Goal: Task Accomplishment & Management: Manage account settings

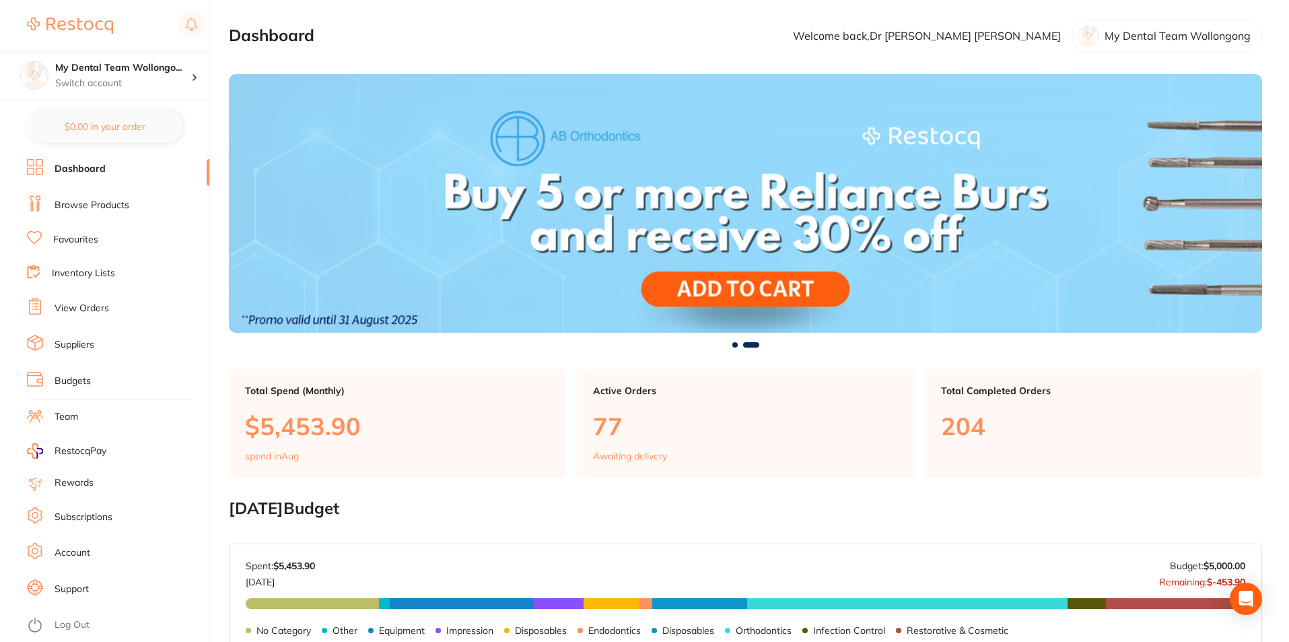
click at [96, 316] on li "View Orders" at bounding box center [118, 308] width 182 height 20
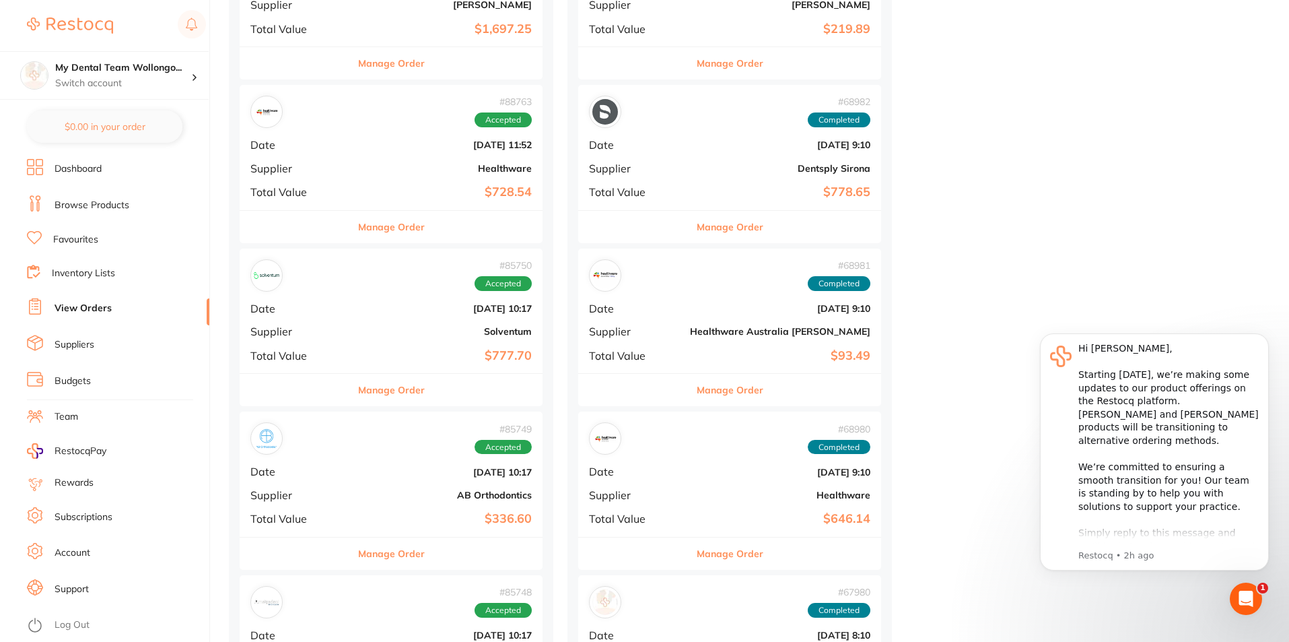
scroll to position [1347, 0]
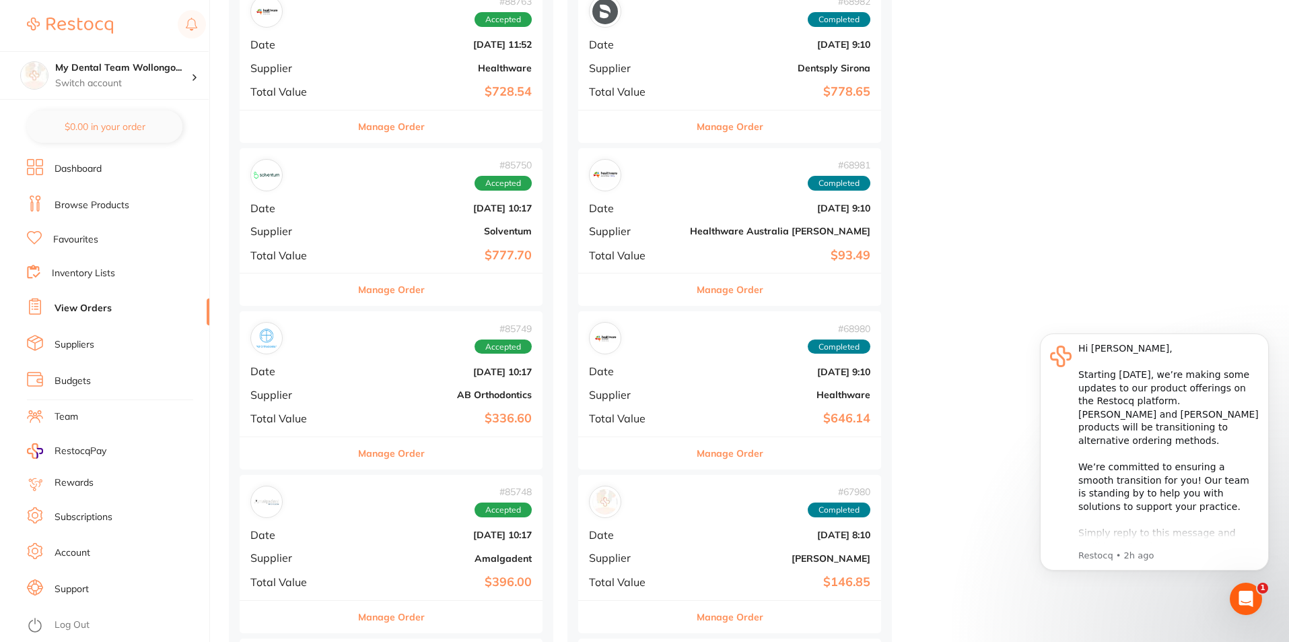
click at [381, 294] on button "Manage Order" at bounding box center [391, 289] width 67 height 32
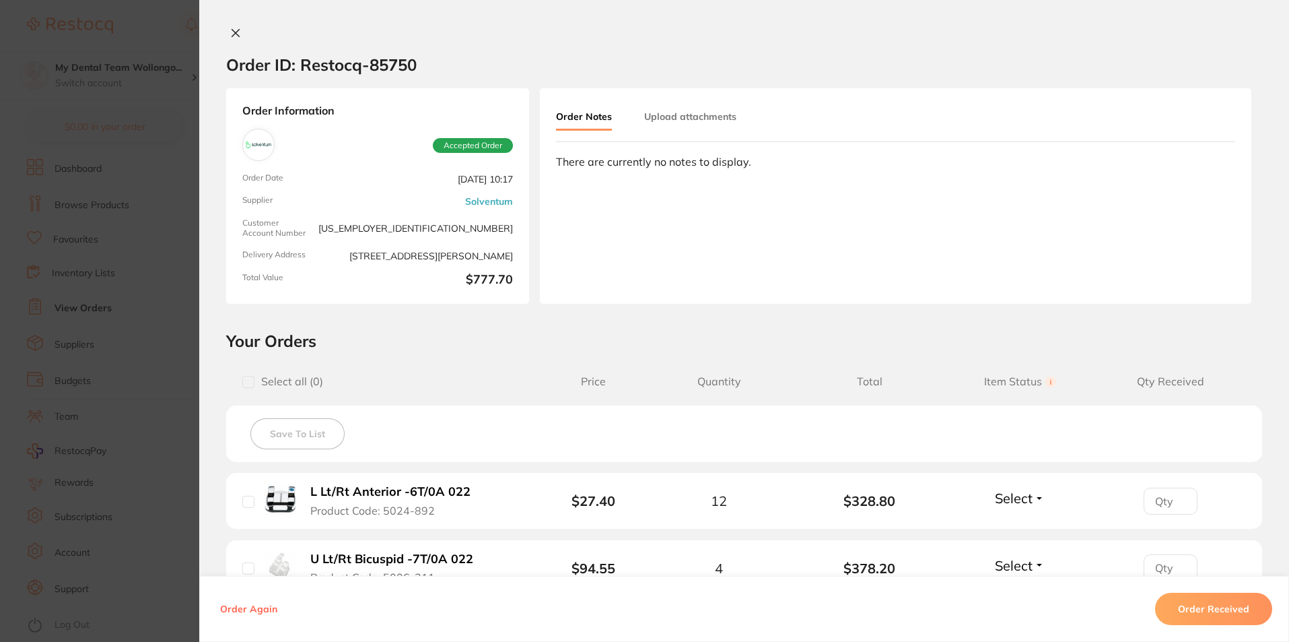
click at [1205, 603] on button "Order Received" at bounding box center [1213, 609] width 117 height 32
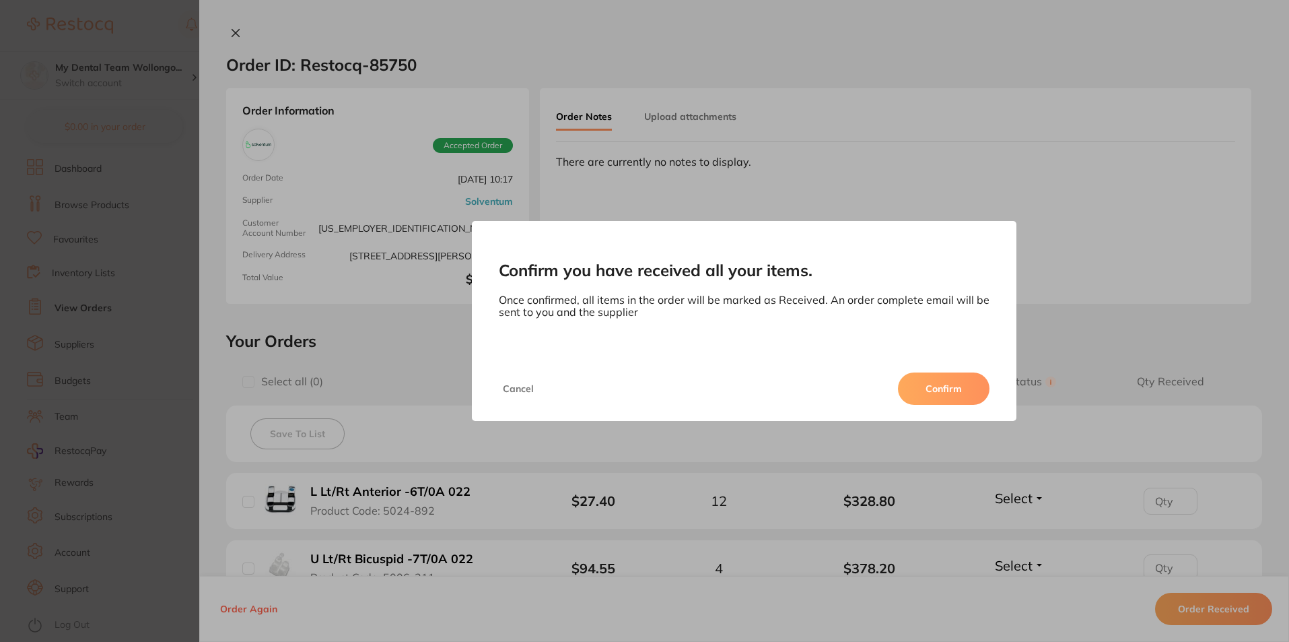
click at [943, 374] on button "Confirm" at bounding box center [944, 388] width 92 height 32
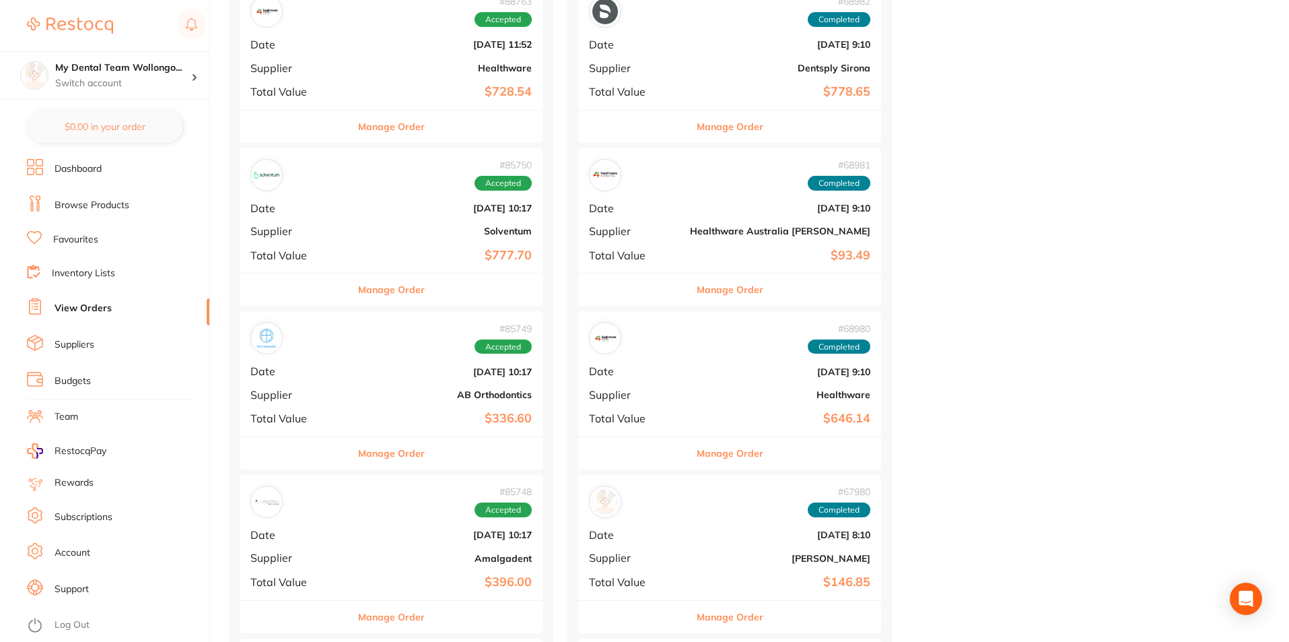
click at [364, 281] on button "Manage Order" at bounding box center [391, 289] width 67 height 32
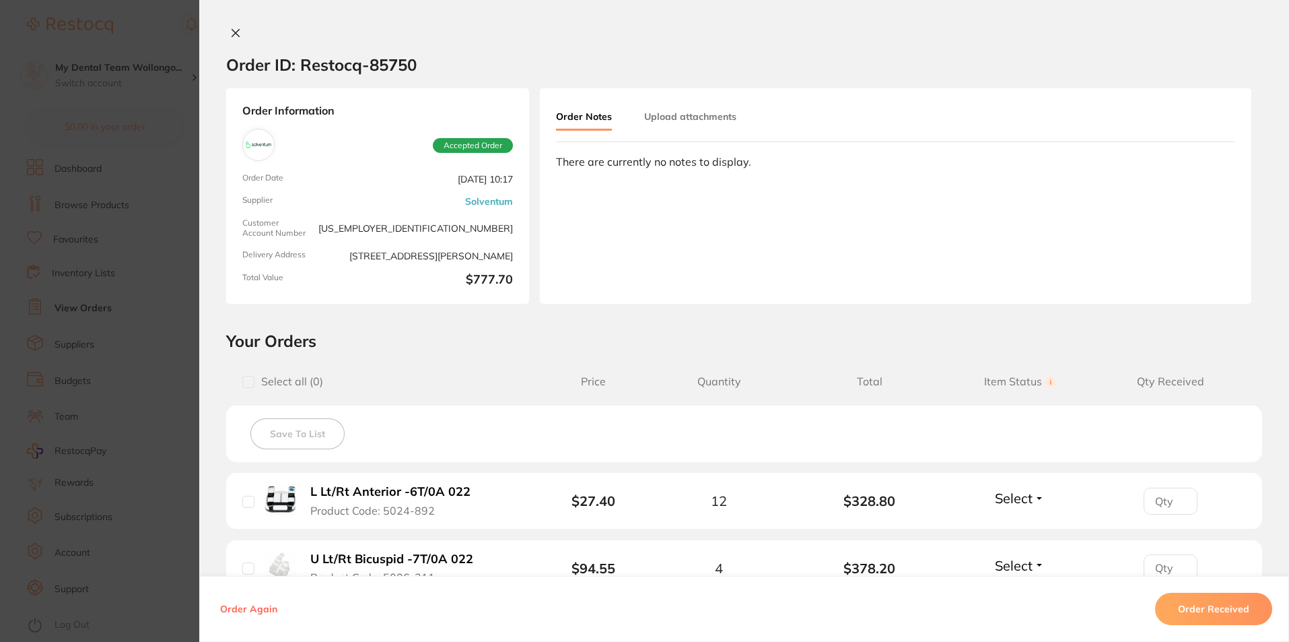
click at [1176, 595] on button "Order Received" at bounding box center [1213, 609] width 117 height 32
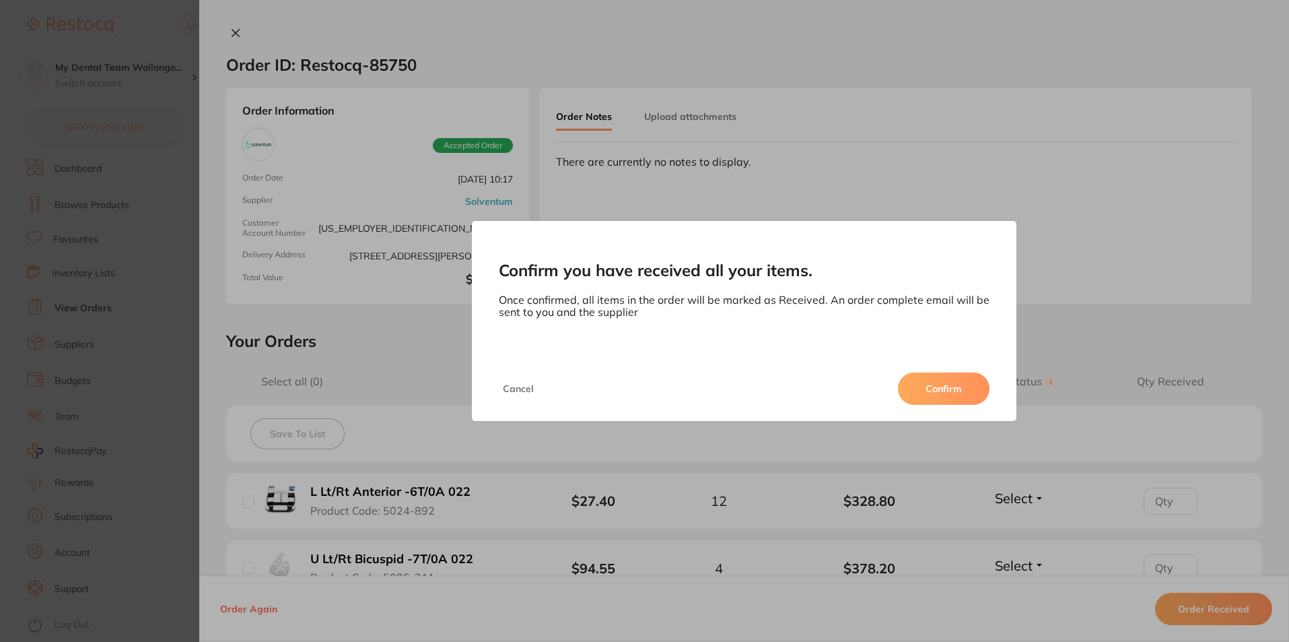
click at [934, 391] on button "Confirm" at bounding box center [944, 388] width 92 height 32
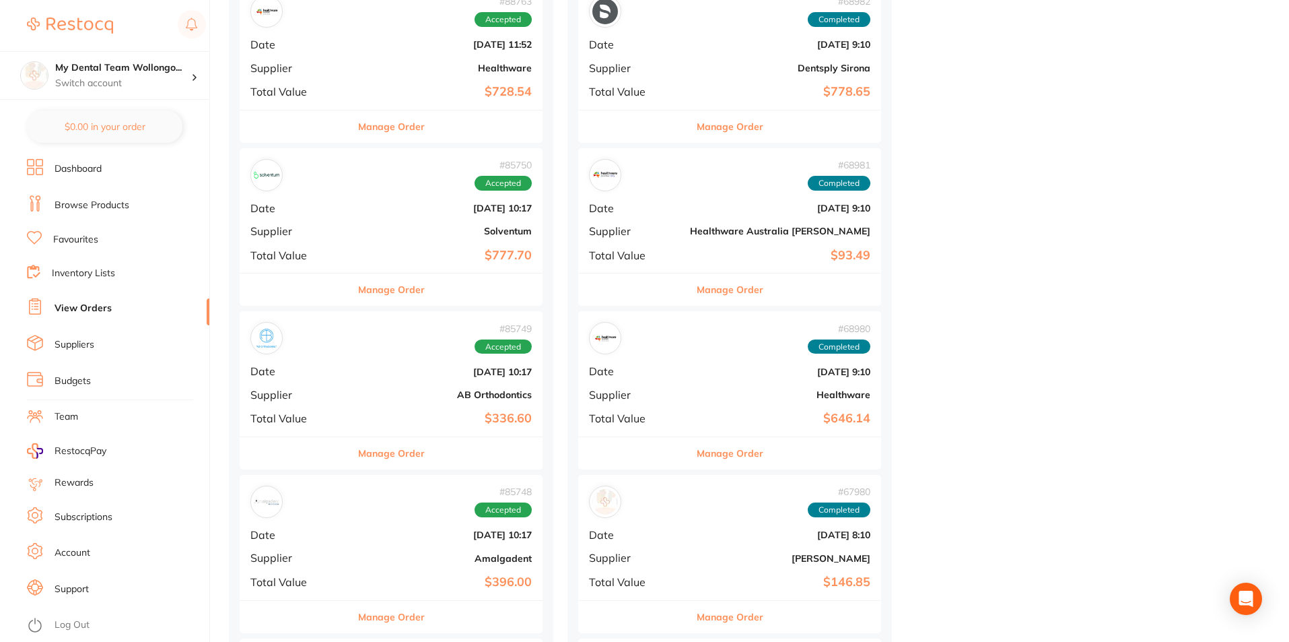
click at [380, 293] on button "Manage Order" at bounding box center [391, 289] width 67 height 32
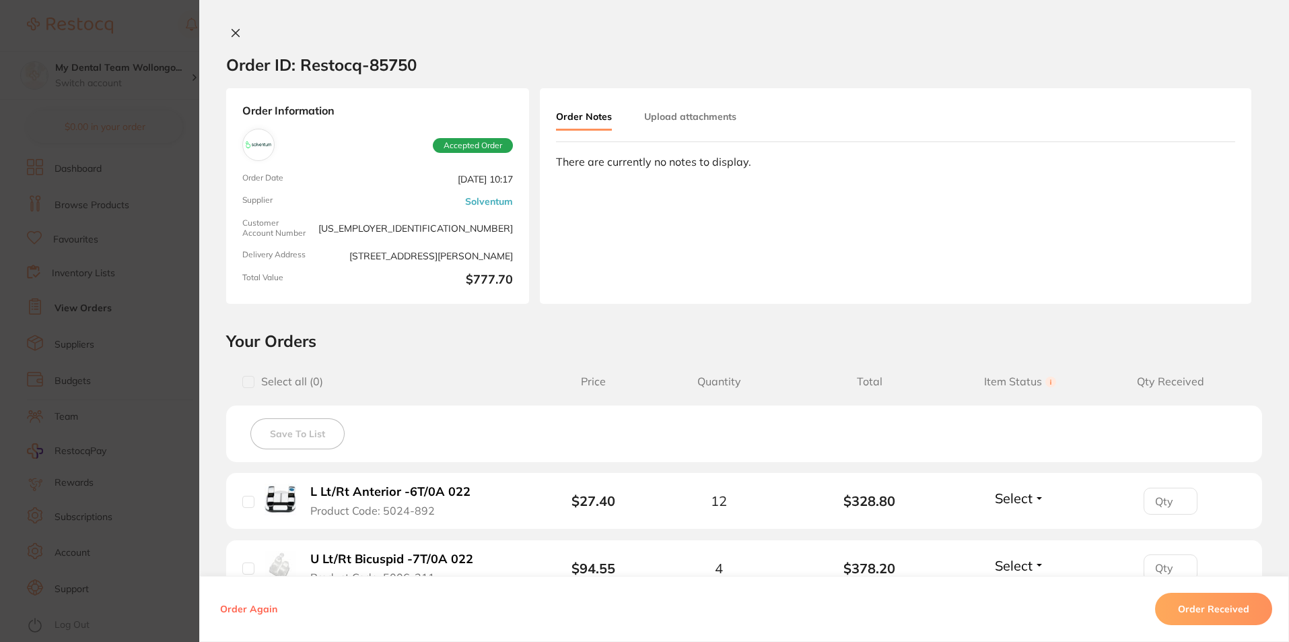
click at [1225, 611] on button "Order Received" at bounding box center [1213, 609] width 117 height 32
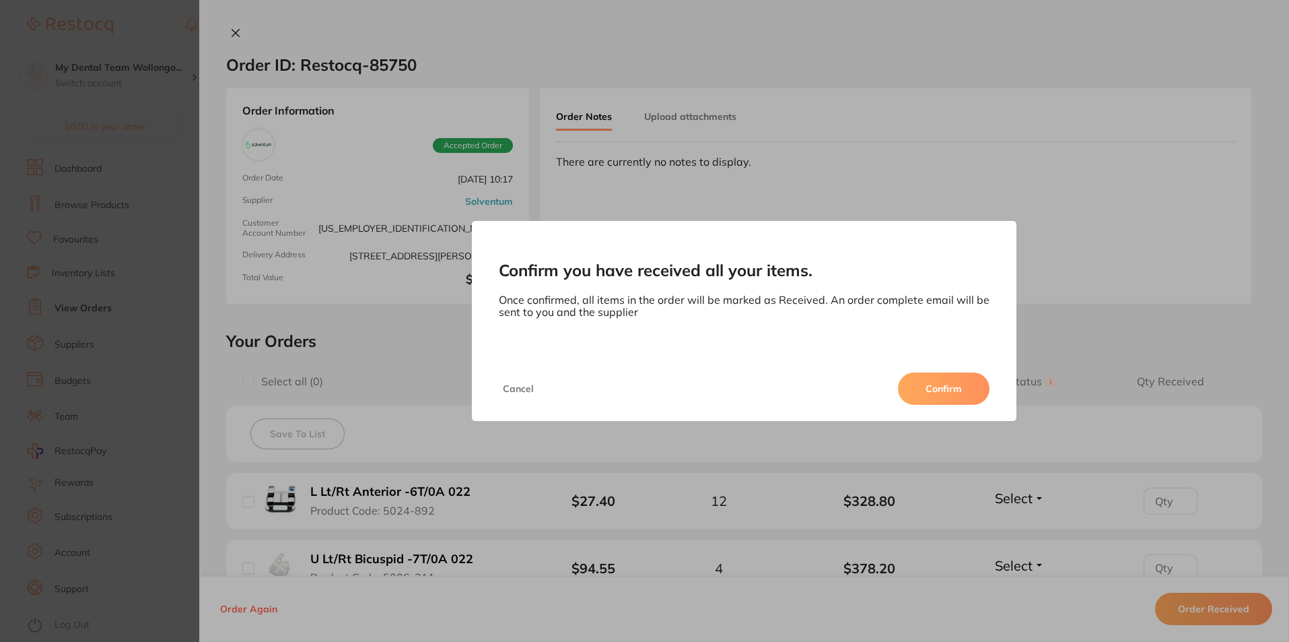
click at [945, 395] on button "Confirm" at bounding box center [944, 388] width 92 height 32
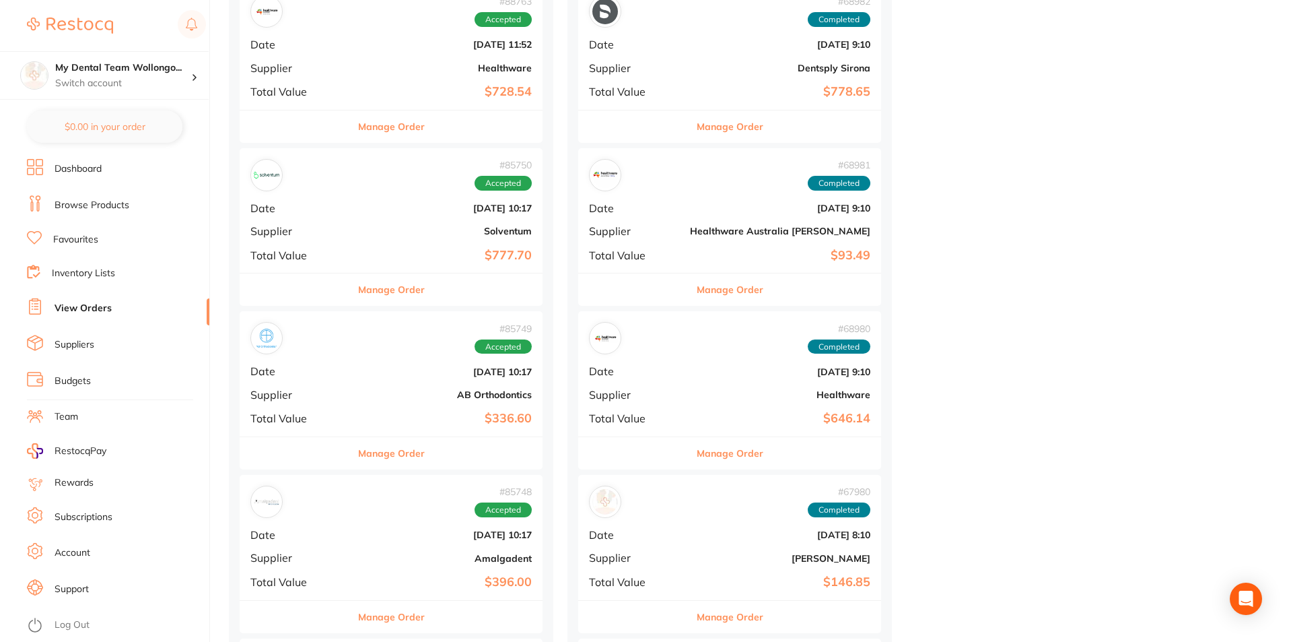
click at [373, 286] on button "Manage Order" at bounding box center [391, 289] width 67 height 32
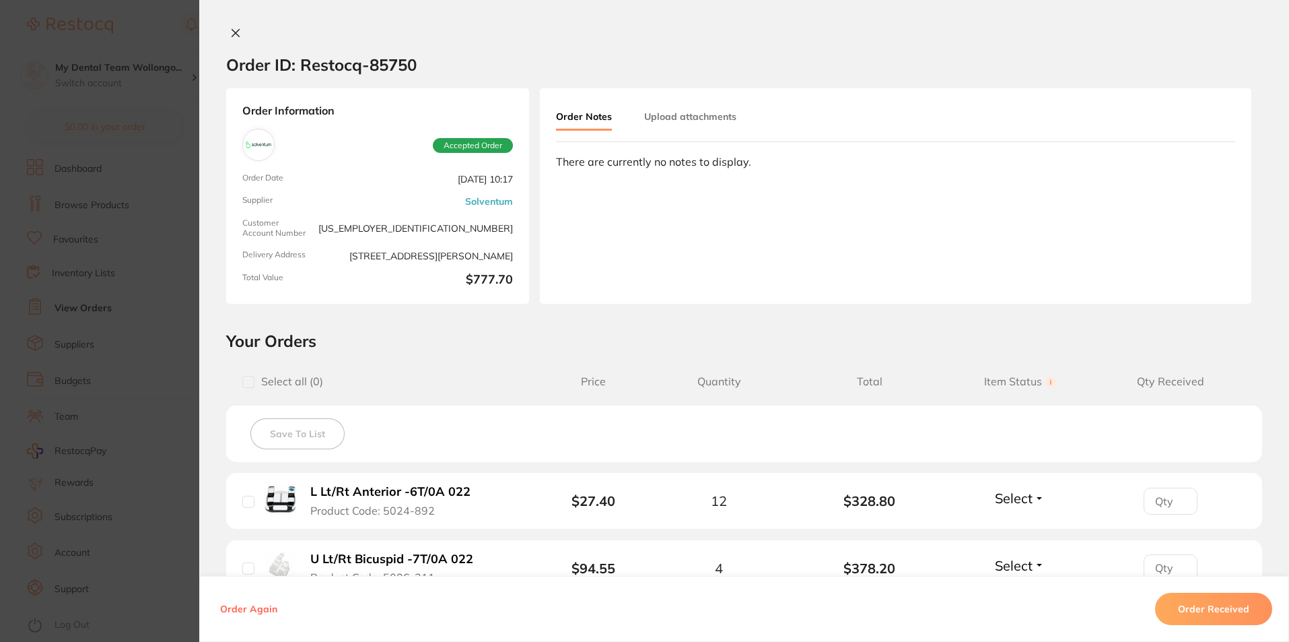
click at [1209, 603] on button "Order Received" at bounding box center [1213, 609] width 117 height 32
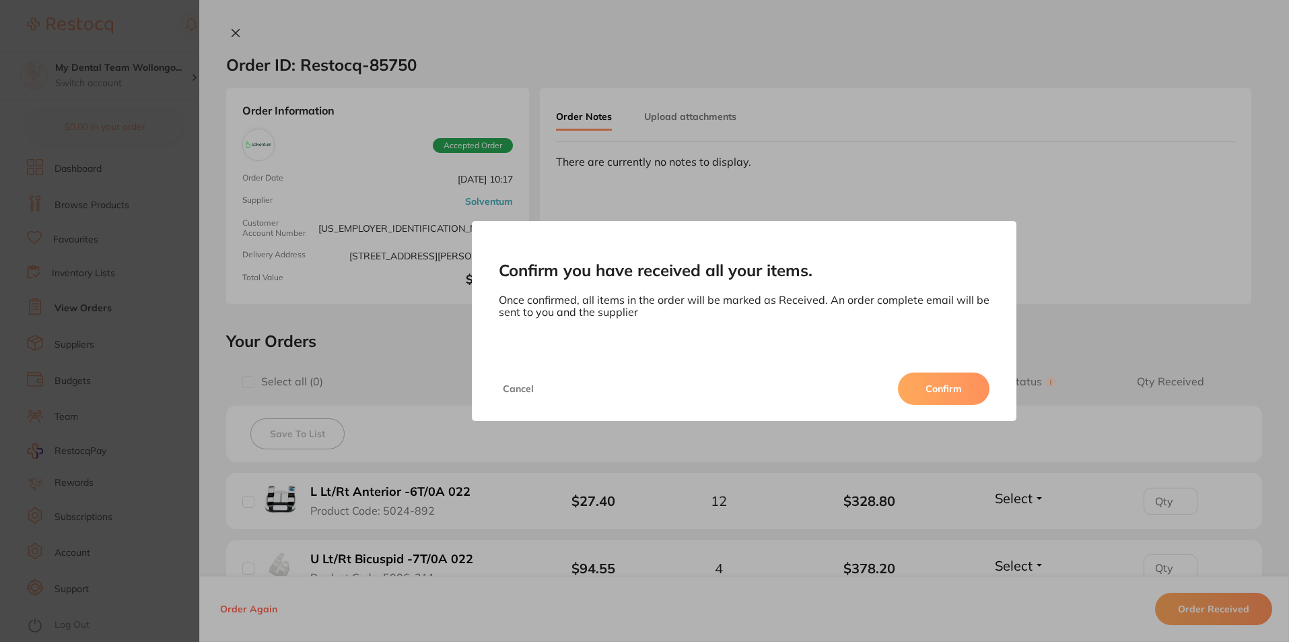
click at [929, 368] on div "Cancel Confirm" at bounding box center [744, 388] width 545 height 65
click at [922, 377] on button "Confirm" at bounding box center [944, 388] width 92 height 32
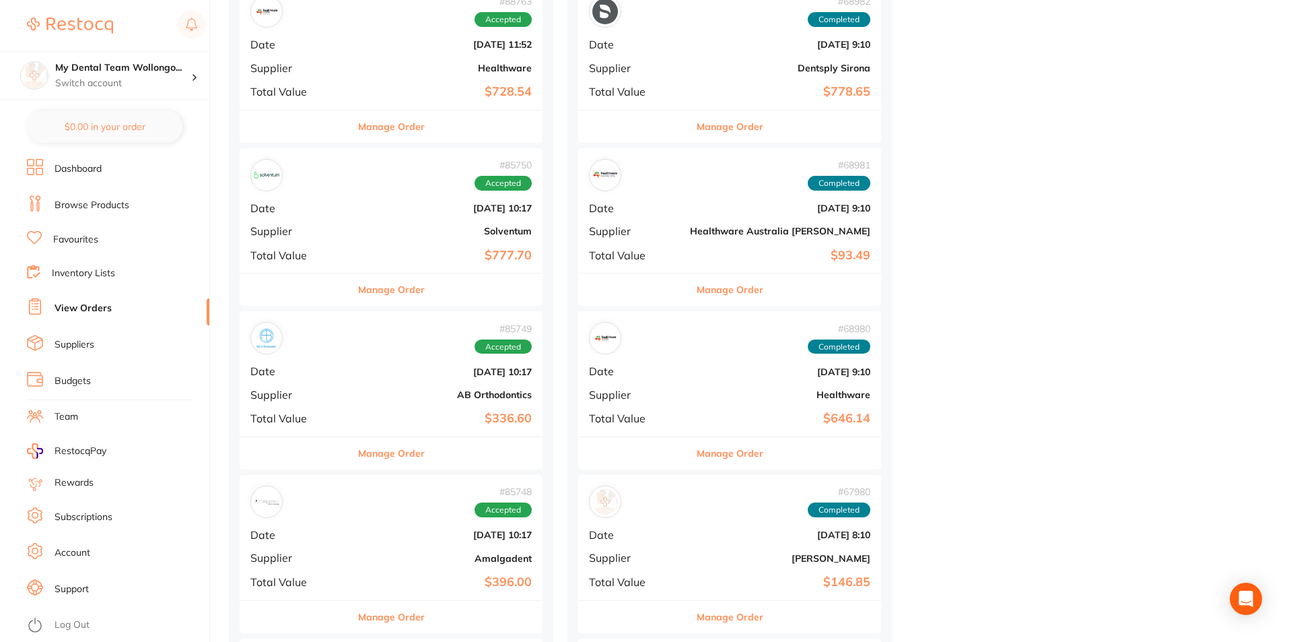
click at [370, 287] on button "Manage Order" at bounding box center [391, 289] width 67 height 32
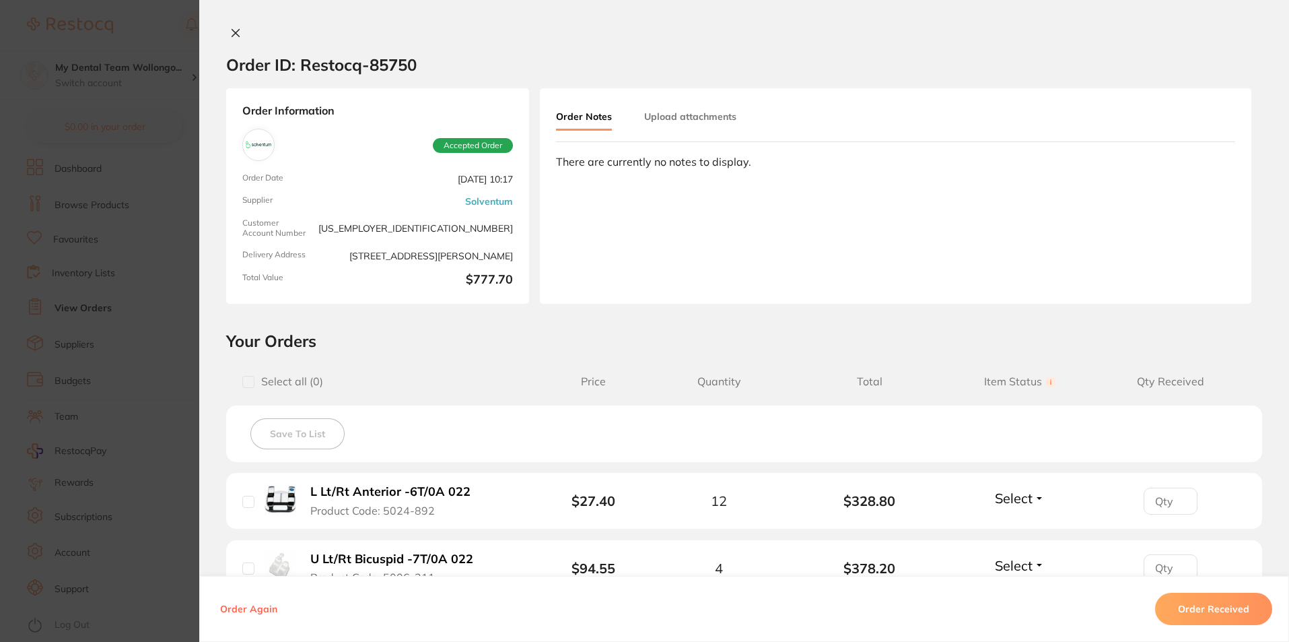
click at [1230, 621] on button "Order Received" at bounding box center [1213, 609] width 117 height 32
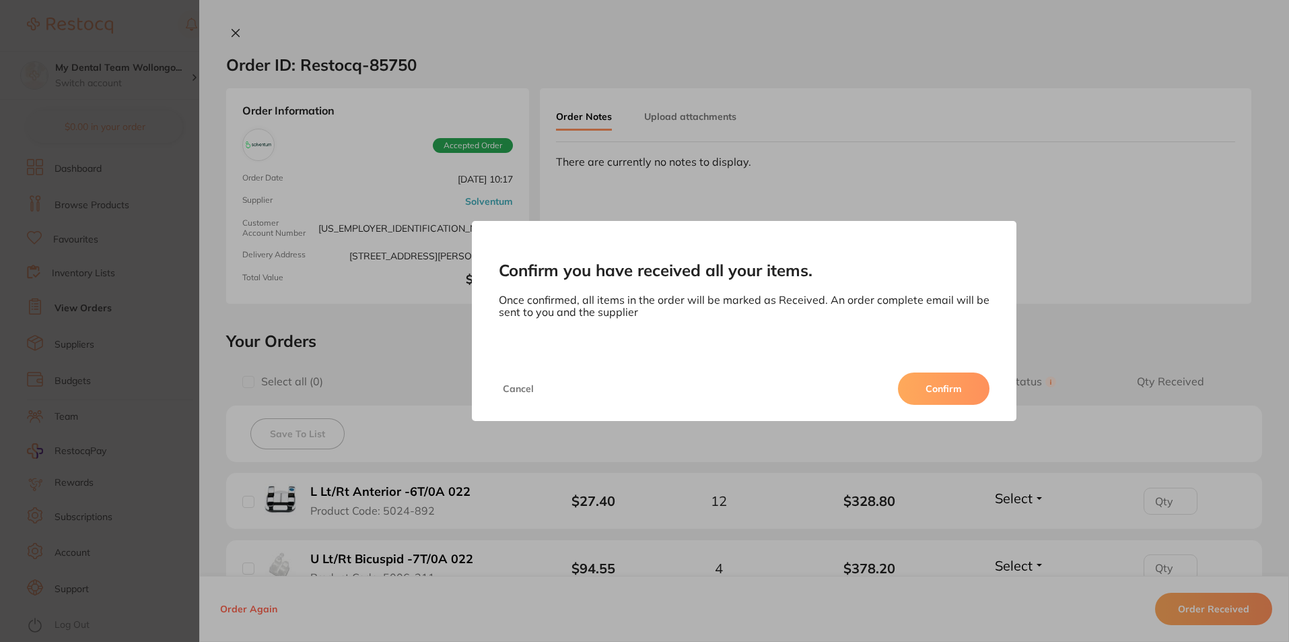
click at [918, 384] on button "Confirm" at bounding box center [944, 388] width 92 height 32
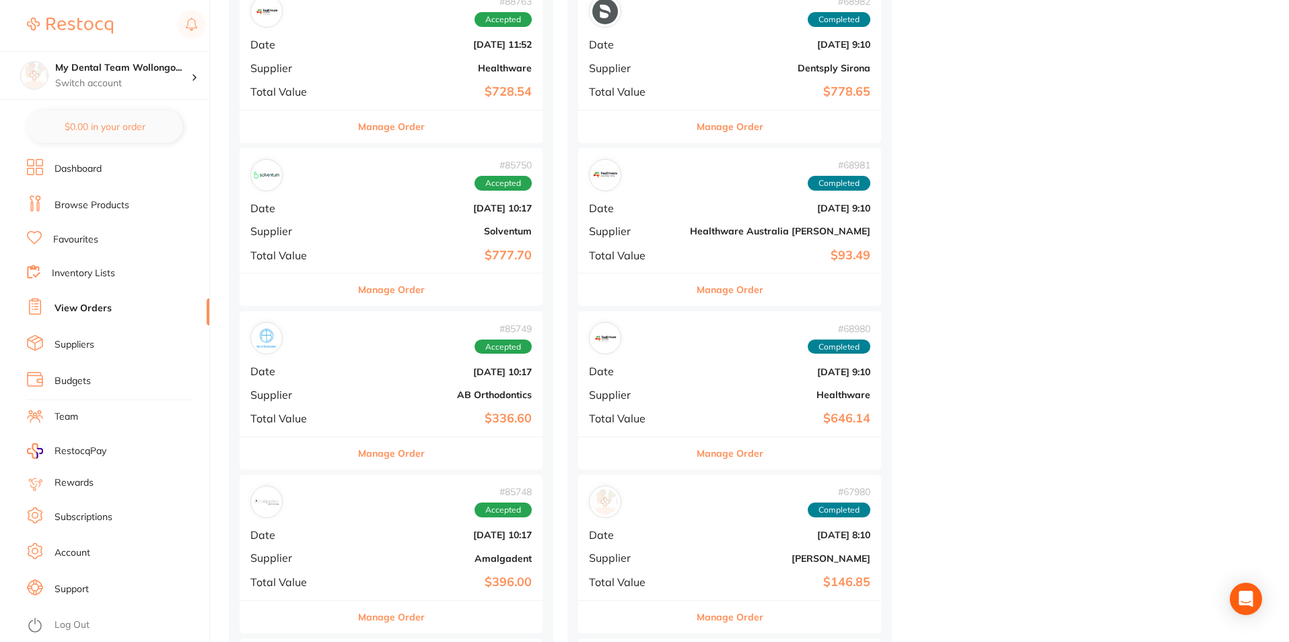
click at [358, 437] on button "Manage Order" at bounding box center [391, 453] width 67 height 32
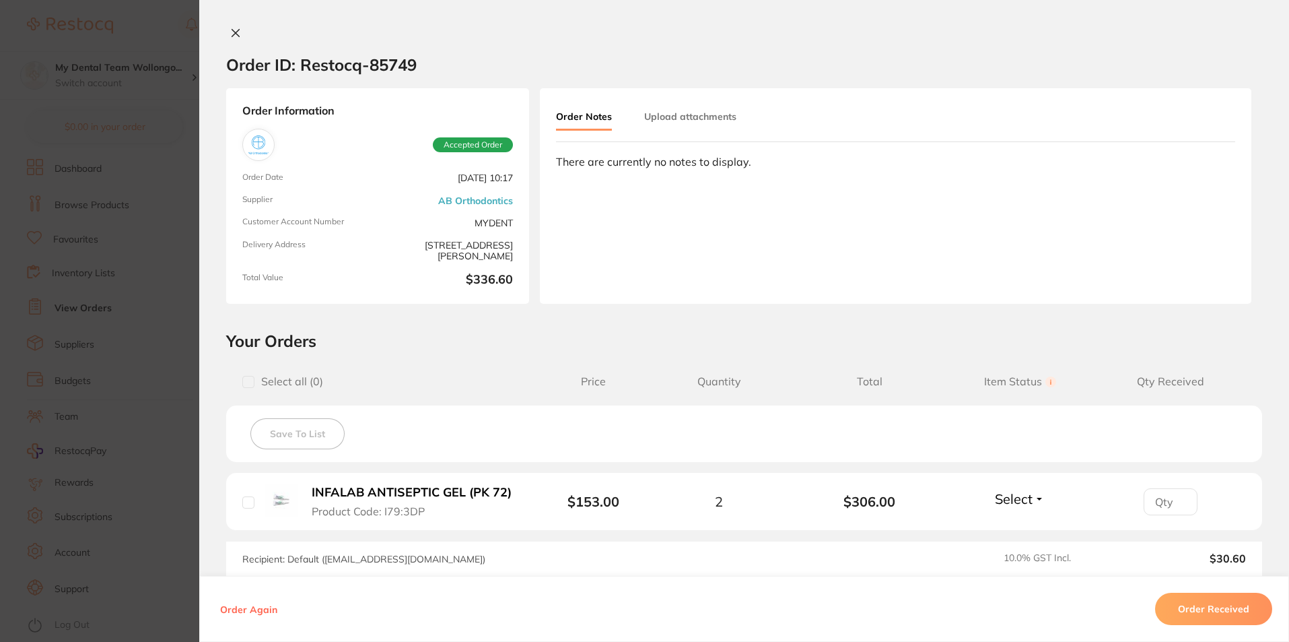
click at [1206, 613] on button "Order Received" at bounding box center [1213, 609] width 117 height 32
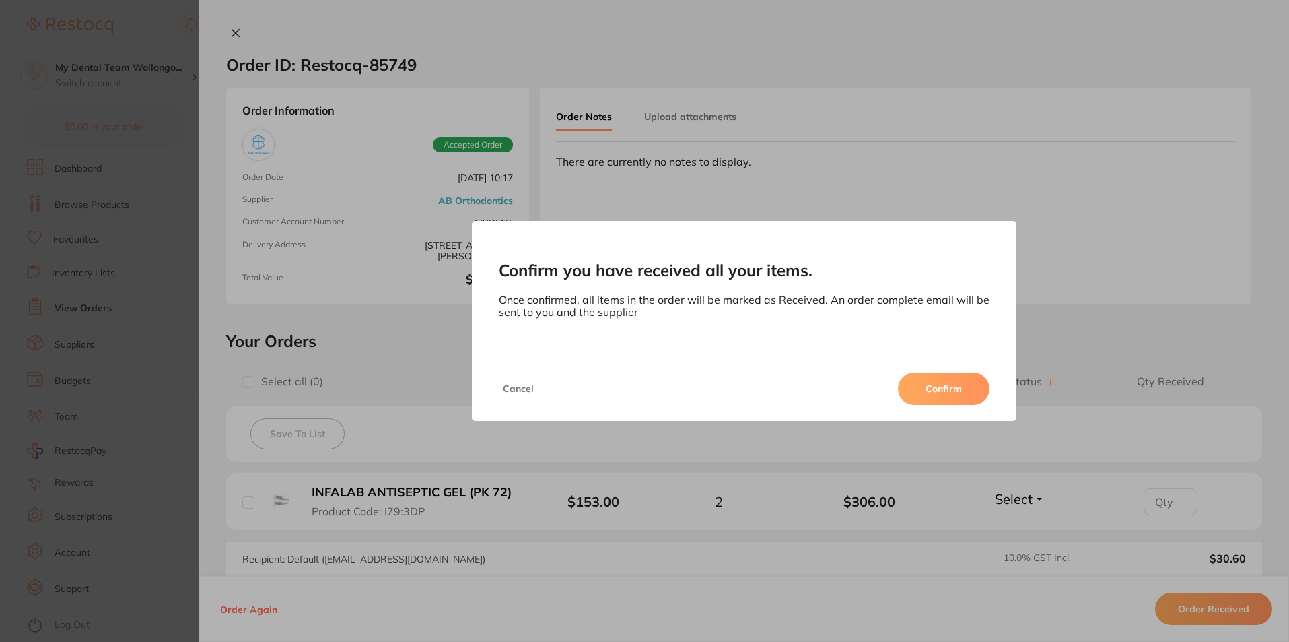
click at [933, 380] on button "Confirm" at bounding box center [944, 388] width 92 height 32
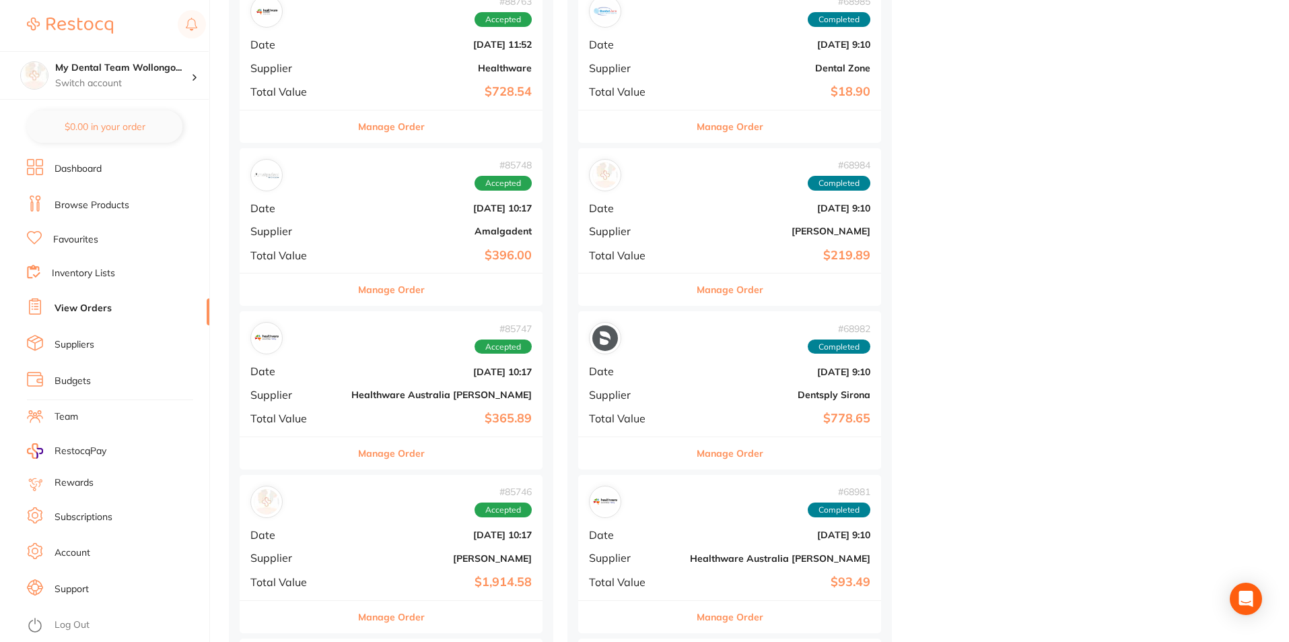
click at [369, 293] on button "Manage Order" at bounding box center [391, 289] width 67 height 32
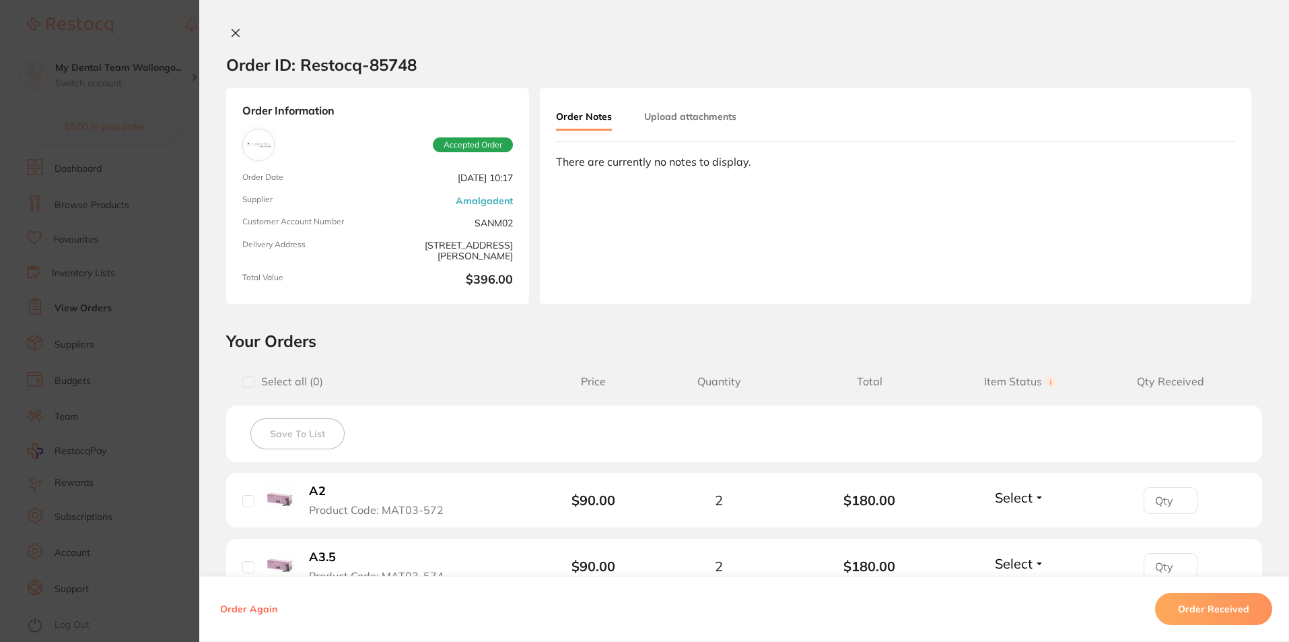
click at [1167, 611] on button "Order Received" at bounding box center [1213, 609] width 117 height 32
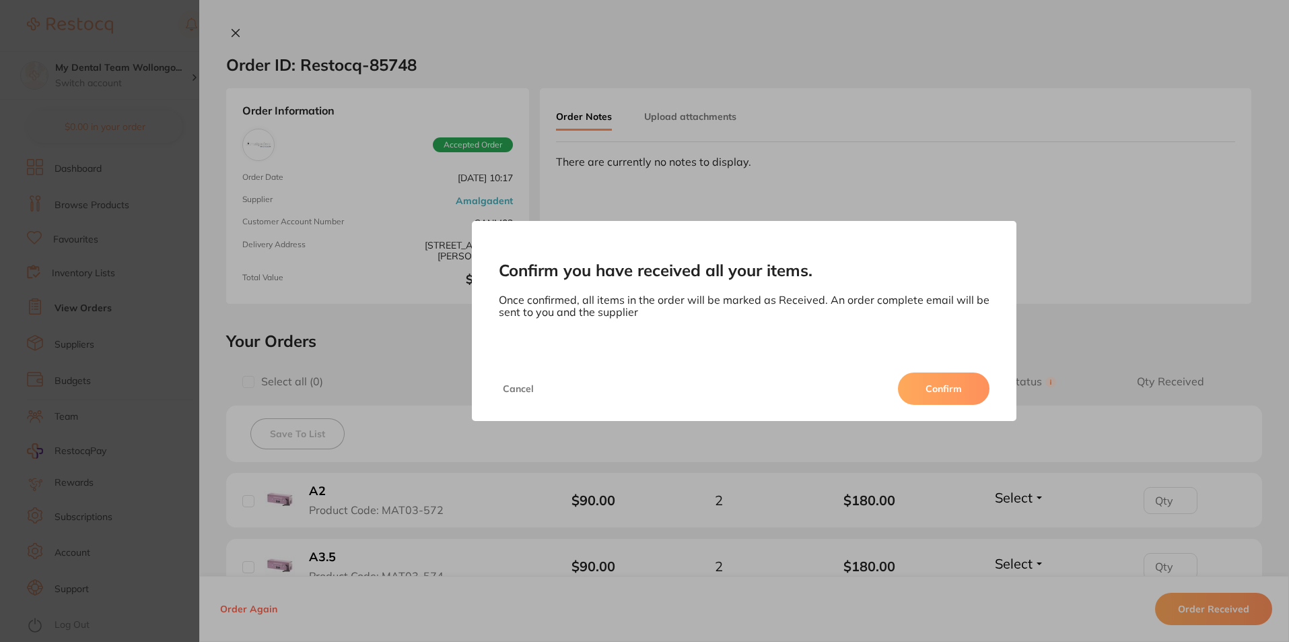
click at [955, 386] on button "Confirm" at bounding box center [944, 388] width 92 height 32
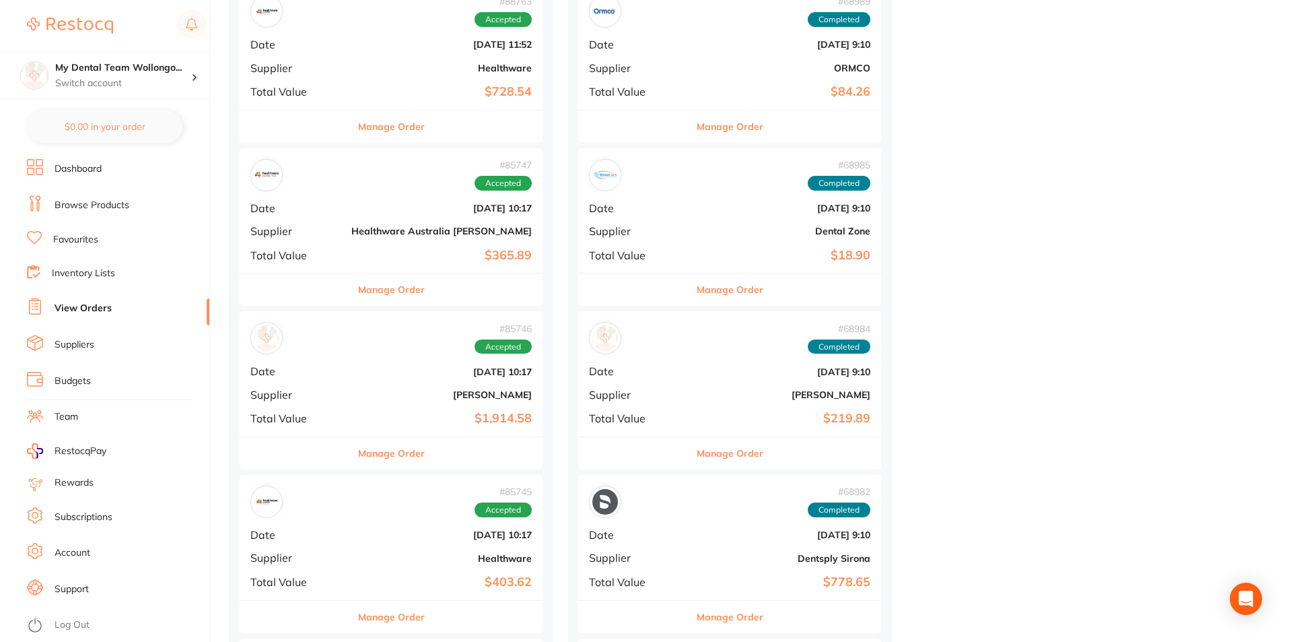
click at [366, 283] on button "Manage Order" at bounding box center [391, 289] width 67 height 32
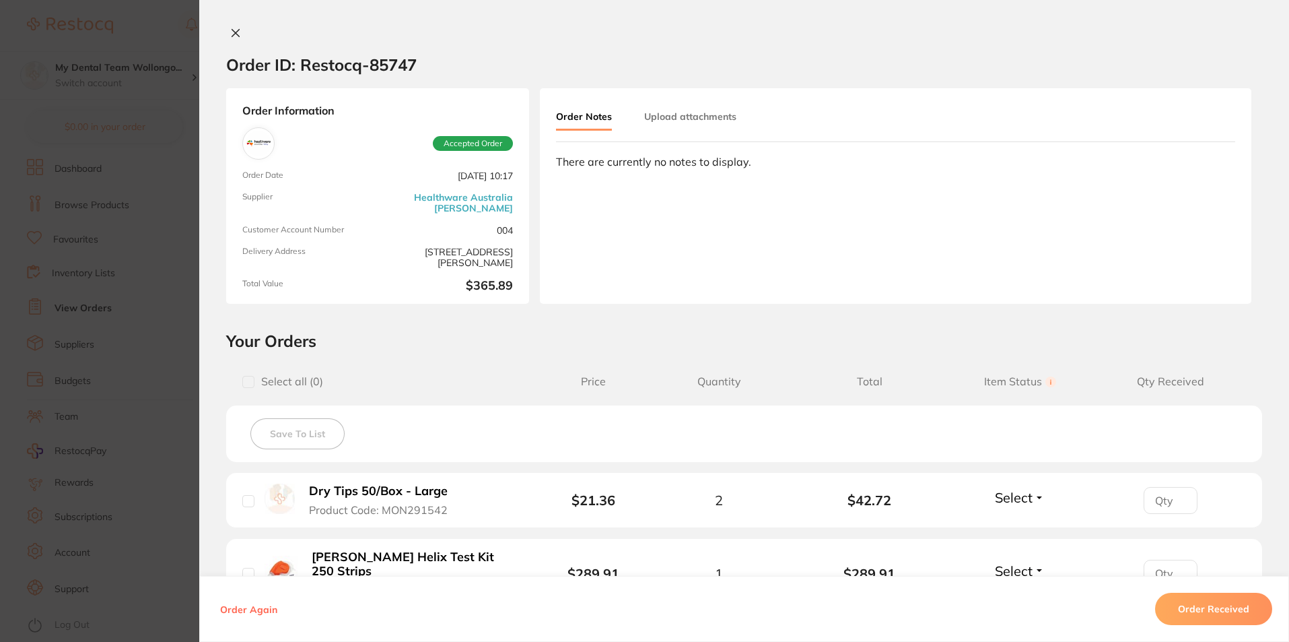
click at [1196, 599] on button "Order Received" at bounding box center [1213, 609] width 117 height 32
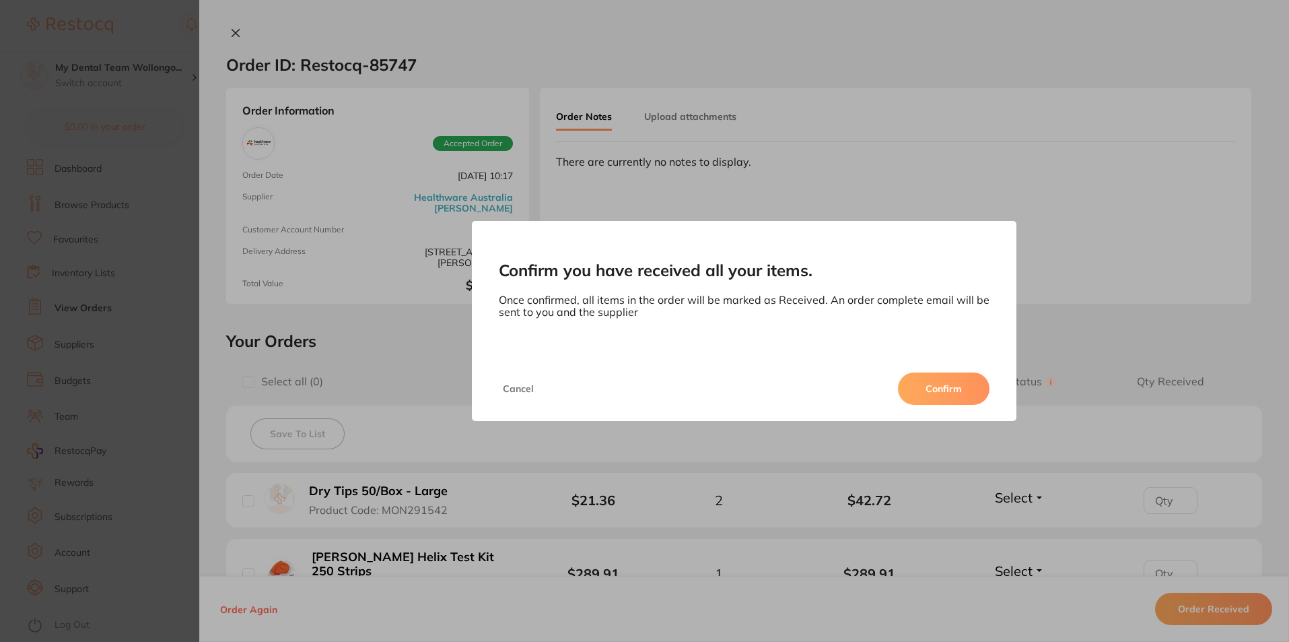
click at [935, 391] on button "Confirm" at bounding box center [944, 388] width 92 height 32
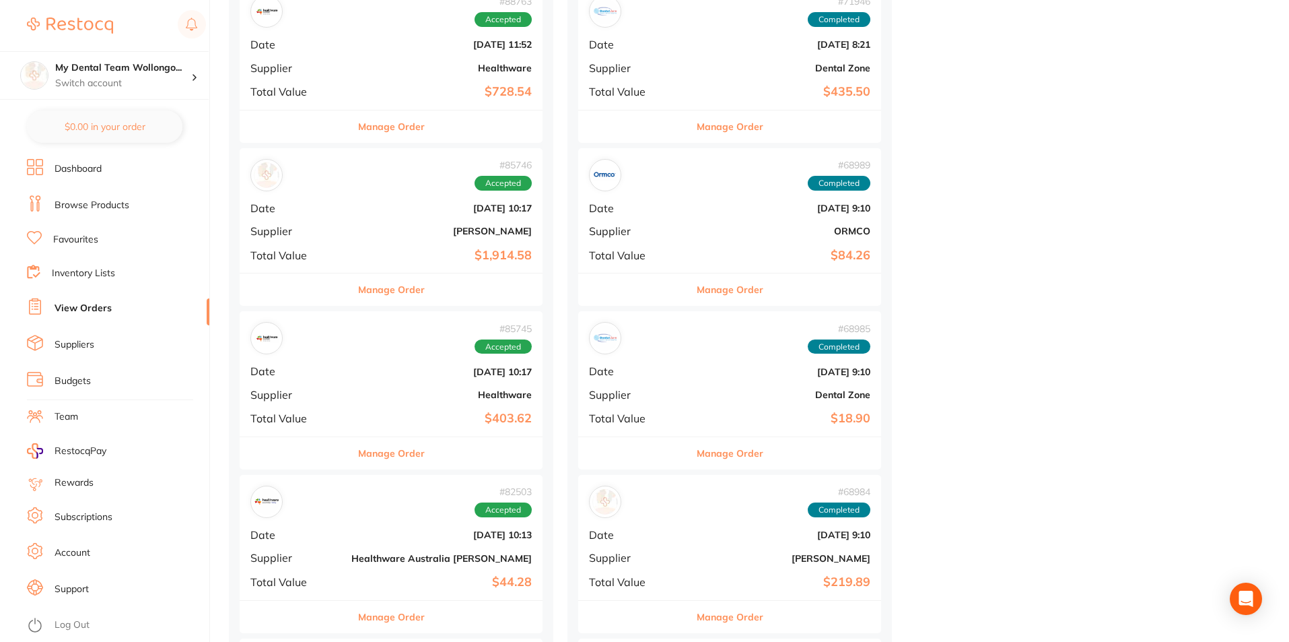
click at [369, 288] on button "Manage Order" at bounding box center [391, 289] width 67 height 32
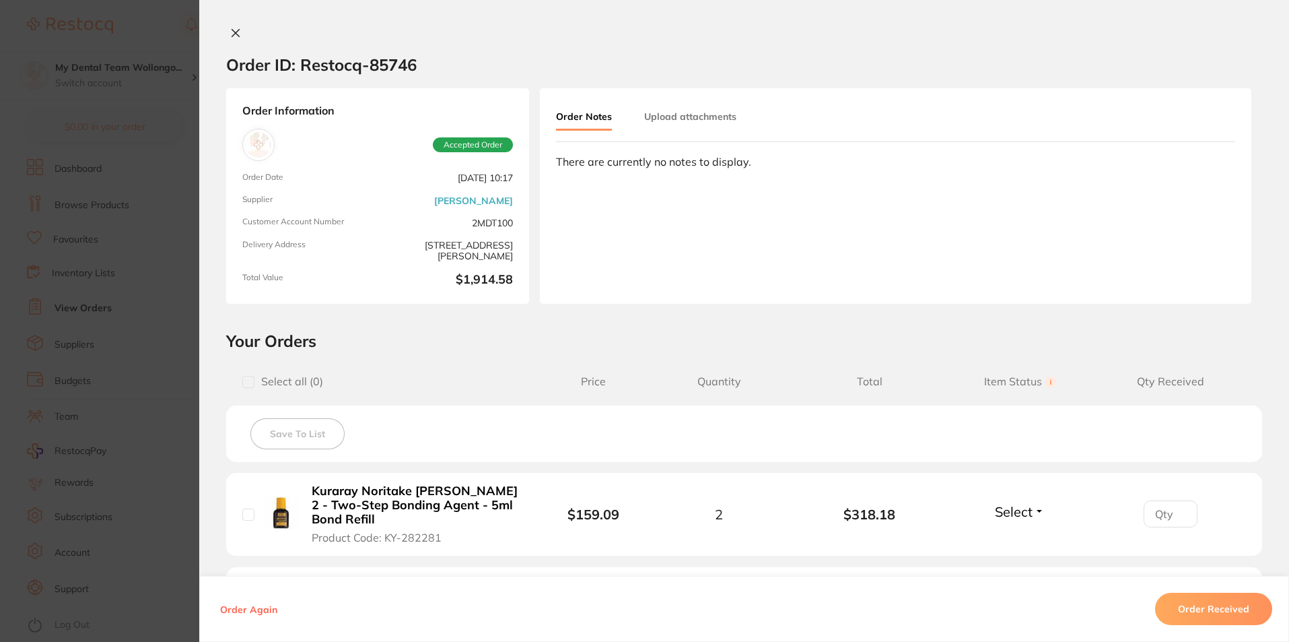
drag, startPoint x: 1174, startPoint y: 588, endPoint x: 1188, endPoint y: 599, distance: 17.4
click at [1176, 588] on div "Order Again Order Received" at bounding box center [744, 609] width 1090 height 66
click at [1191, 603] on button "Order Received" at bounding box center [1213, 609] width 117 height 32
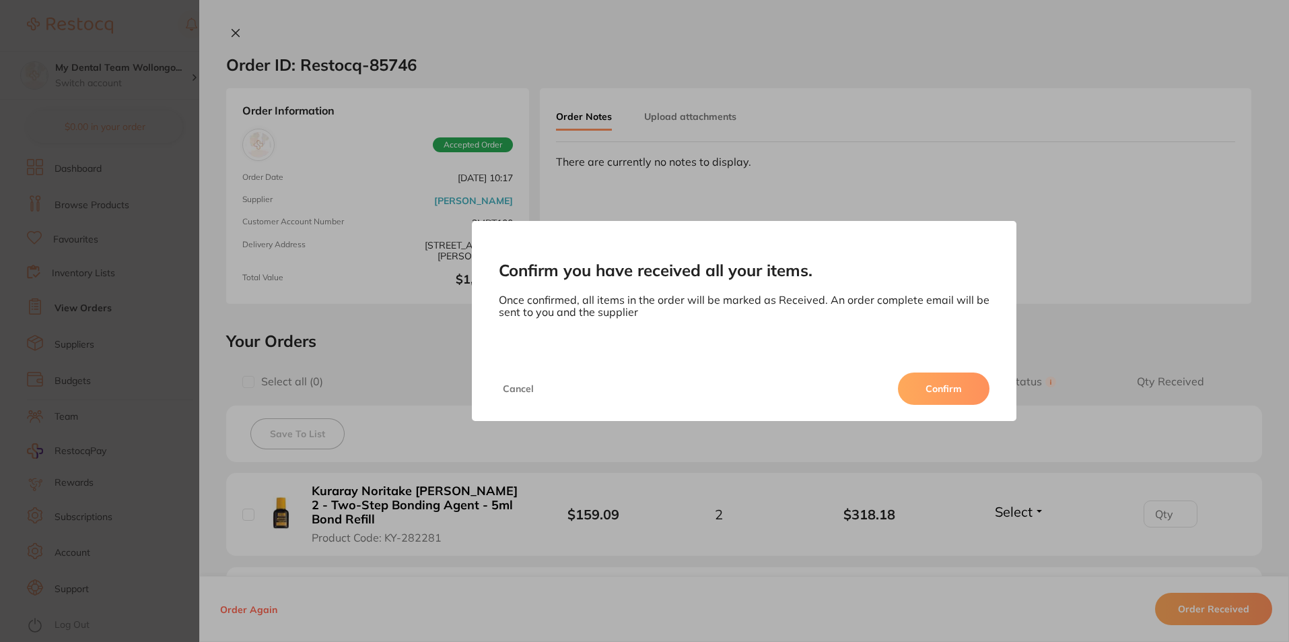
click at [904, 355] on div "Confirm you have received all your items. Once confirmed, all items in the orde…" at bounding box center [744, 288] width 545 height 135
click at [933, 382] on button "Confirm" at bounding box center [944, 388] width 92 height 32
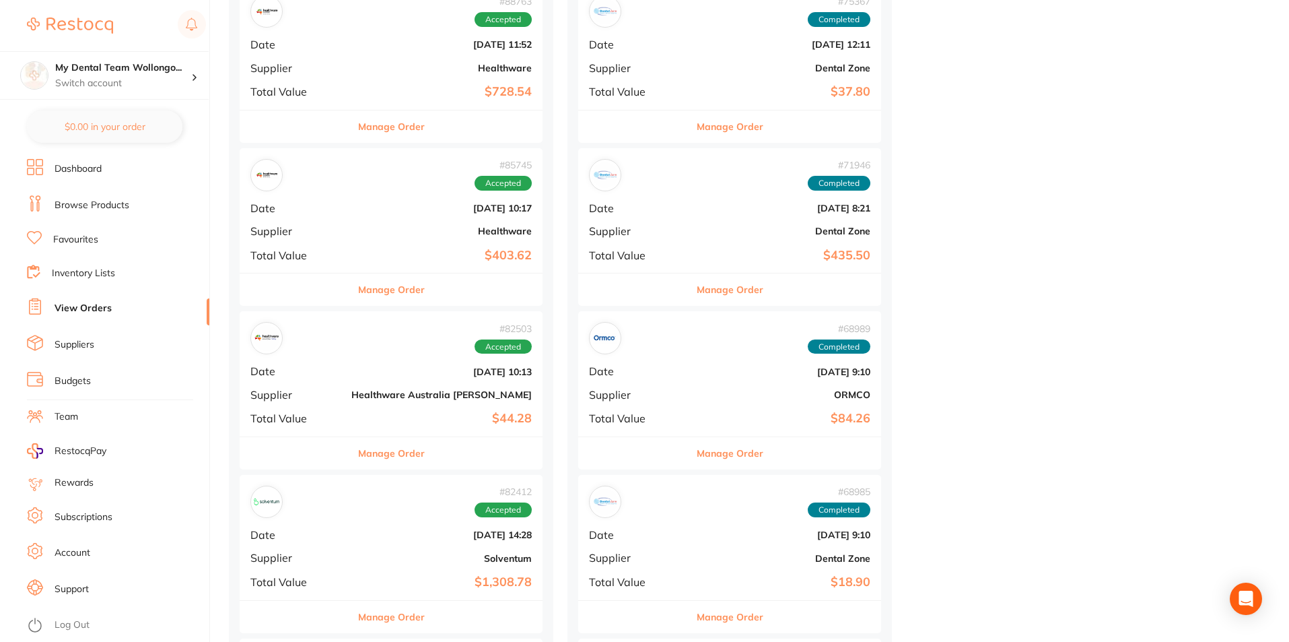
click at [358, 283] on button "Manage Order" at bounding box center [391, 289] width 67 height 32
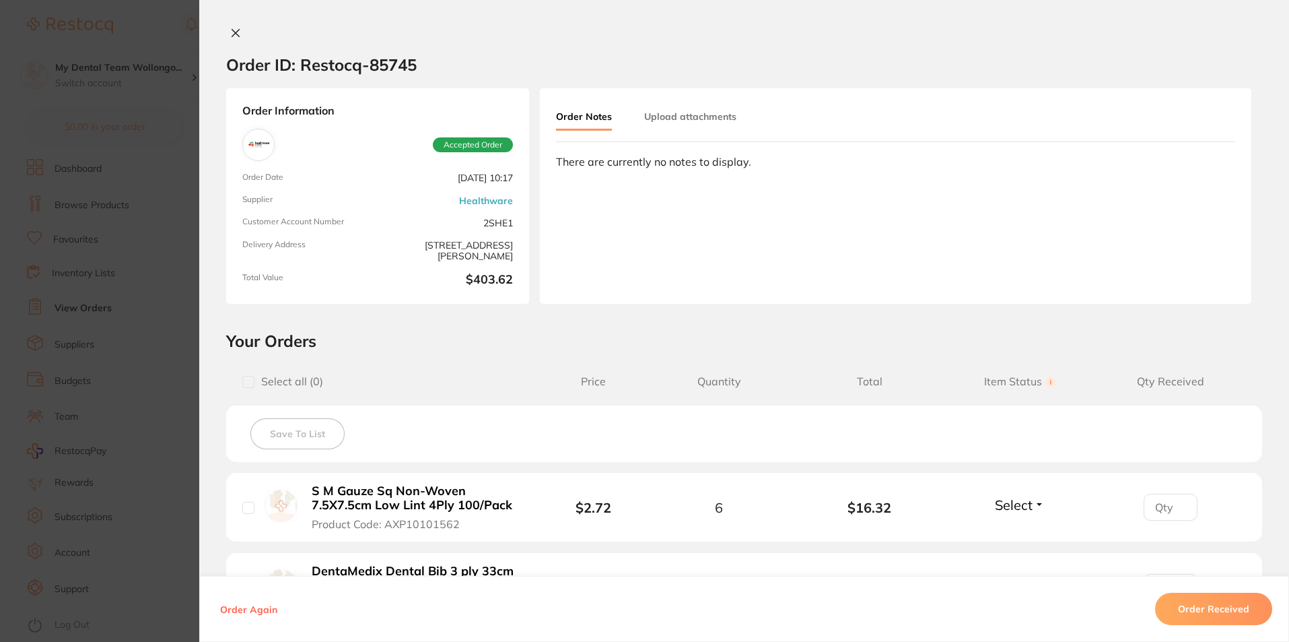
click at [1194, 611] on button "Order Received" at bounding box center [1213, 609] width 117 height 32
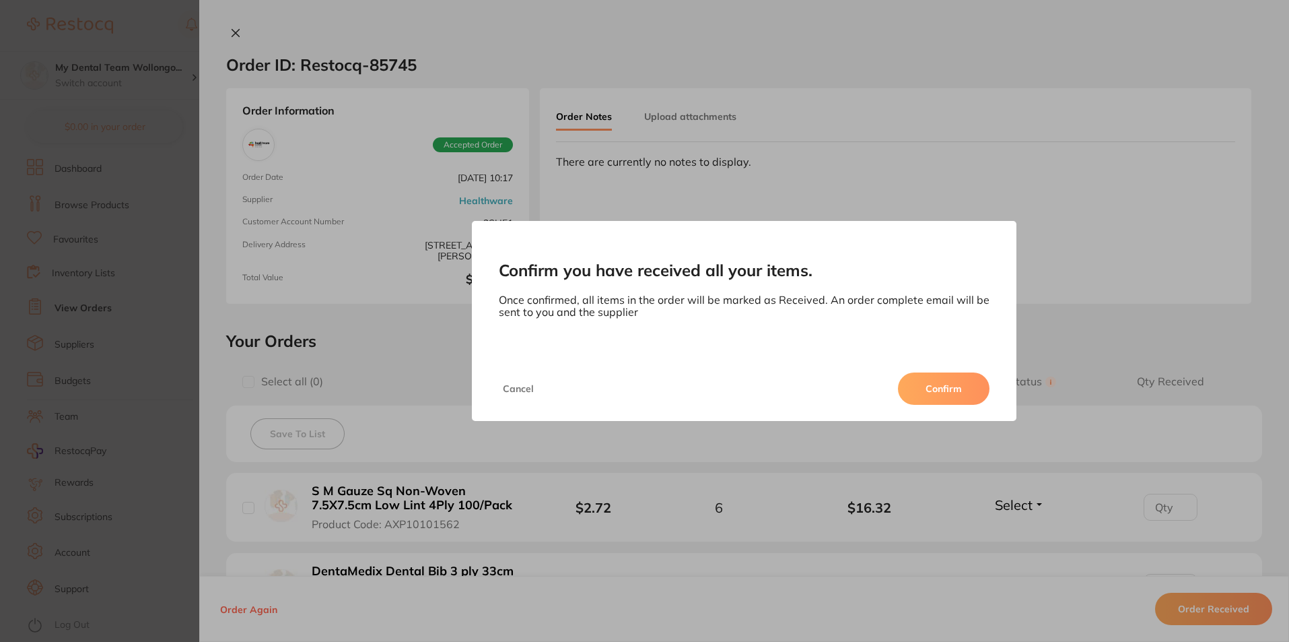
click at [952, 384] on button "Confirm" at bounding box center [944, 388] width 92 height 32
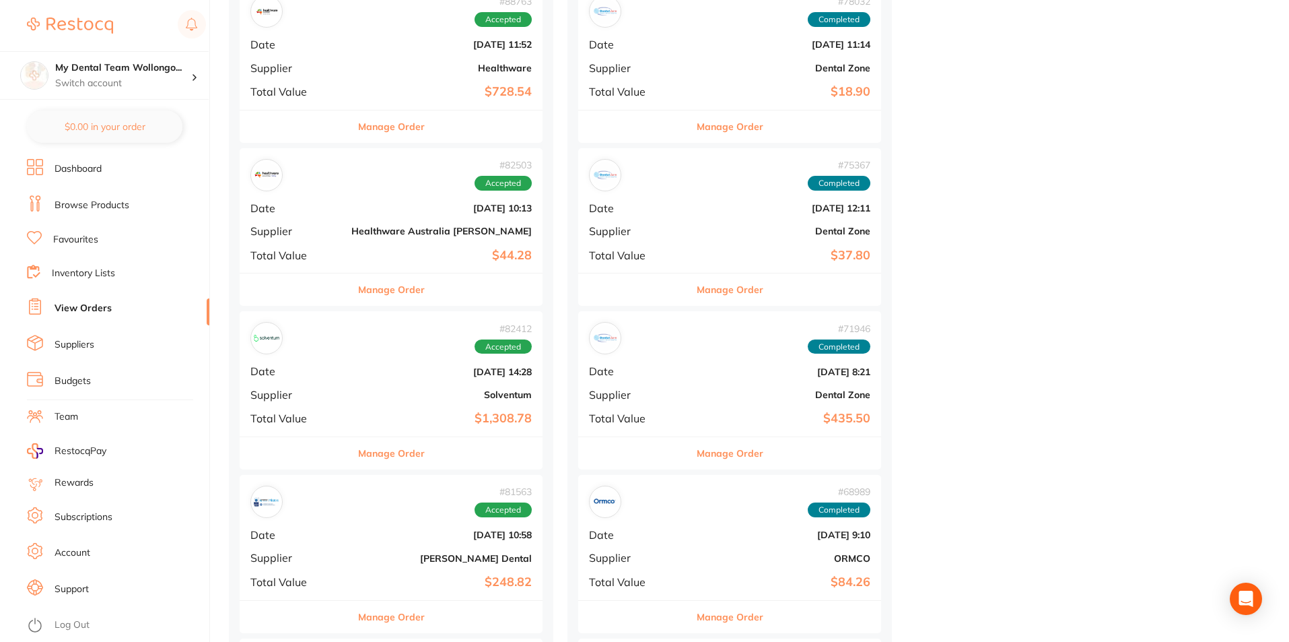
click at [358, 283] on button "Manage Order" at bounding box center [391, 289] width 67 height 32
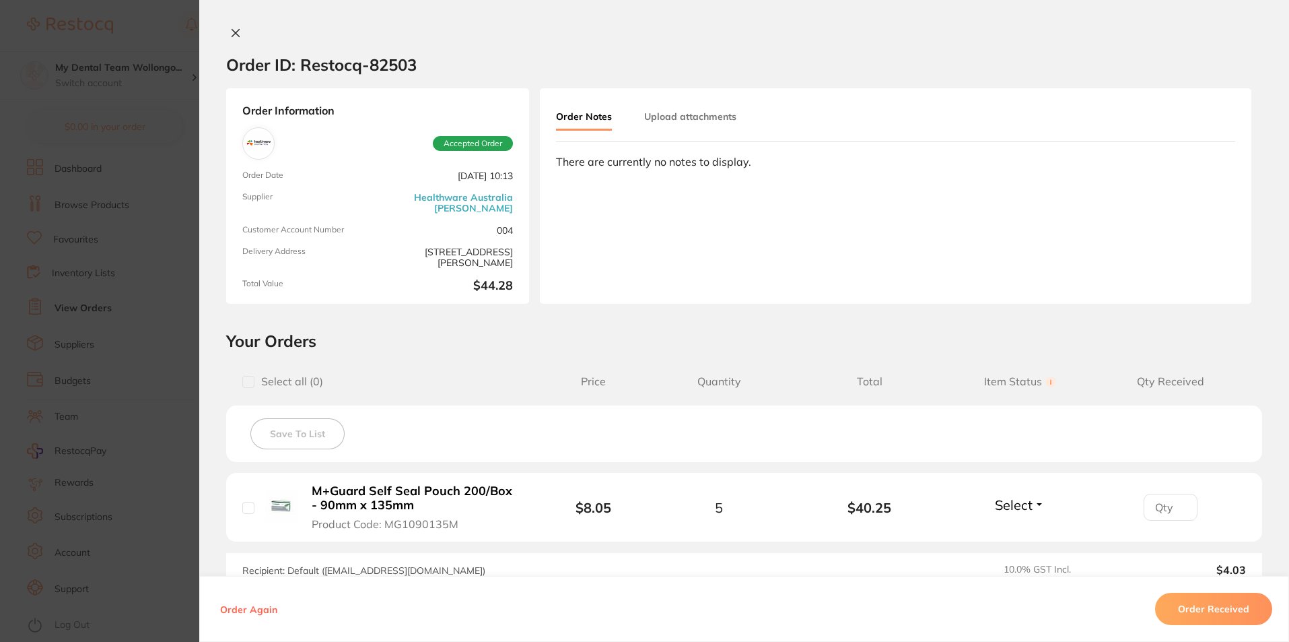
click at [1185, 612] on button "Order Received" at bounding box center [1213, 609] width 117 height 32
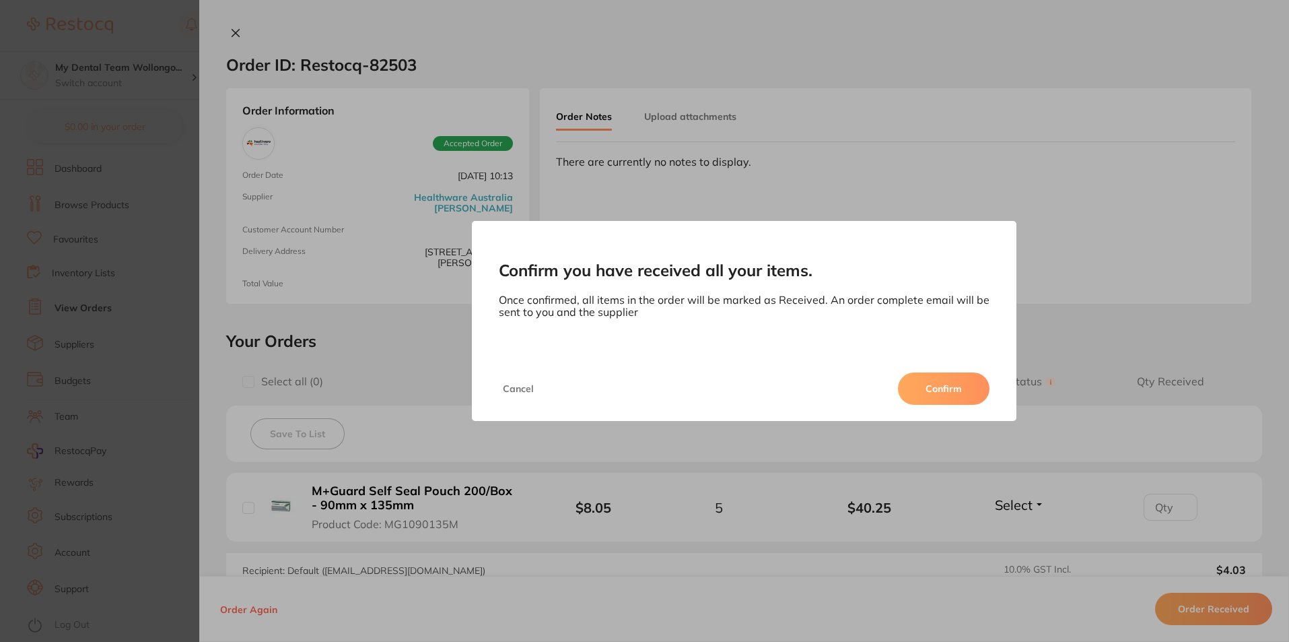
click at [945, 388] on button "Confirm" at bounding box center [944, 388] width 92 height 32
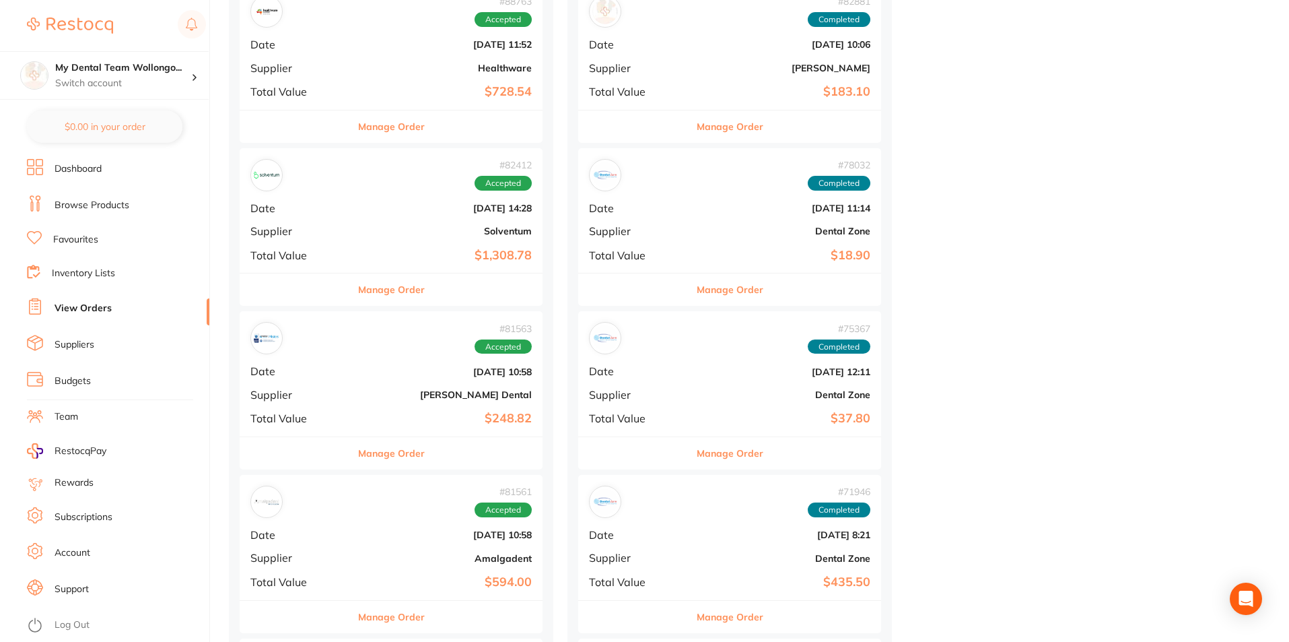
click at [362, 283] on button "Manage Order" at bounding box center [391, 289] width 67 height 32
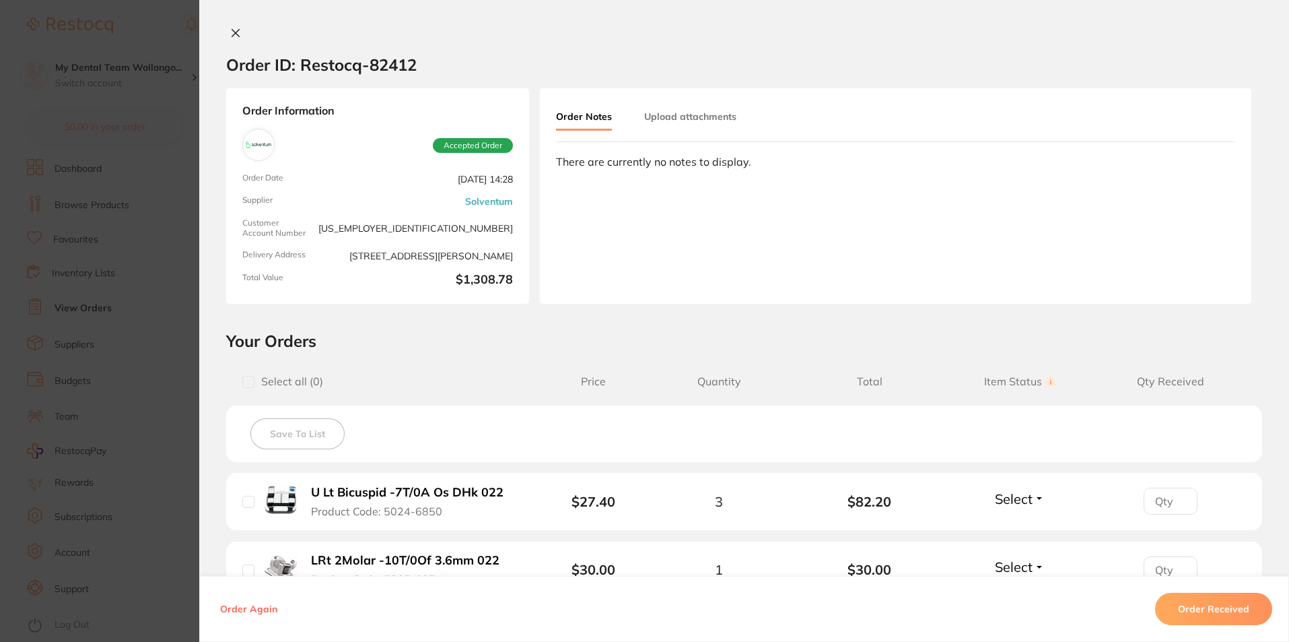
click at [1189, 588] on div "Order Again Order Received" at bounding box center [744, 609] width 1090 height 66
click at [1199, 600] on button "Order Received" at bounding box center [1213, 609] width 117 height 32
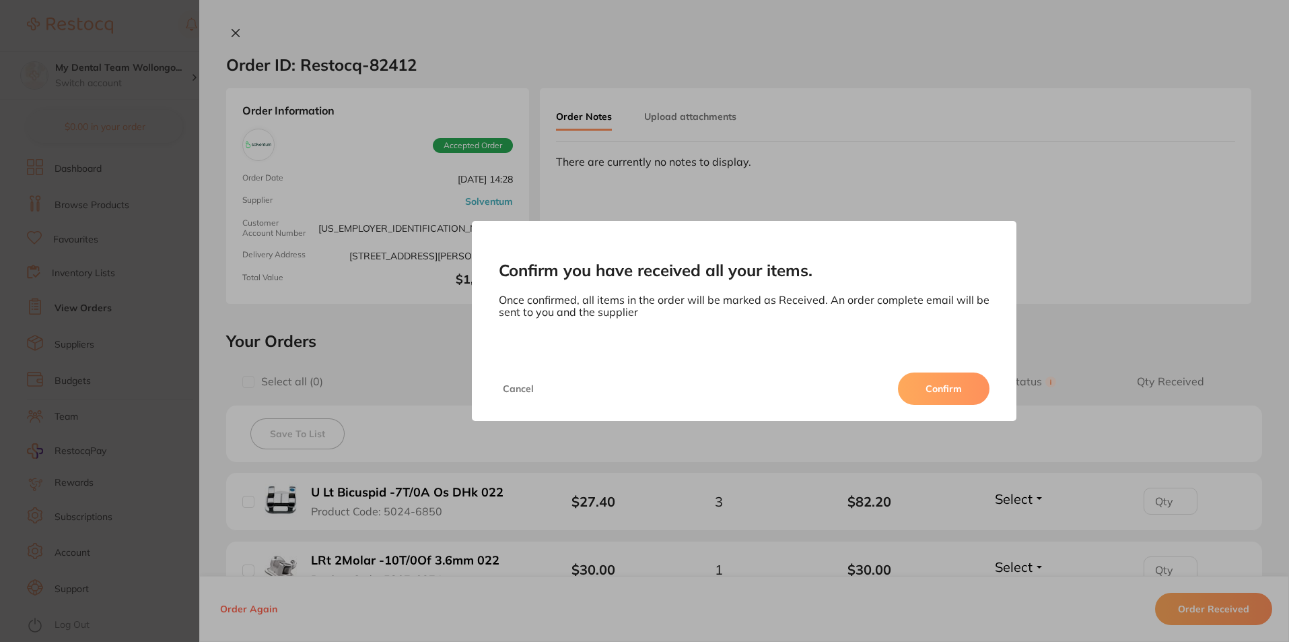
click at [937, 396] on button "Confirm" at bounding box center [944, 388] width 92 height 32
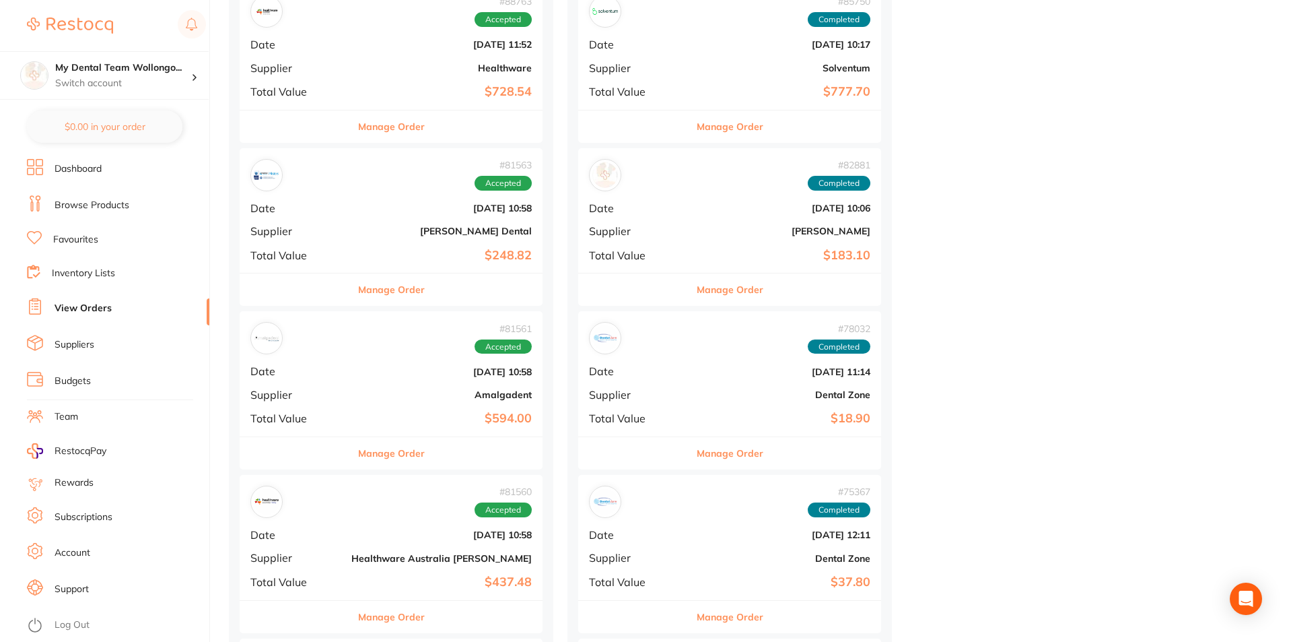
click at [358, 283] on button "Manage Order" at bounding box center [391, 289] width 67 height 32
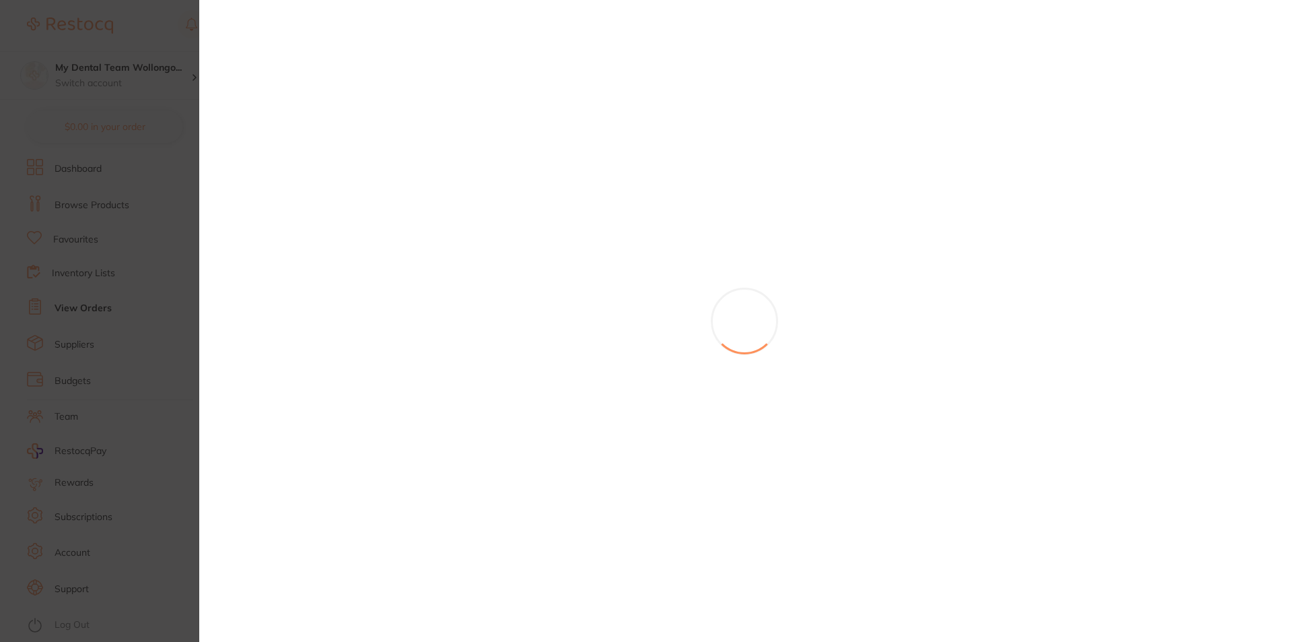
scroll to position [1347, 0]
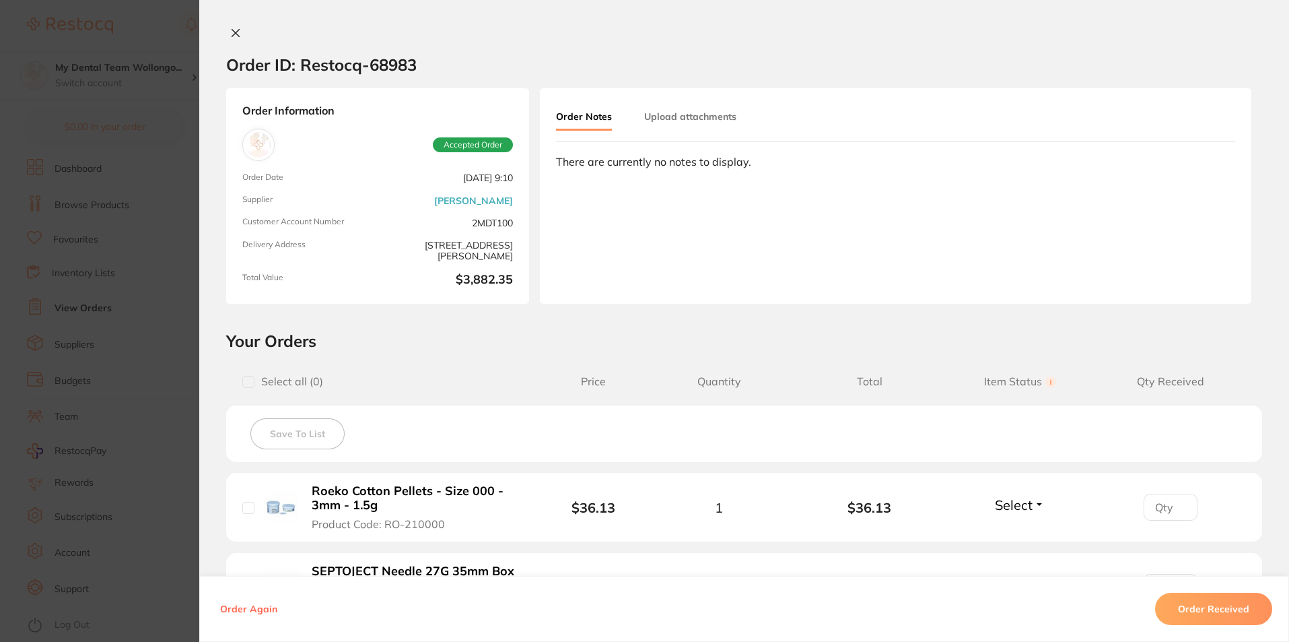
click at [1209, 608] on button "Order Received" at bounding box center [1213, 609] width 117 height 32
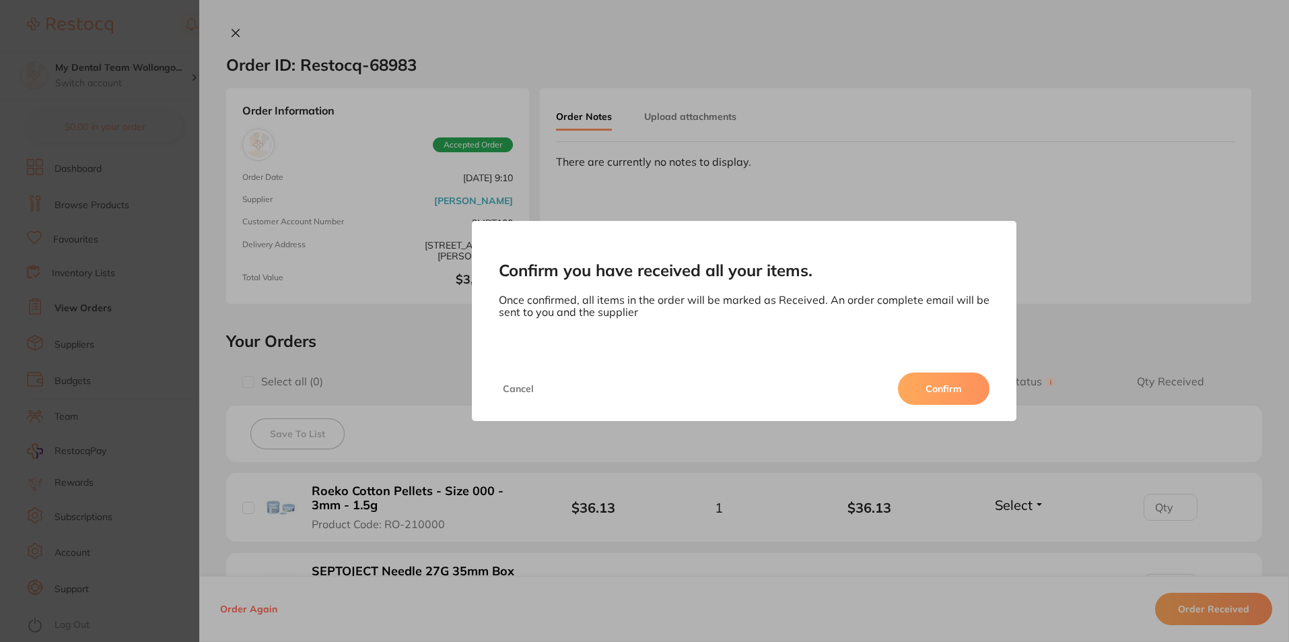
scroll to position [0, 0]
click at [934, 391] on button "Confirm" at bounding box center [944, 388] width 92 height 32
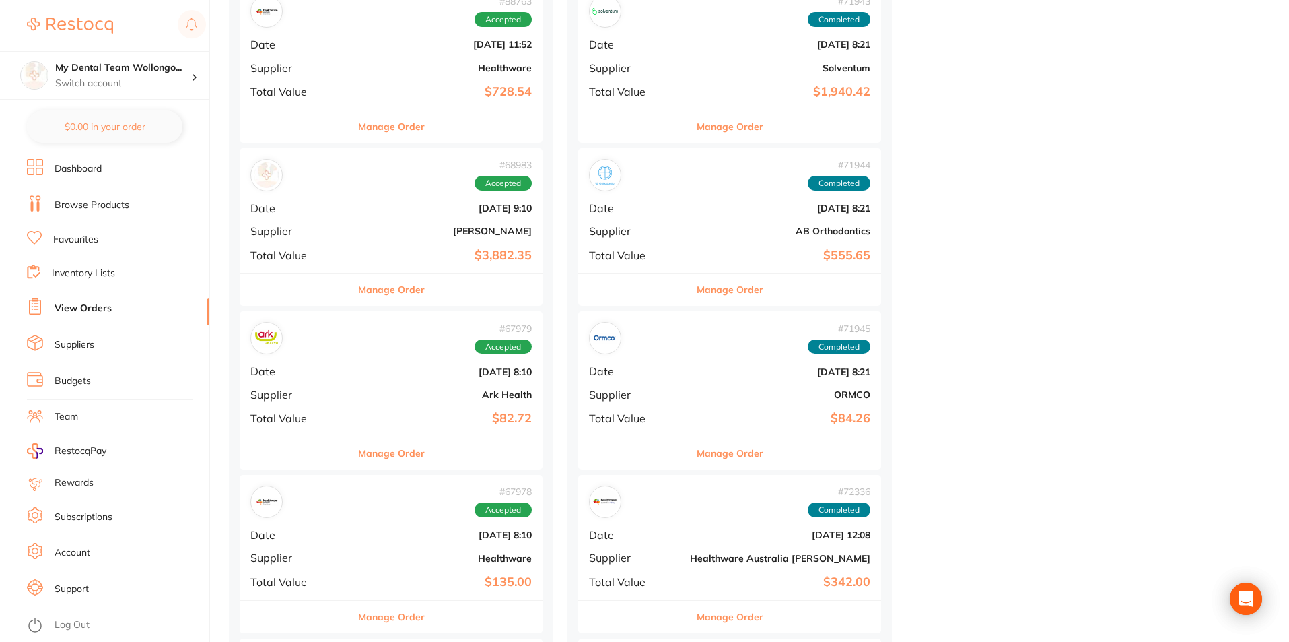
drag, startPoint x: 353, startPoint y: 286, endPoint x: 479, endPoint y: 356, distance: 144.7
click at [358, 285] on button "Manage Order" at bounding box center [391, 289] width 67 height 32
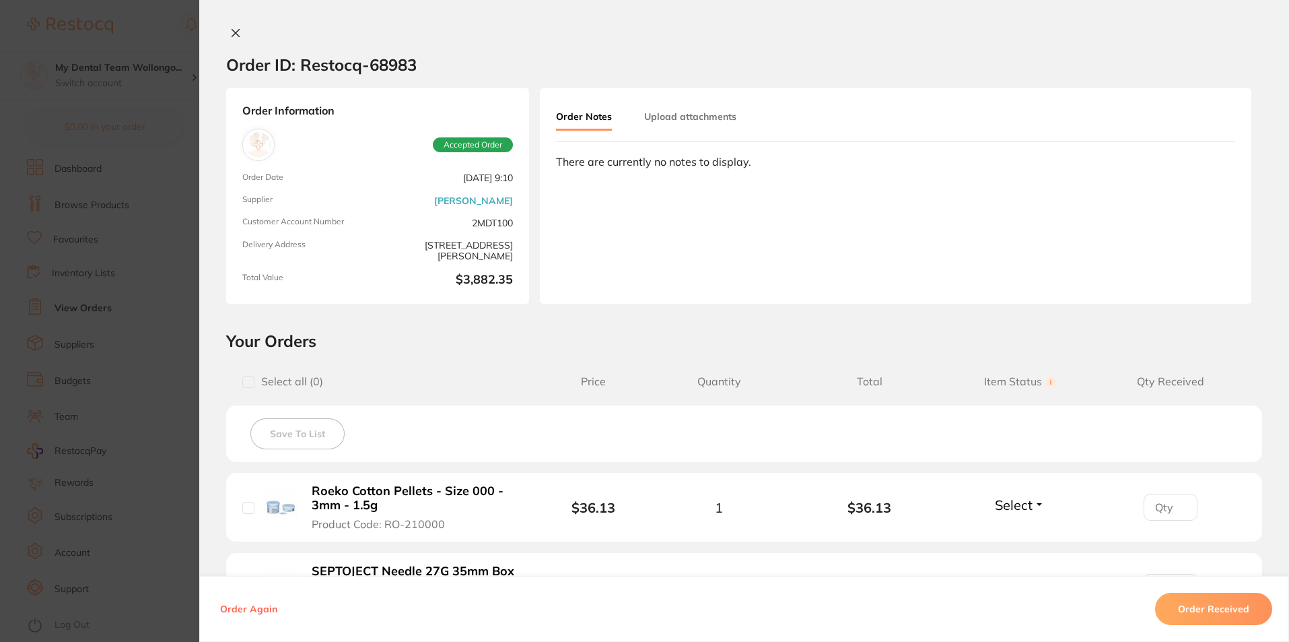
click at [1187, 613] on button "Order Received" at bounding box center [1213, 609] width 117 height 32
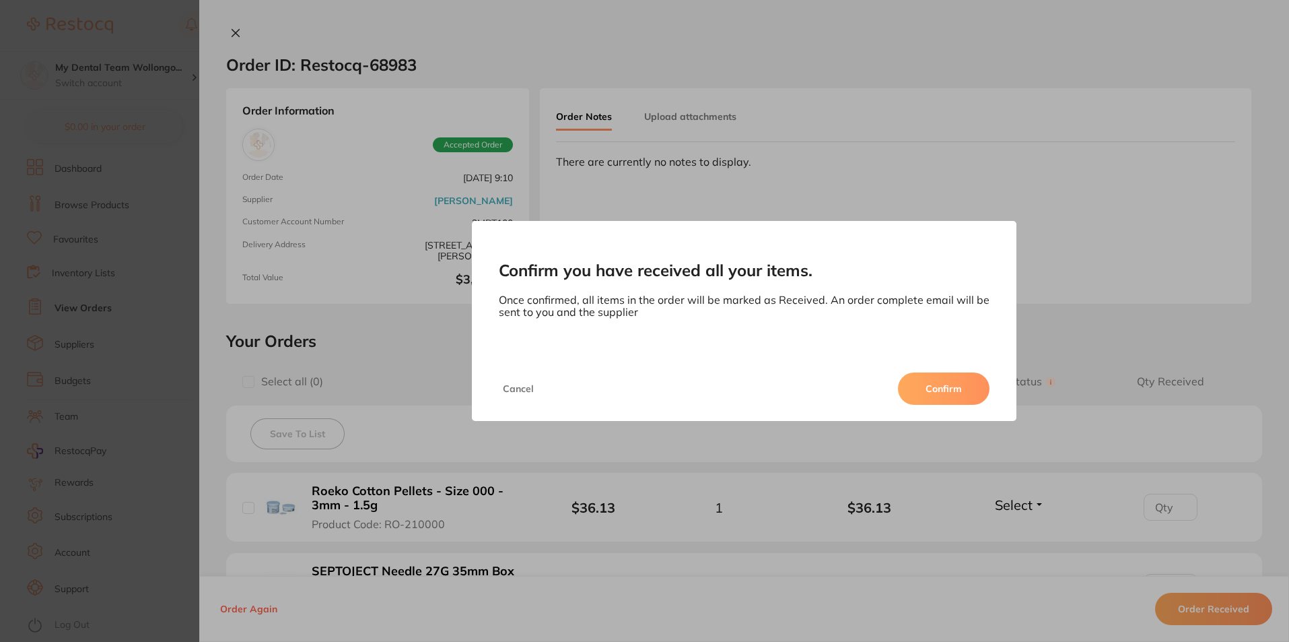
click at [933, 396] on button "Confirm" at bounding box center [944, 388] width 92 height 32
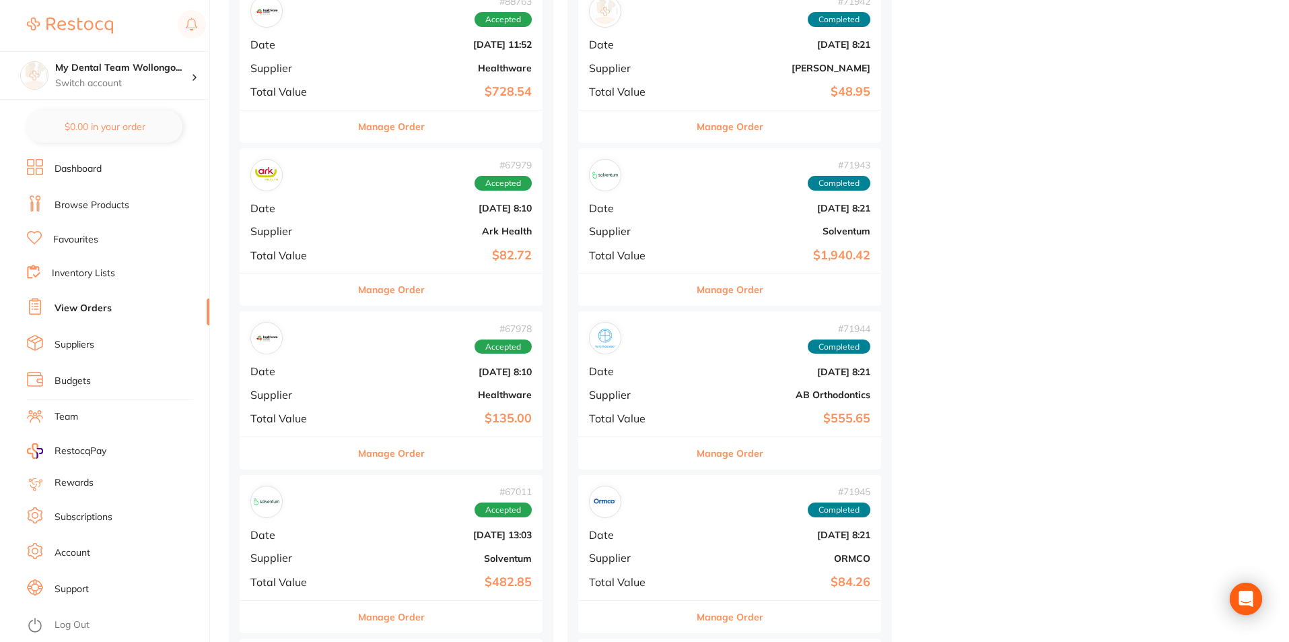
click at [358, 283] on button "Manage Order" at bounding box center [391, 289] width 67 height 32
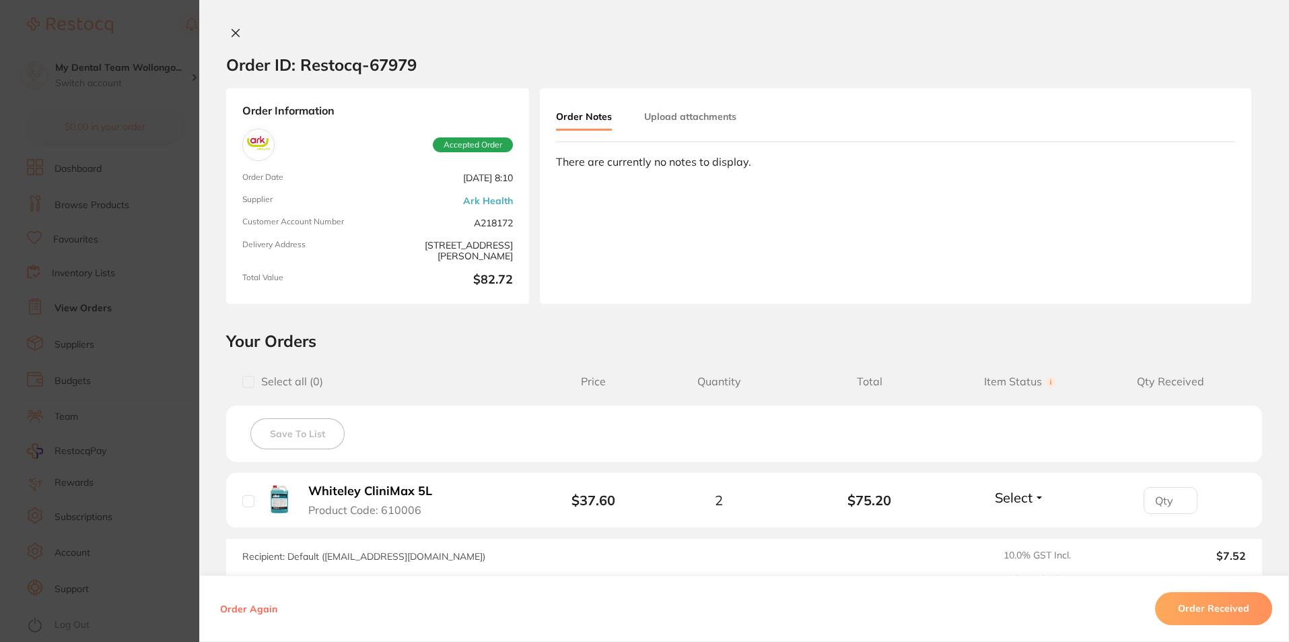
click at [1199, 611] on button "Order Received" at bounding box center [1213, 609] width 117 height 32
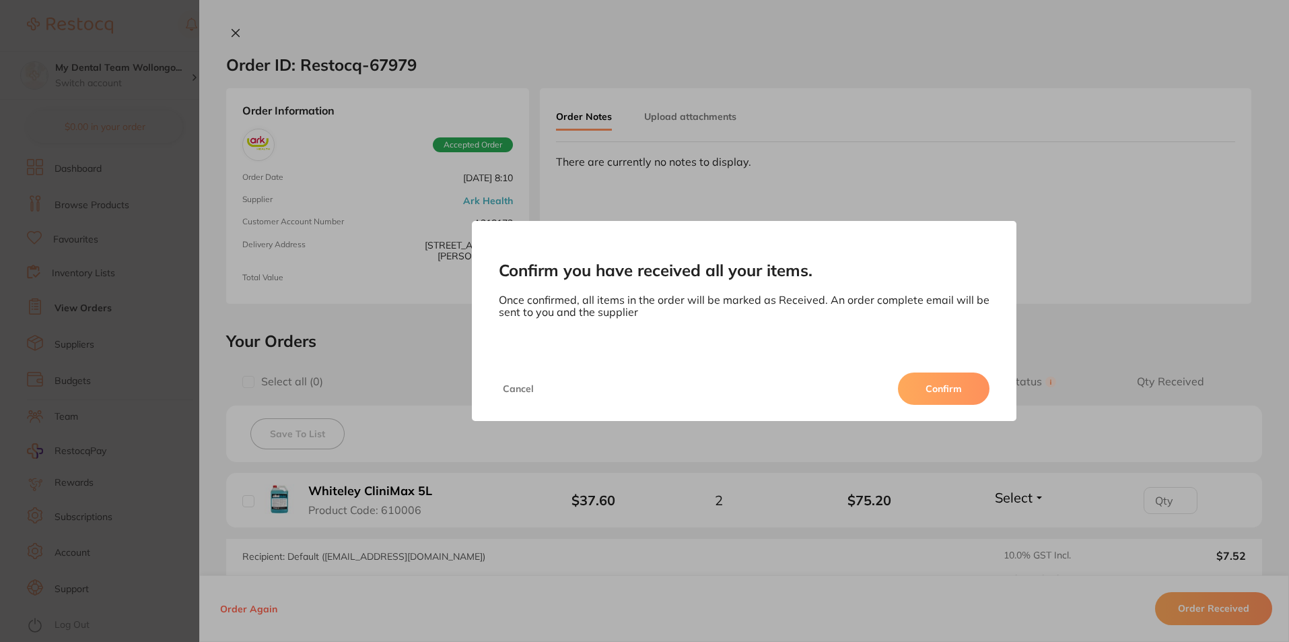
click at [955, 370] on div "Cancel Confirm" at bounding box center [744, 388] width 545 height 65
click at [957, 384] on button "Confirm" at bounding box center [944, 388] width 92 height 32
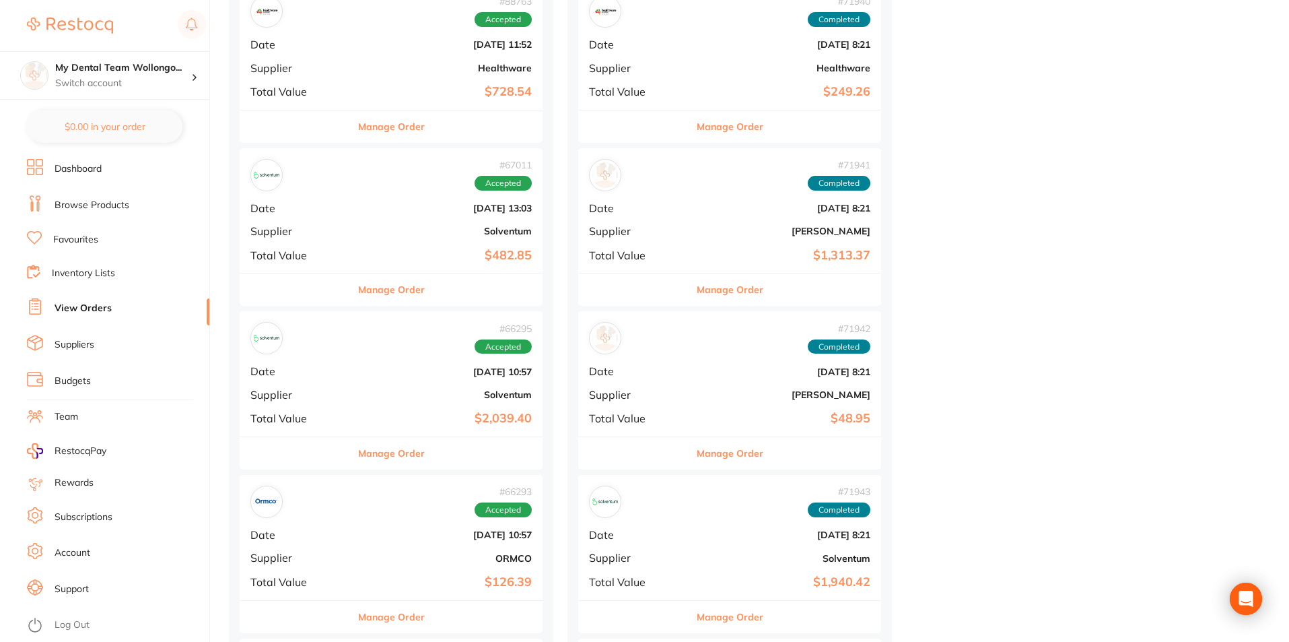
click at [358, 292] on button "Manage Order" at bounding box center [391, 289] width 67 height 32
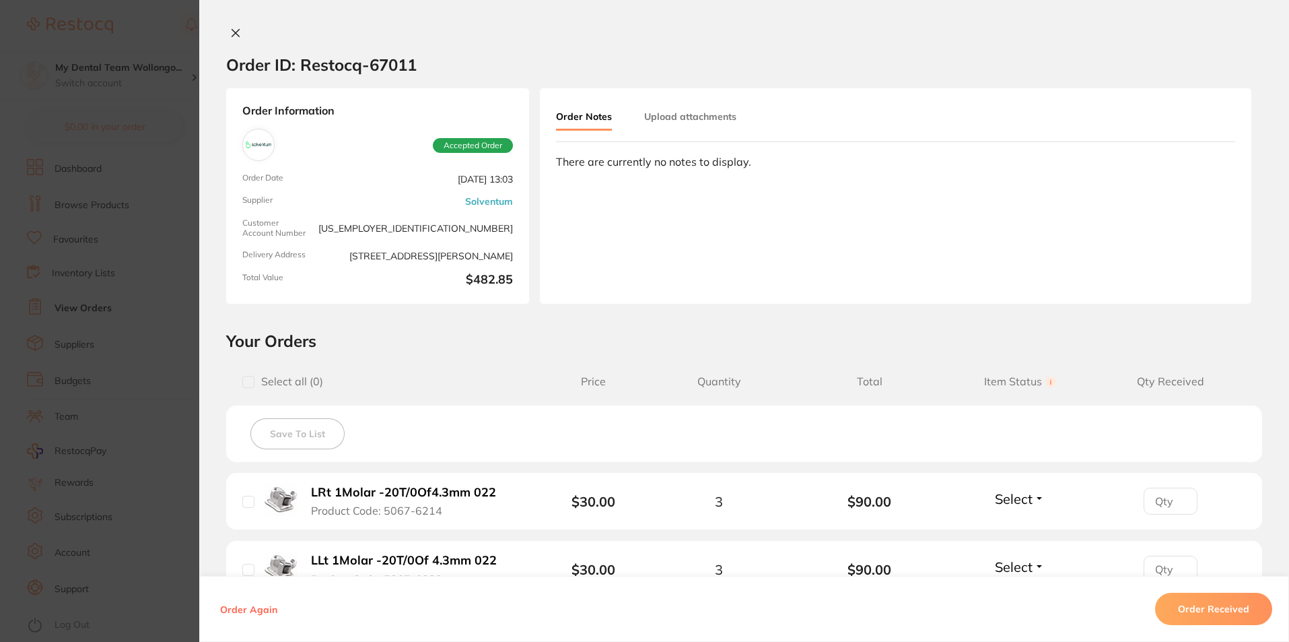
click at [1170, 595] on button "Order Received" at bounding box center [1213, 609] width 117 height 32
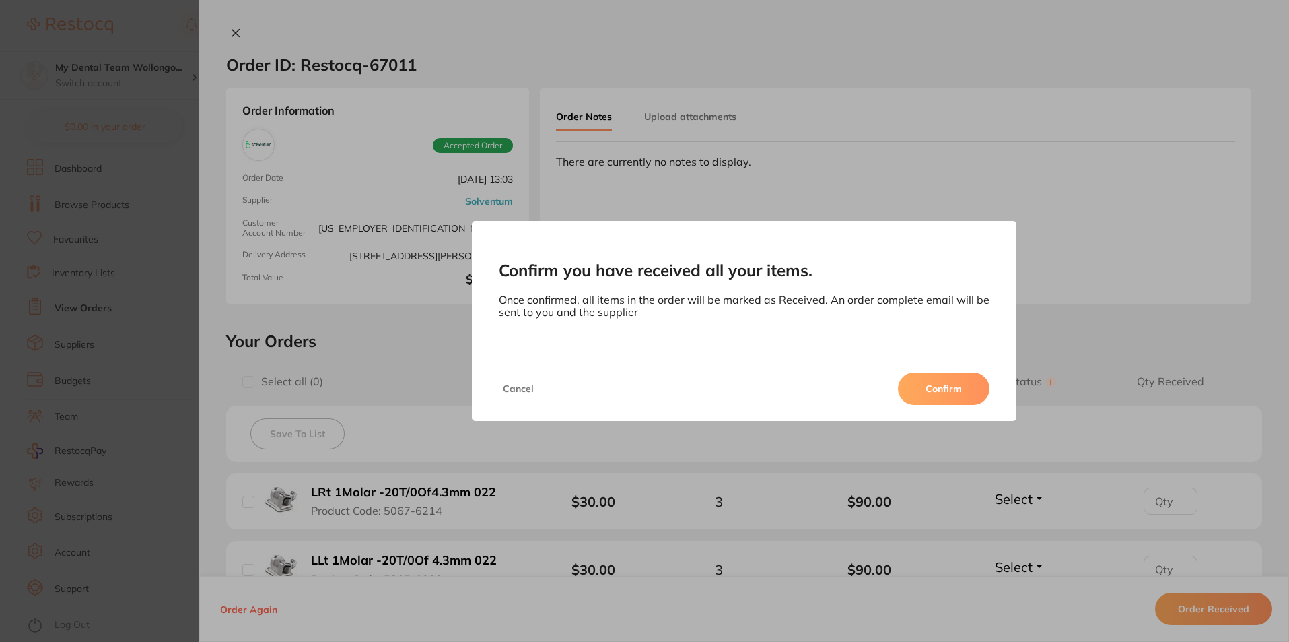
click at [943, 383] on button "Confirm" at bounding box center [944, 388] width 92 height 32
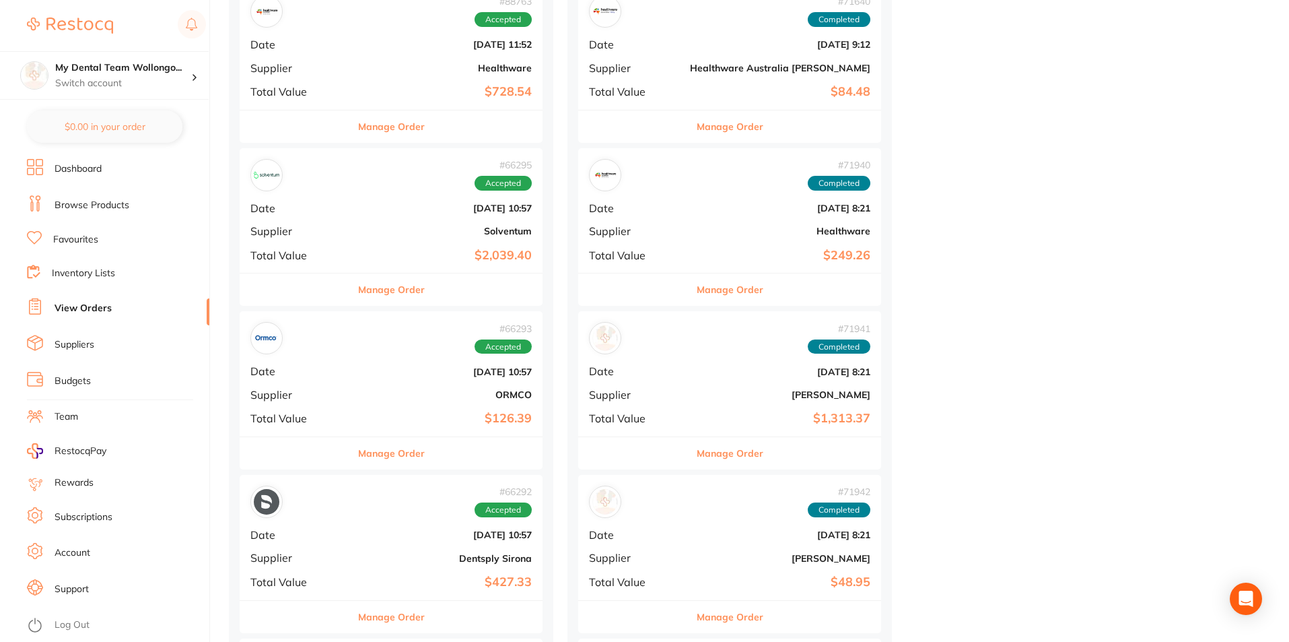
click at [358, 281] on button "Manage Order" at bounding box center [391, 289] width 67 height 32
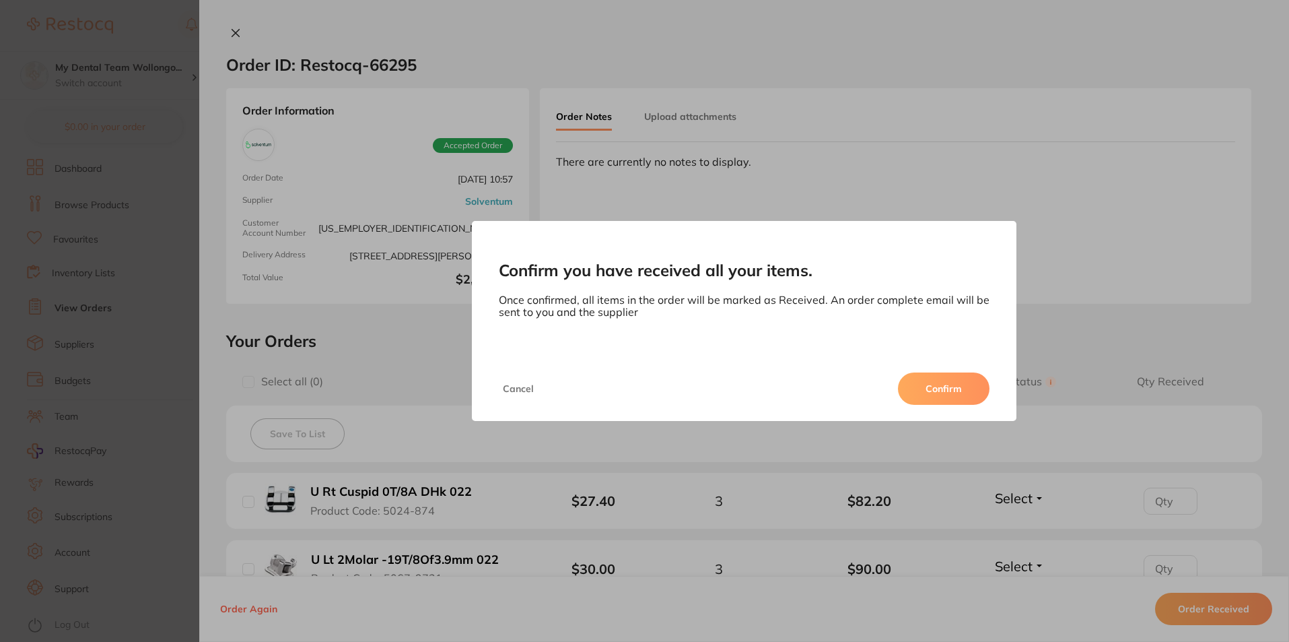
click at [943, 381] on button "Confirm" at bounding box center [944, 388] width 92 height 32
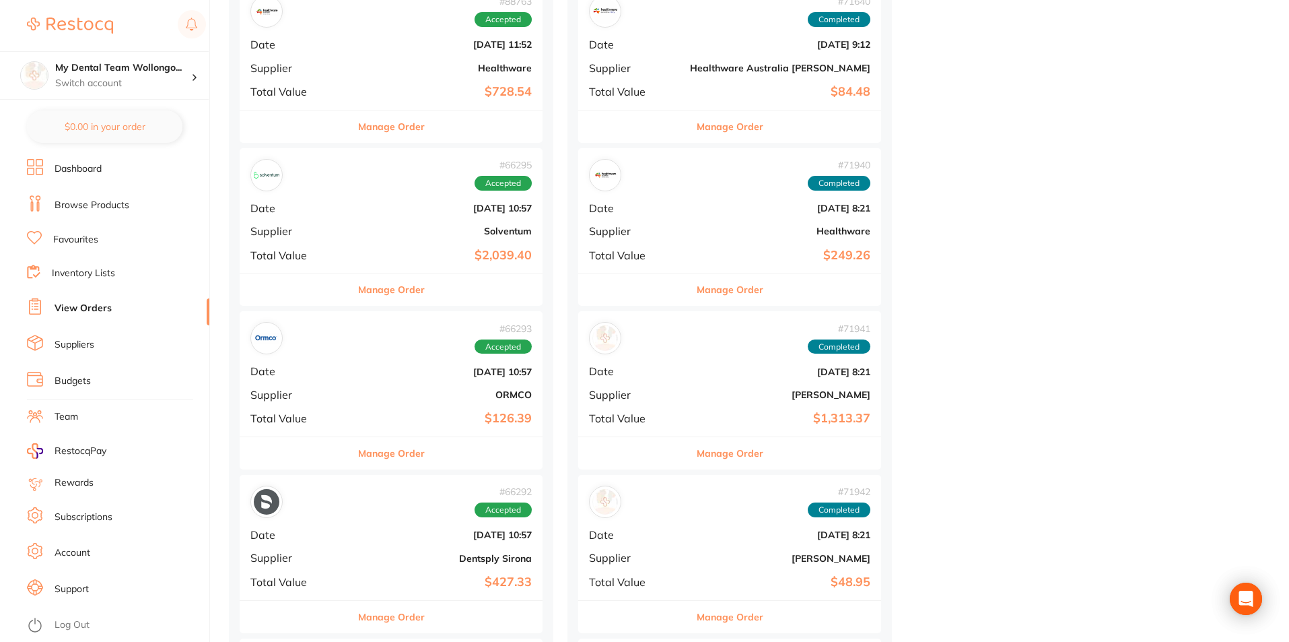
click at [358, 437] on button "Manage Order" at bounding box center [391, 453] width 67 height 32
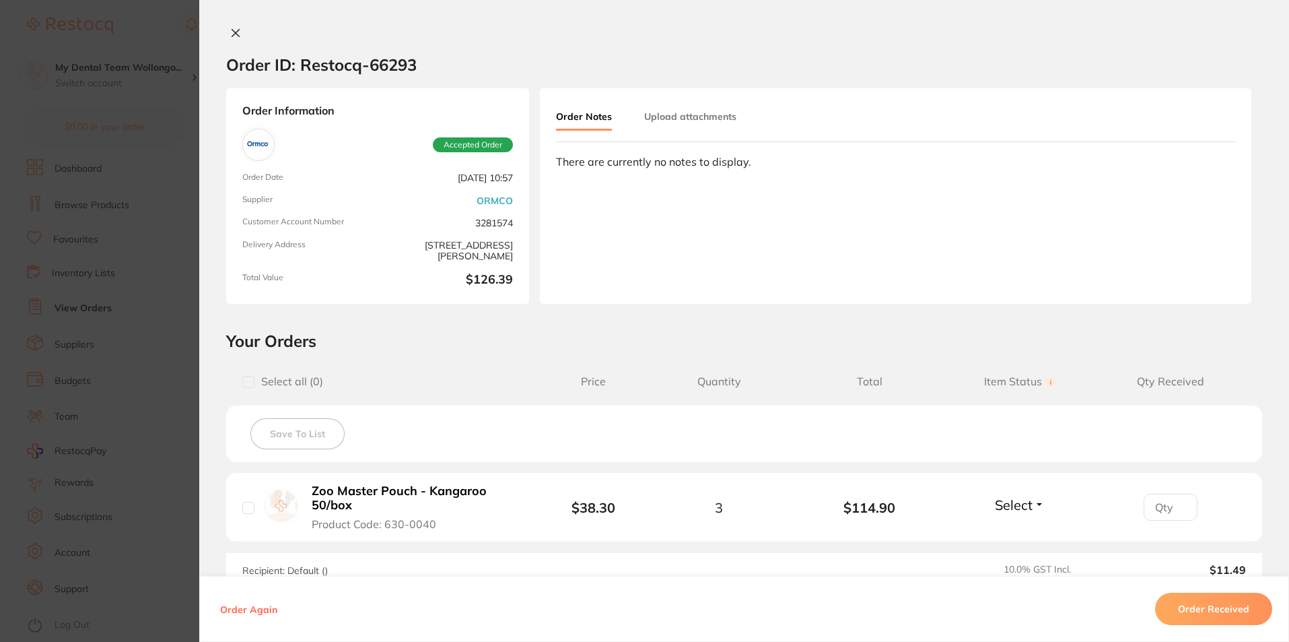
click at [1201, 611] on button "Order Received" at bounding box center [1213, 609] width 117 height 32
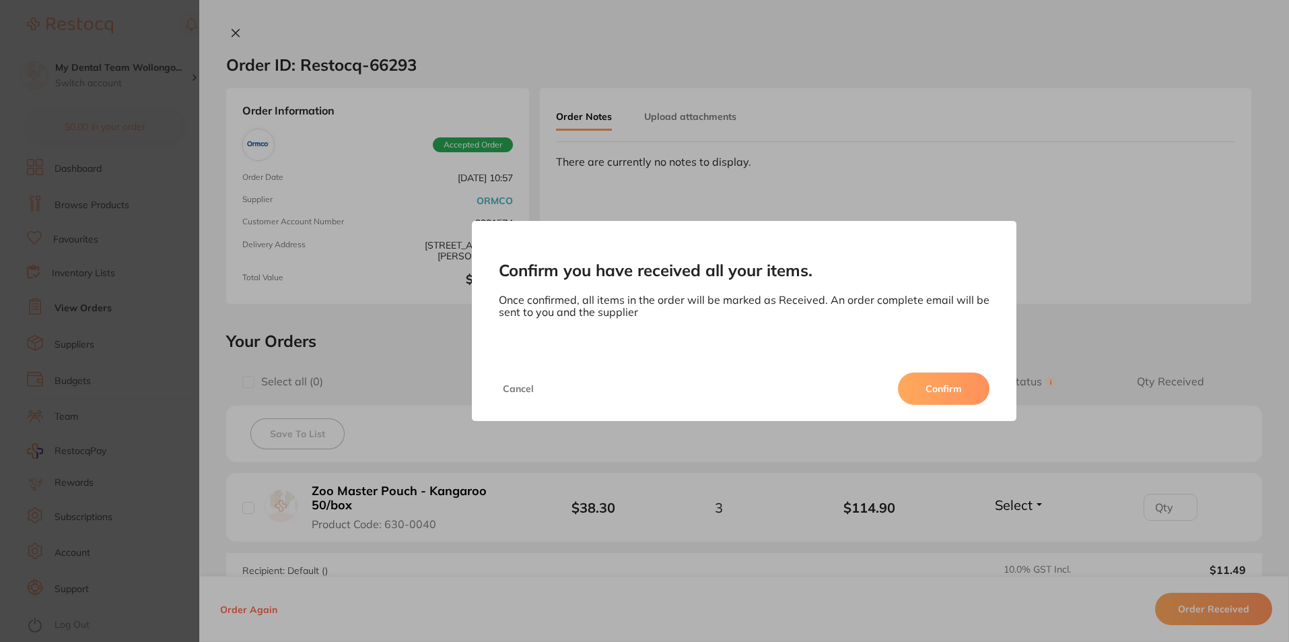
click at [922, 384] on button "Confirm" at bounding box center [944, 388] width 92 height 32
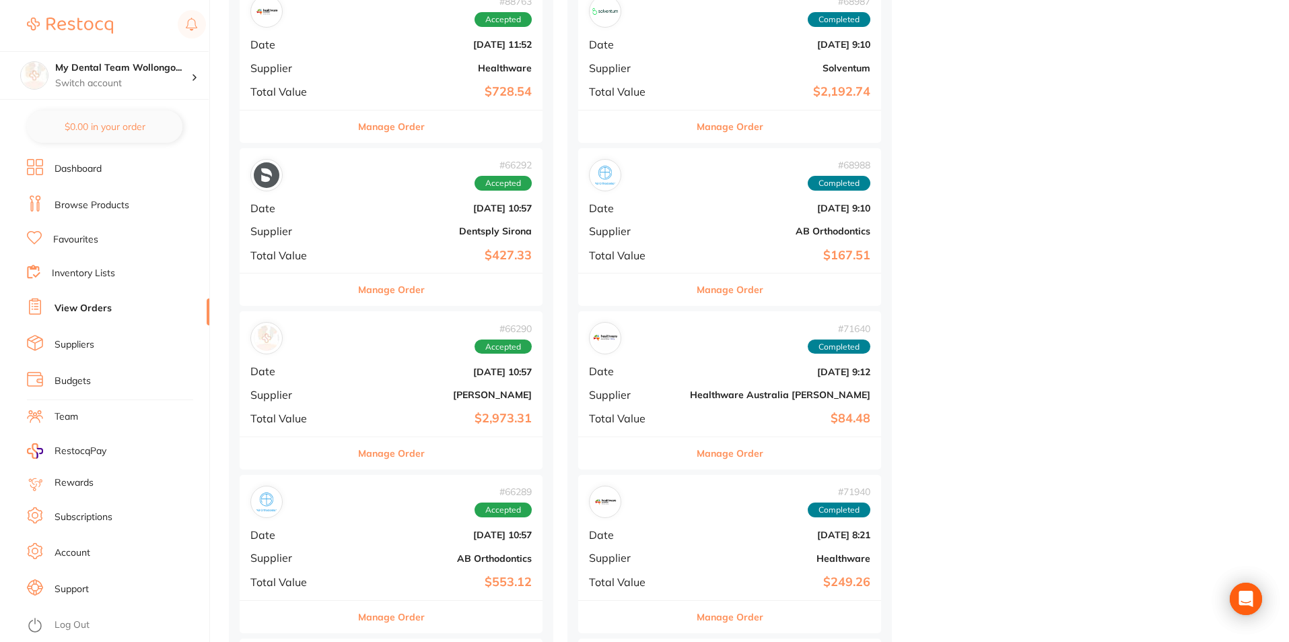
click at [358, 288] on button "Manage Order" at bounding box center [391, 289] width 67 height 32
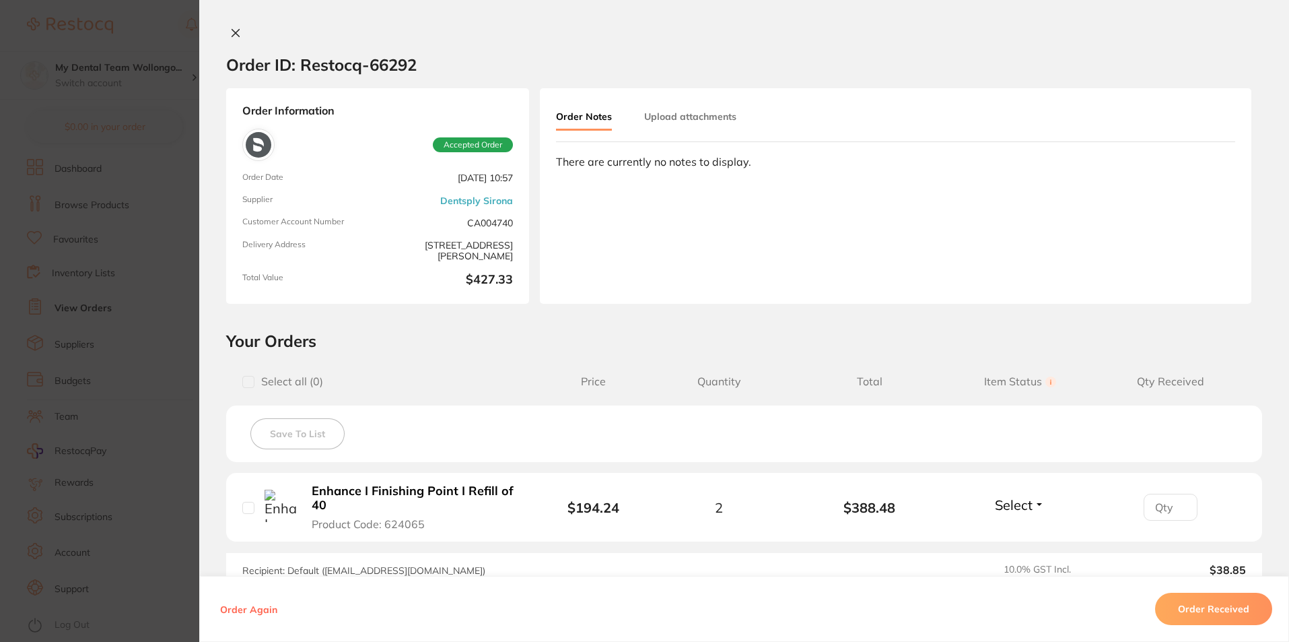
click at [1200, 612] on button "Order Received" at bounding box center [1213, 609] width 117 height 32
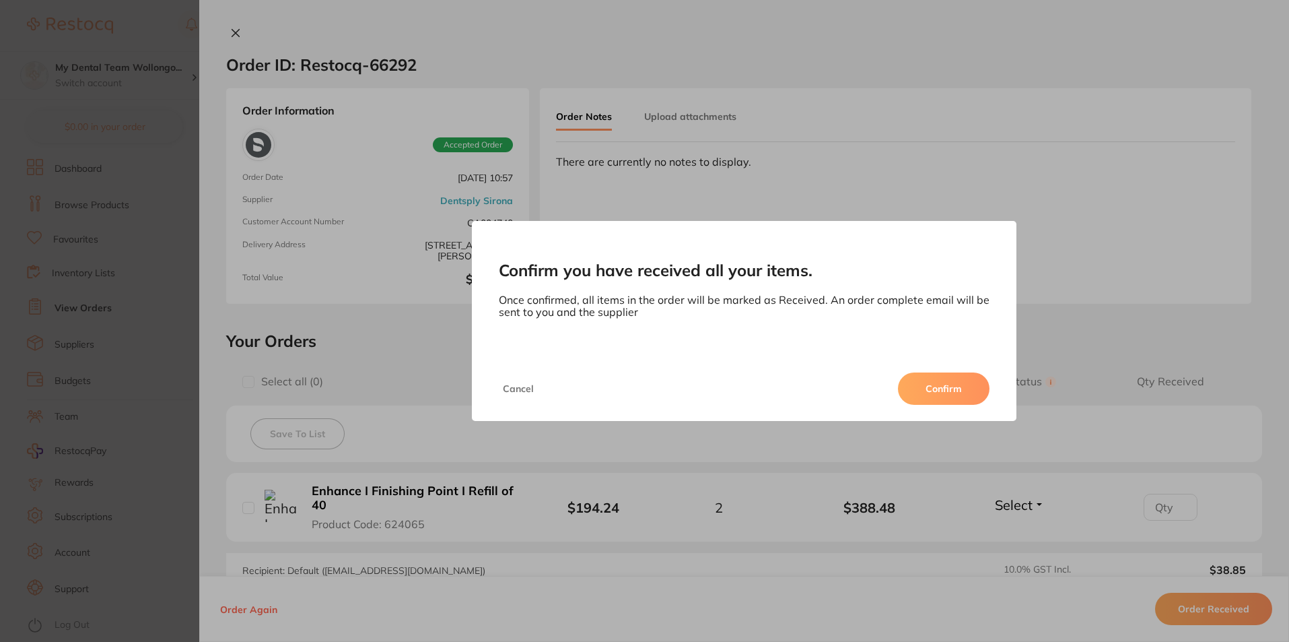
click at [935, 384] on button "Confirm" at bounding box center [944, 388] width 92 height 32
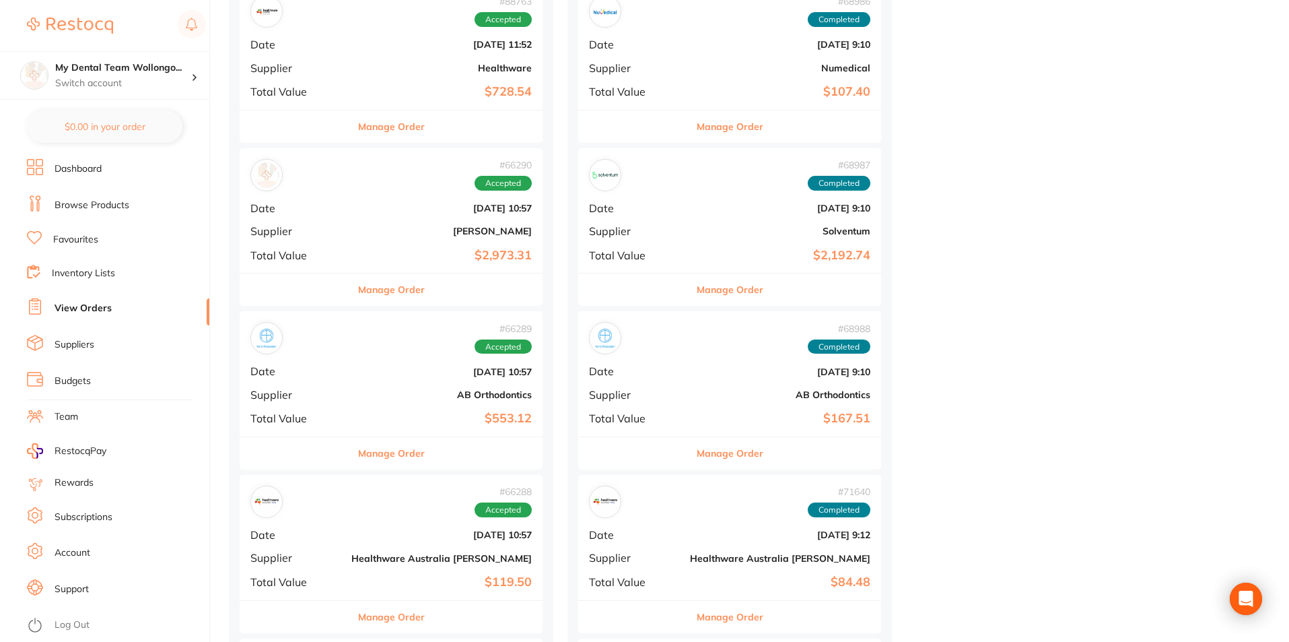
click at [369, 288] on button "Manage Order" at bounding box center [391, 289] width 67 height 32
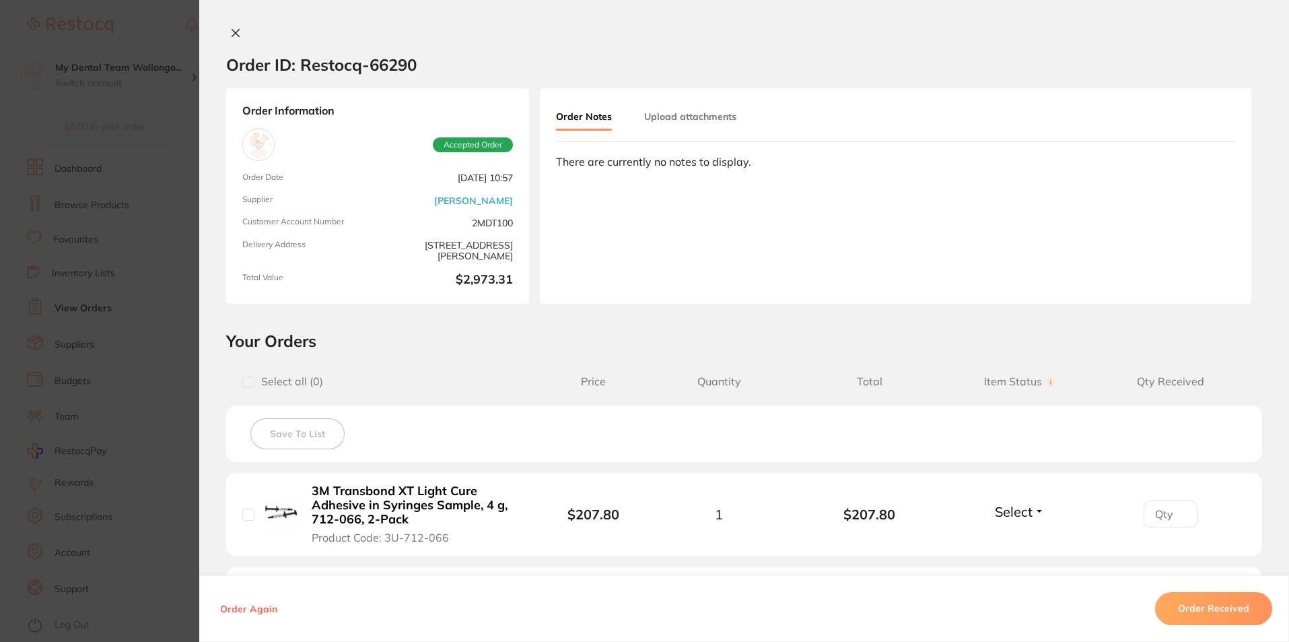
click at [1187, 610] on button "Order Received" at bounding box center [1213, 609] width 117 height 32
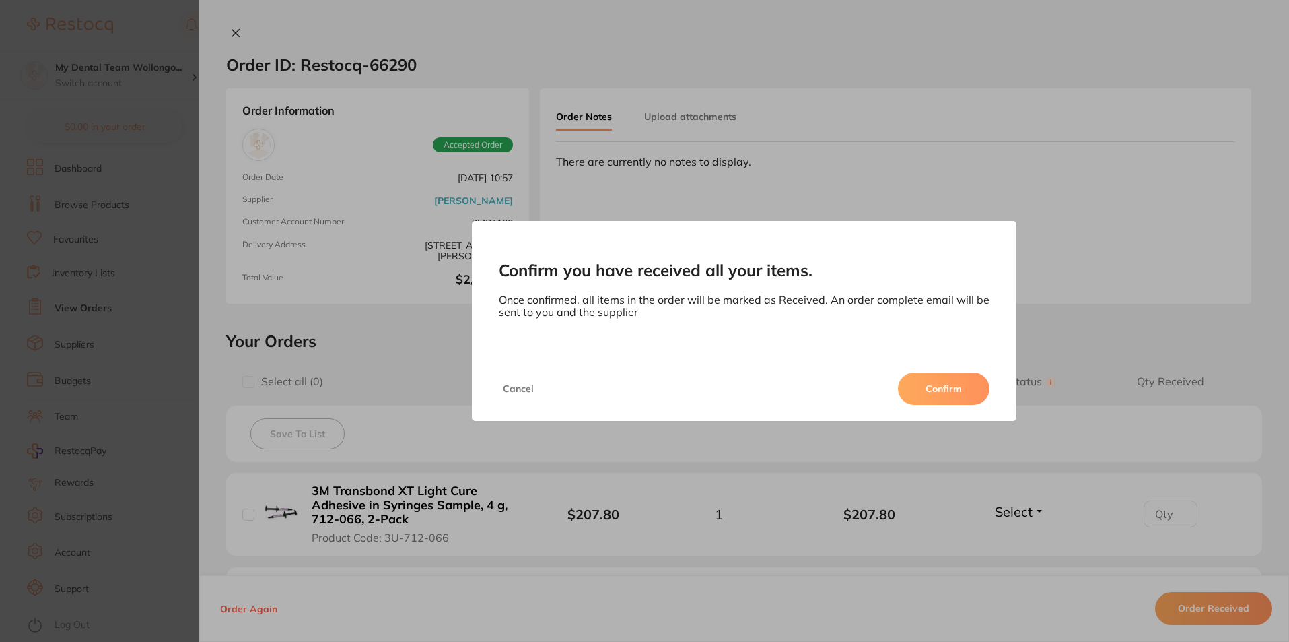
click at [954, 367] on div "Cancel Confirm" at bounding box center [744, 388] width 545 height 65
click at [954, 378] on button "Confirm" at bounding box center [944, 388] width 92 height 32
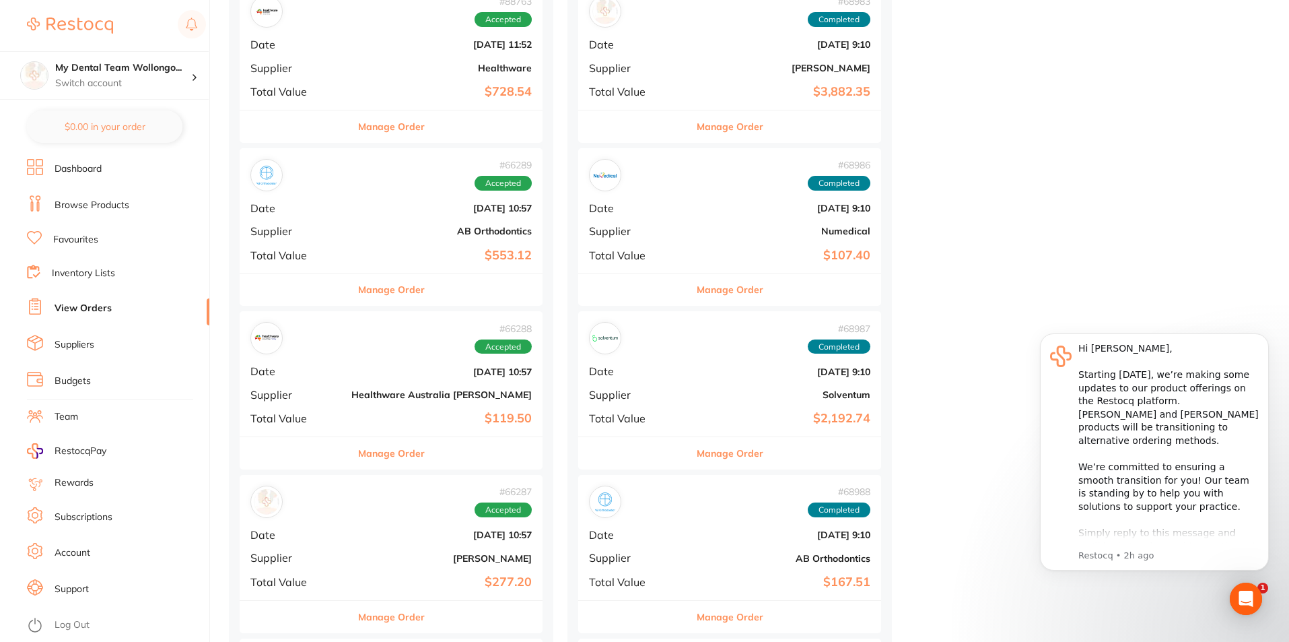
drag, startPoint x: 331, startPoint y: 285, endPoint x: 801, endPoint y: 380, distance: 480.1
click at [358, 285] on button "Manage Order" at bounding box center [391, 289] width 67 height 32
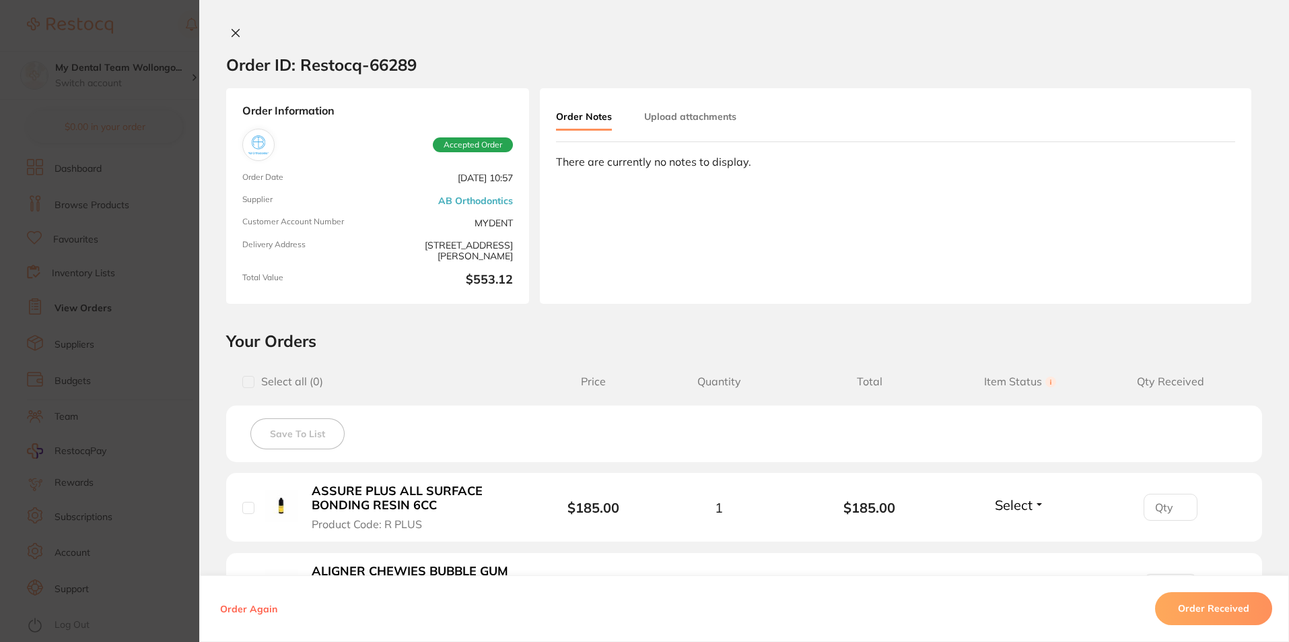
click at [1189, 601] on button "Order Received" at bounding box center [1213, 609] width 117 height 32
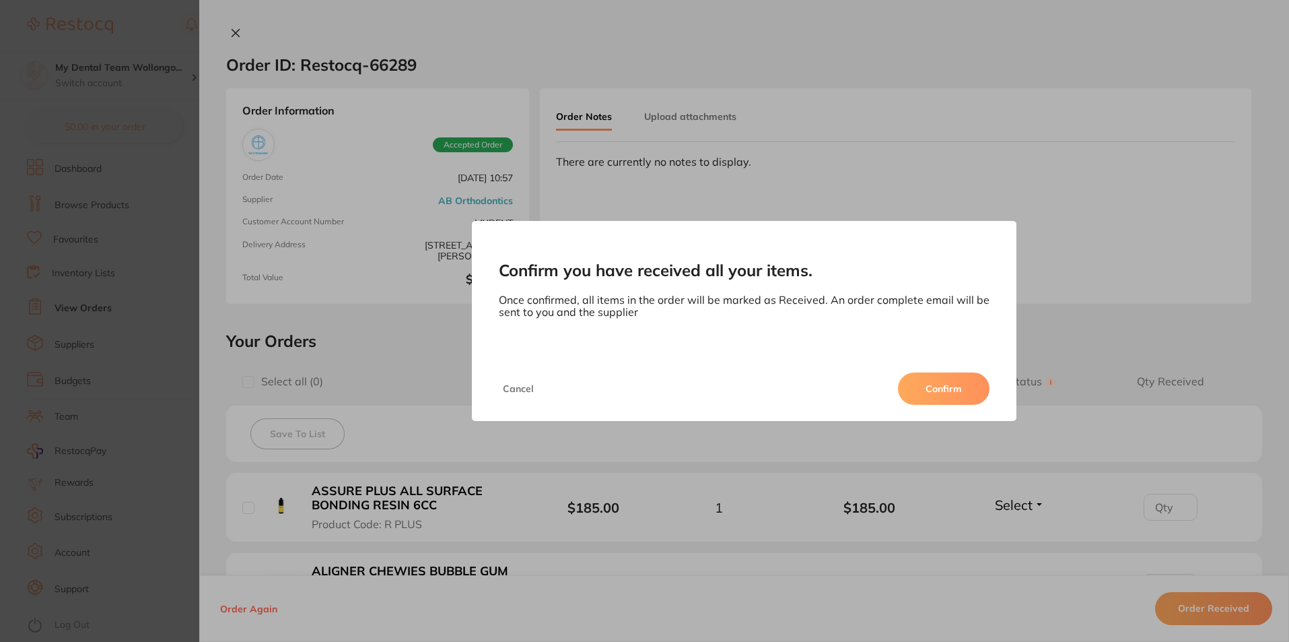
click at [947, 369] on div "Cancel Confirm" at bounding box center [744, 388] width 545 height 65
click at [955, 386] on button "Confirm" at bounding box center [944, 388] width 92 height 32
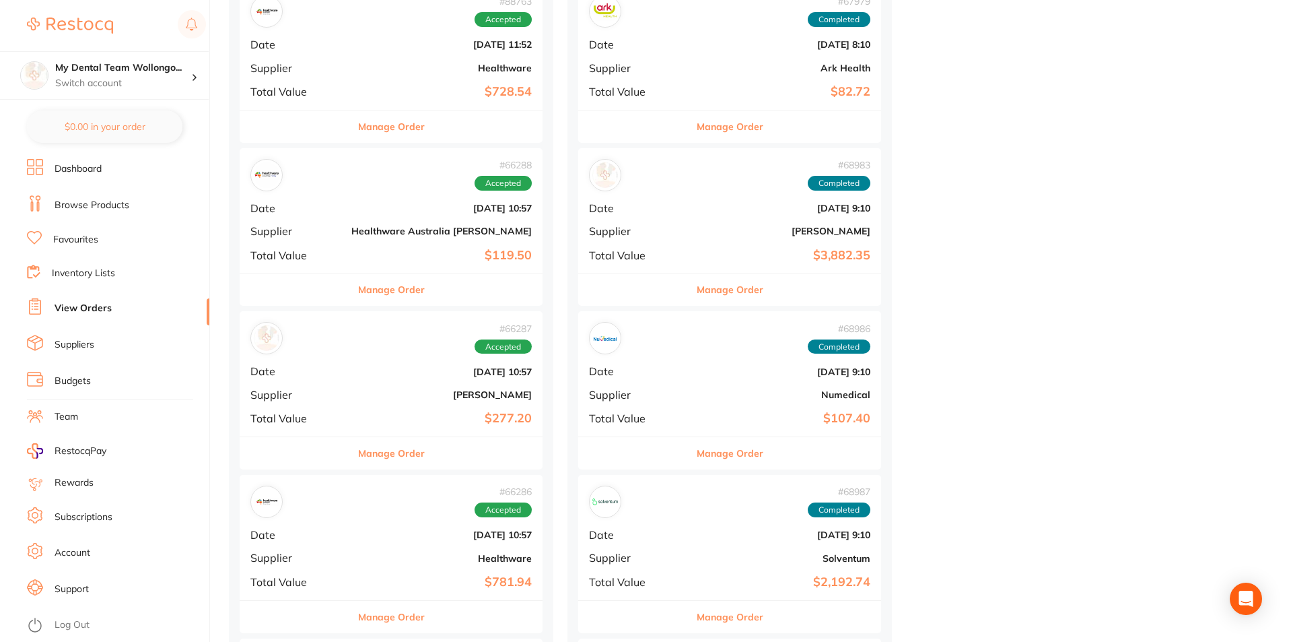
click at [358, 302] on button "Manage Order" at bounding box center [391, 289] width 67 height 32
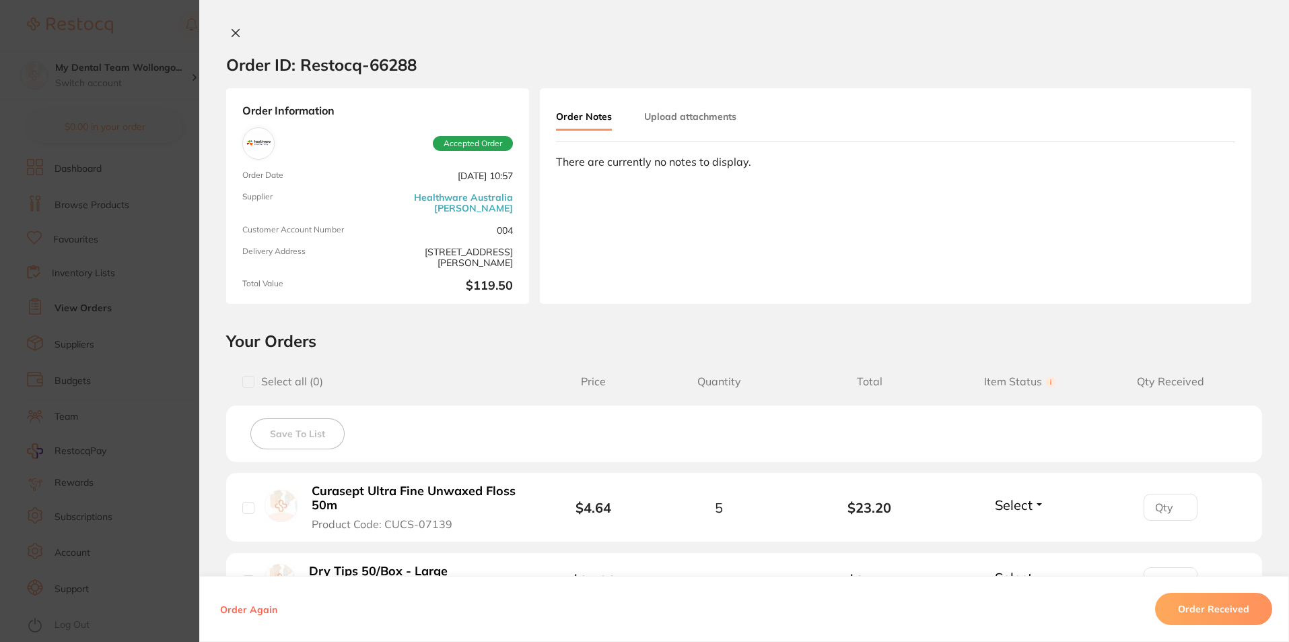
click at [1210, 612] on button "Order Received" at bounding box center [1213, 609] width 117 height 32
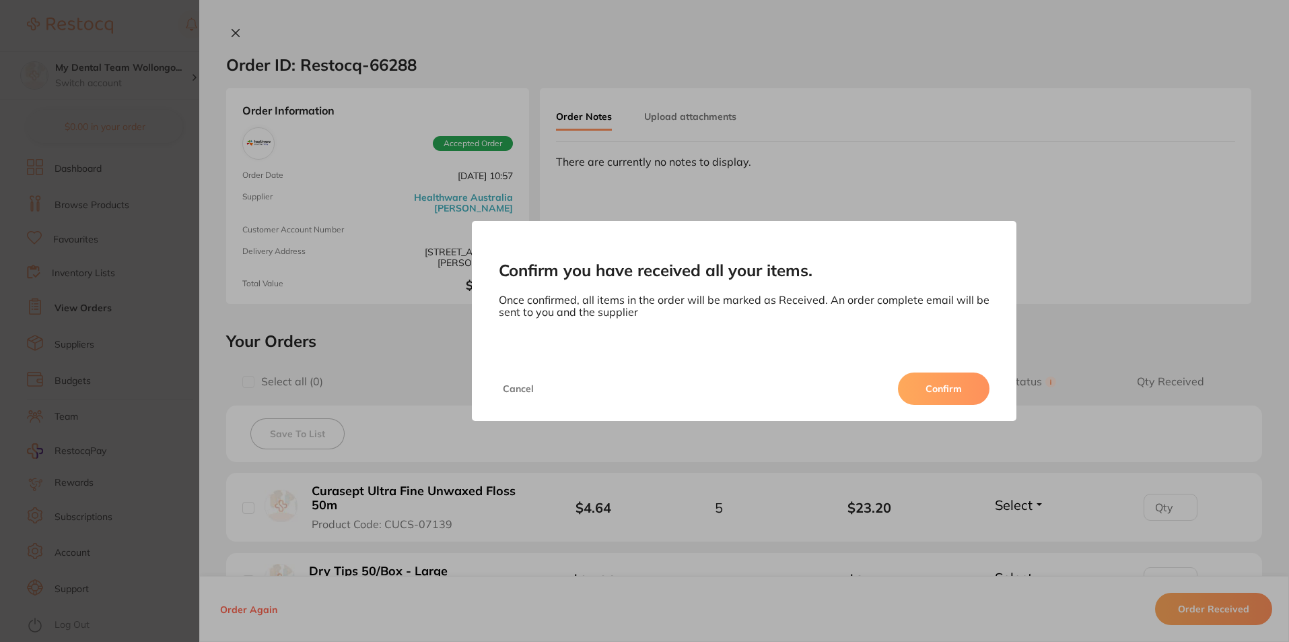
click at [962, 405] on div "Cancel Confirm" at bounding box center [744, 388] width 545 height 65
click at [943, 395] on button "Confirm" at bounding box center [944, 388] width 92 height 32
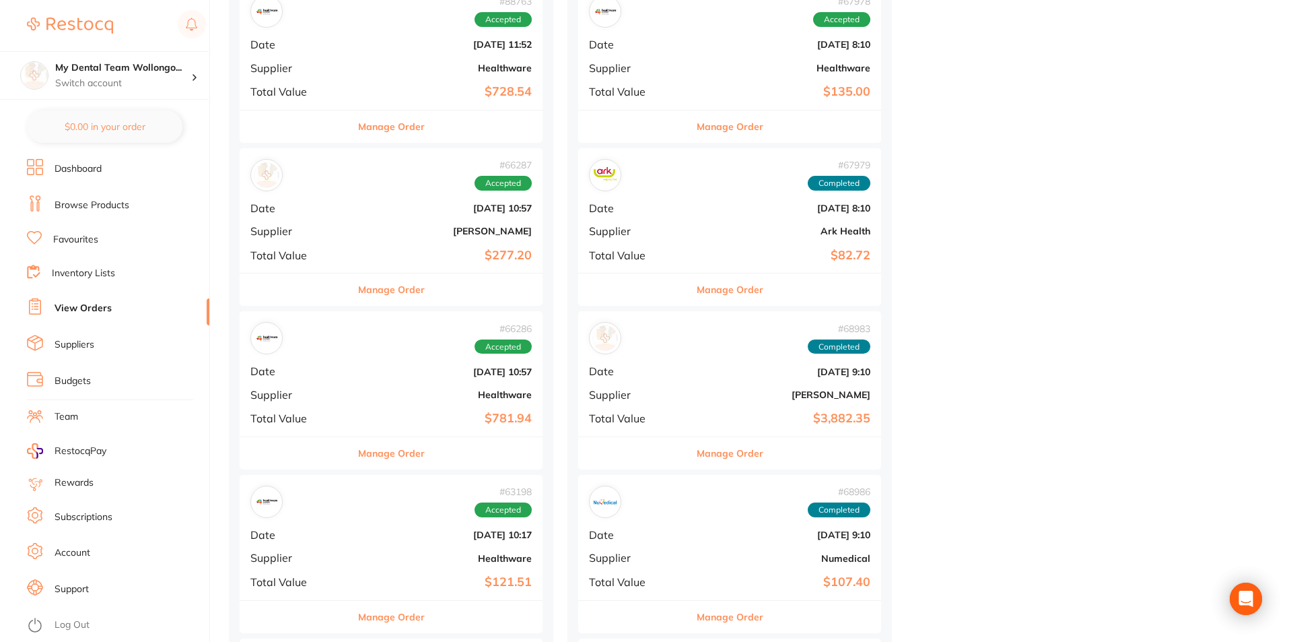
drag, startPoint x: 347, startPoint y: 282, endPoint x: 857, endPoint y: 364, distance: 516.8
click at [358, 282] on button "Manage Order" at bounding box center [391, 289] width 67 height 32
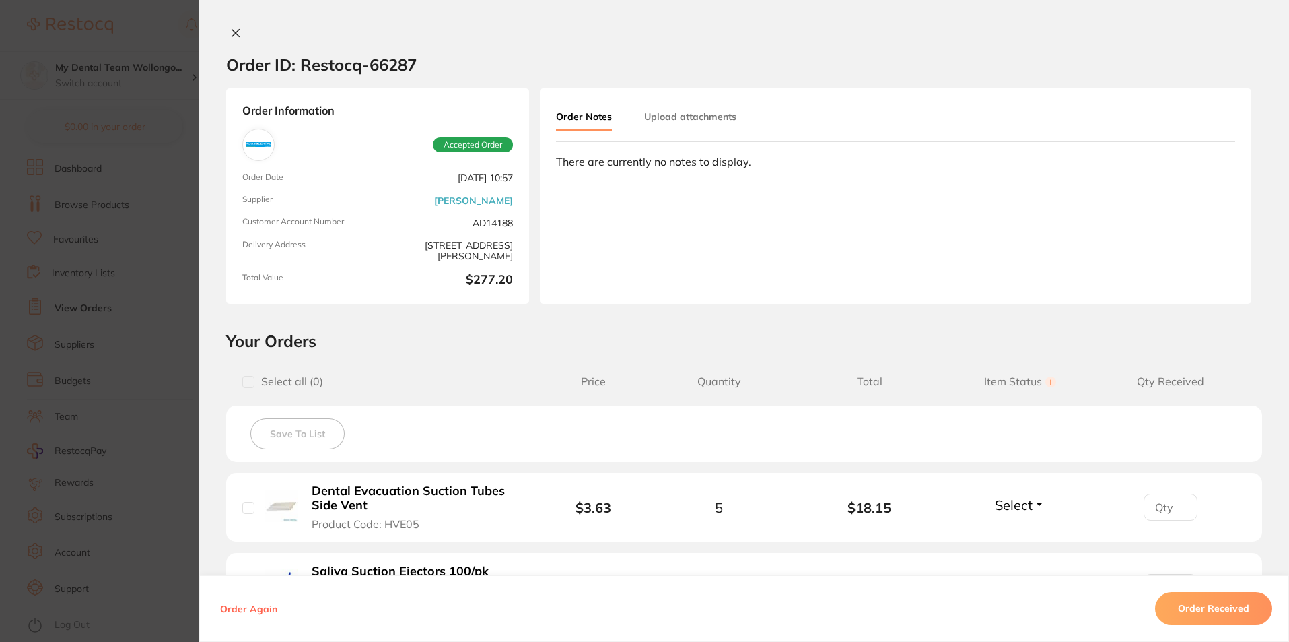
click at [1189, 600] on button "Order Received" at bounding box center [1213, 609] width 117 height 32
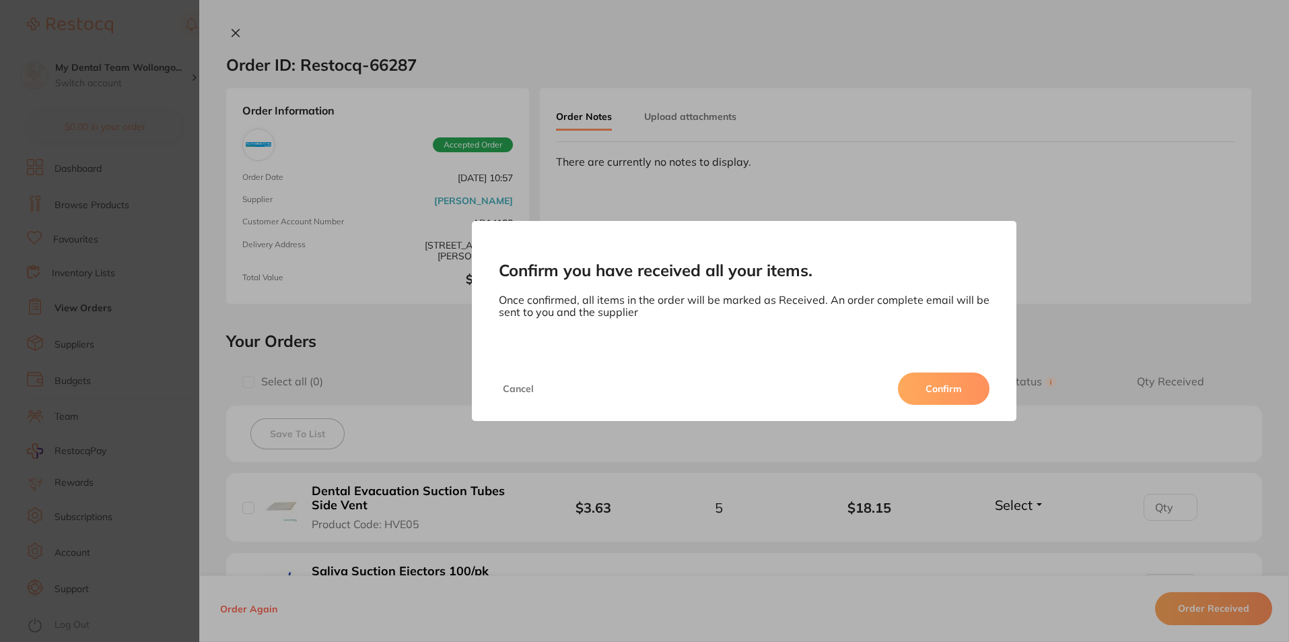
click at [972, 384] on button "Confirm" at bounding box center [944, 388] width 92 height 32
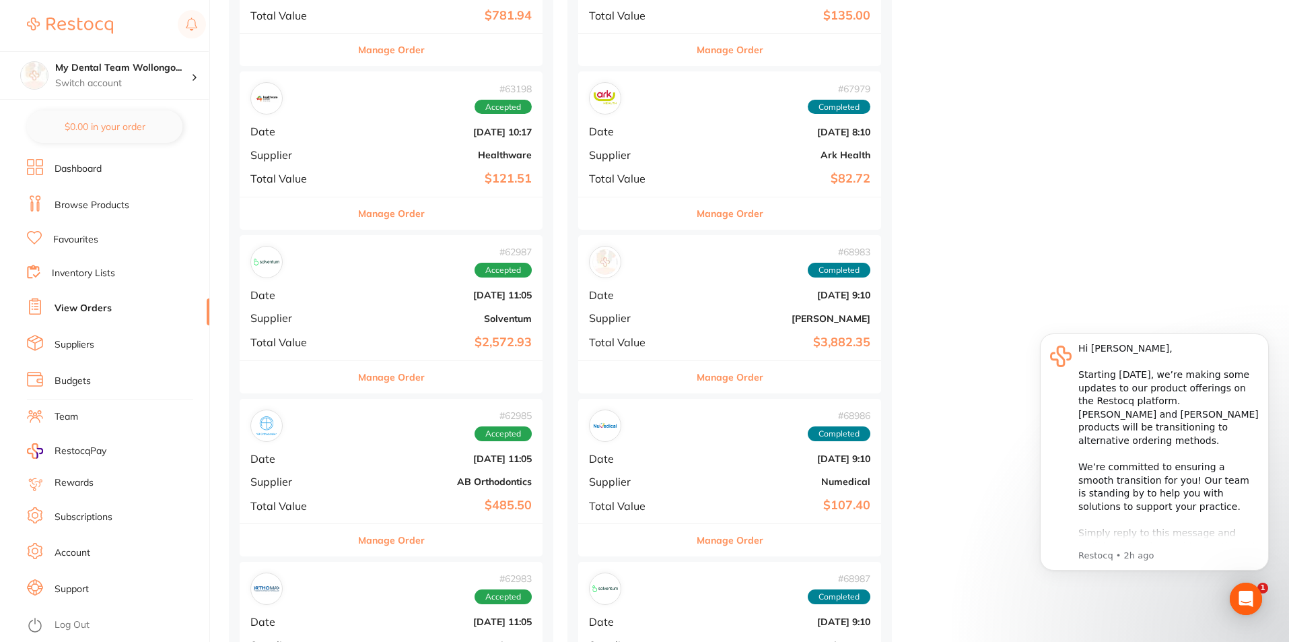
scroll to position [1414, 0]
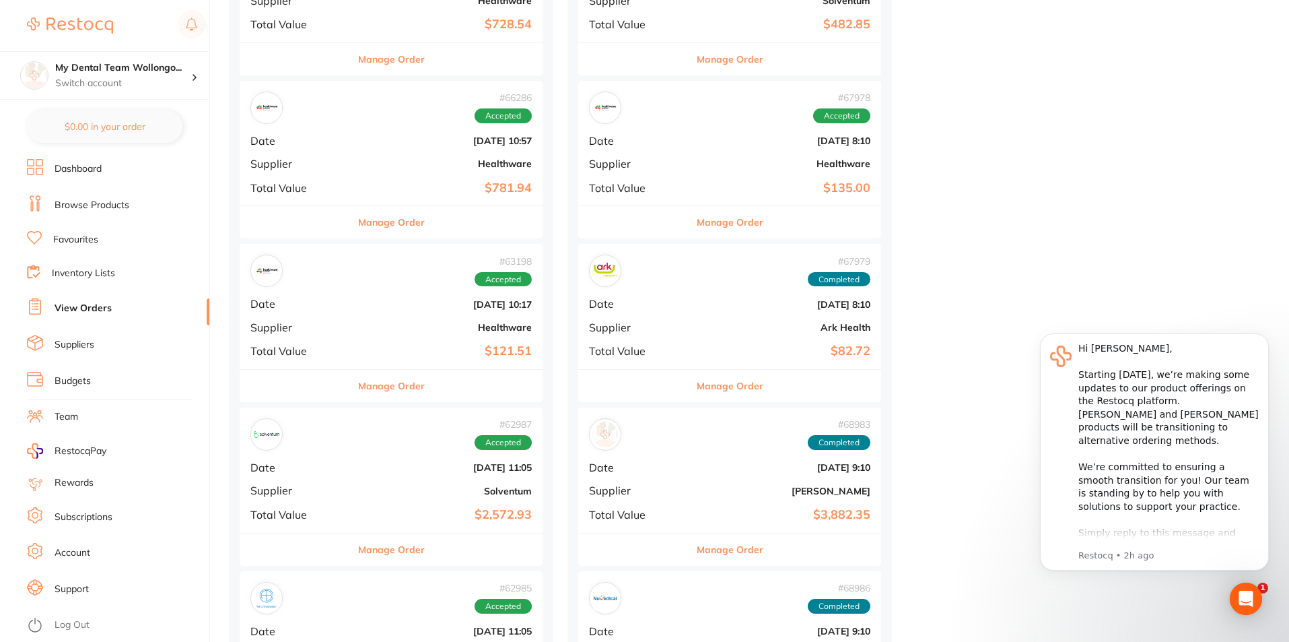
click at [364, 235] on button "Manage Order" at bounding box center [391, 222] width 67 height 32
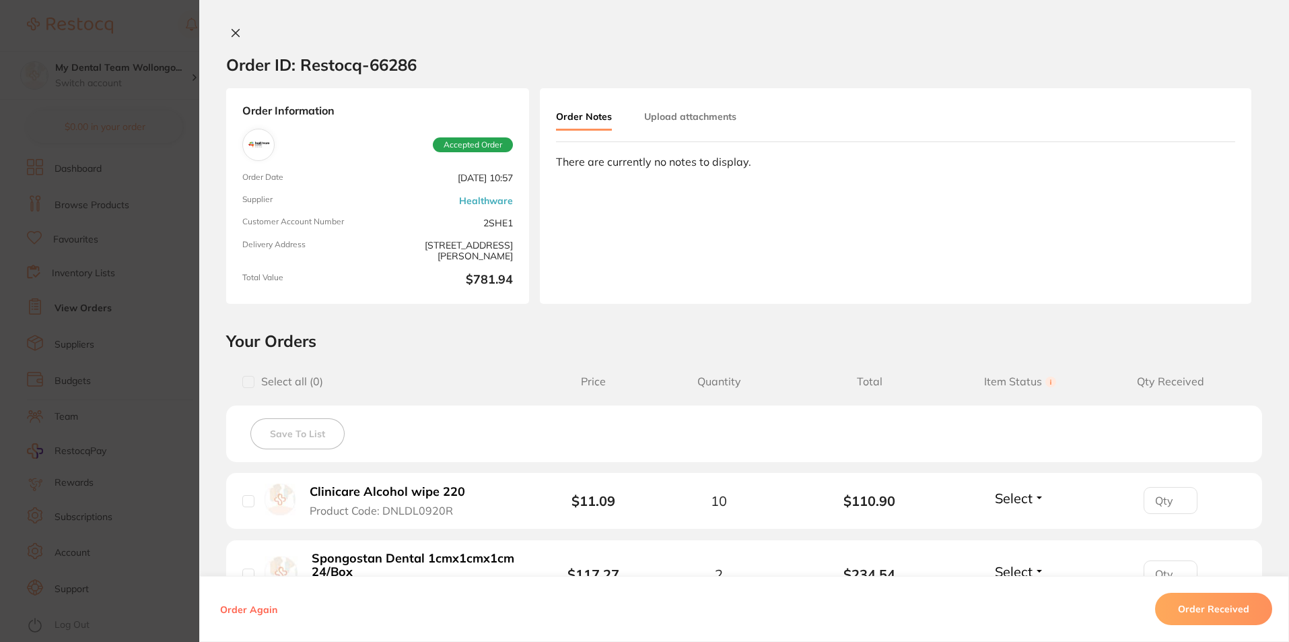
drag, startPoint x: 1015, startPoint y: 517, endPoint x: 1201, endPoint y: 595, distance: 201.9
click at [1199, 593] on button "Order Received" at bounding box center [1213, 609] width 117 height 32
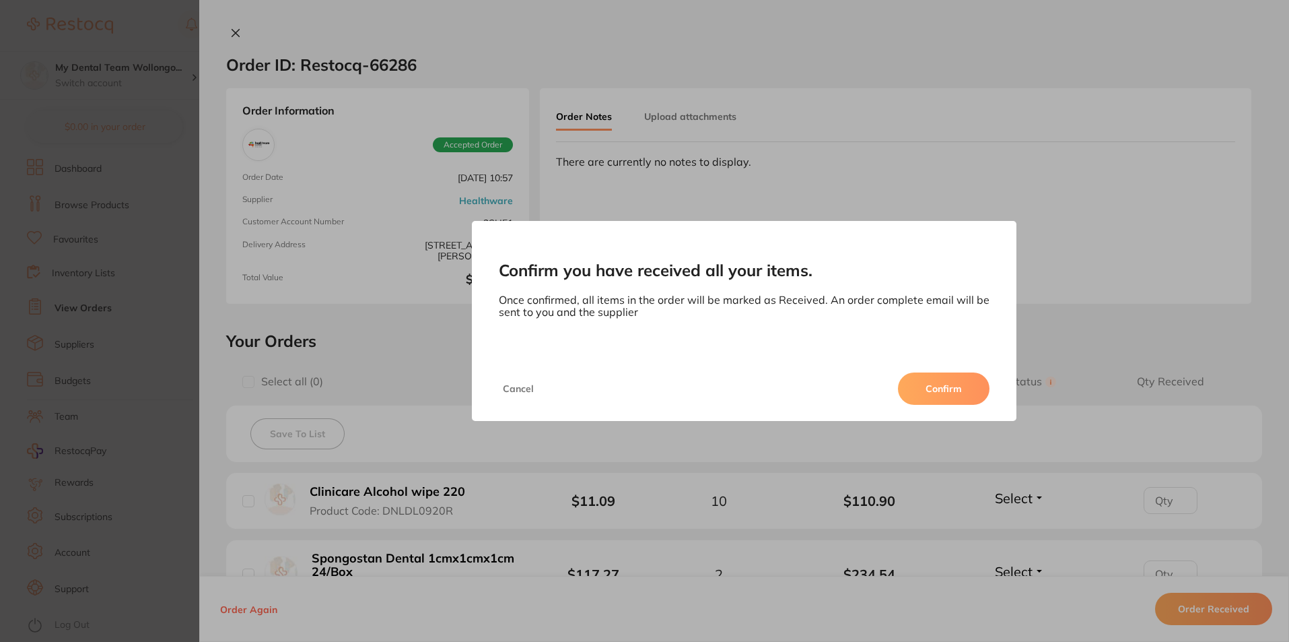
click at [945, 356] on div "Cancel Confirm" at bounding box center [744, 388] width 545 height 65
click at [951, 385] on button "Confirm" at bounding box center [944, 388] width 92 height 32
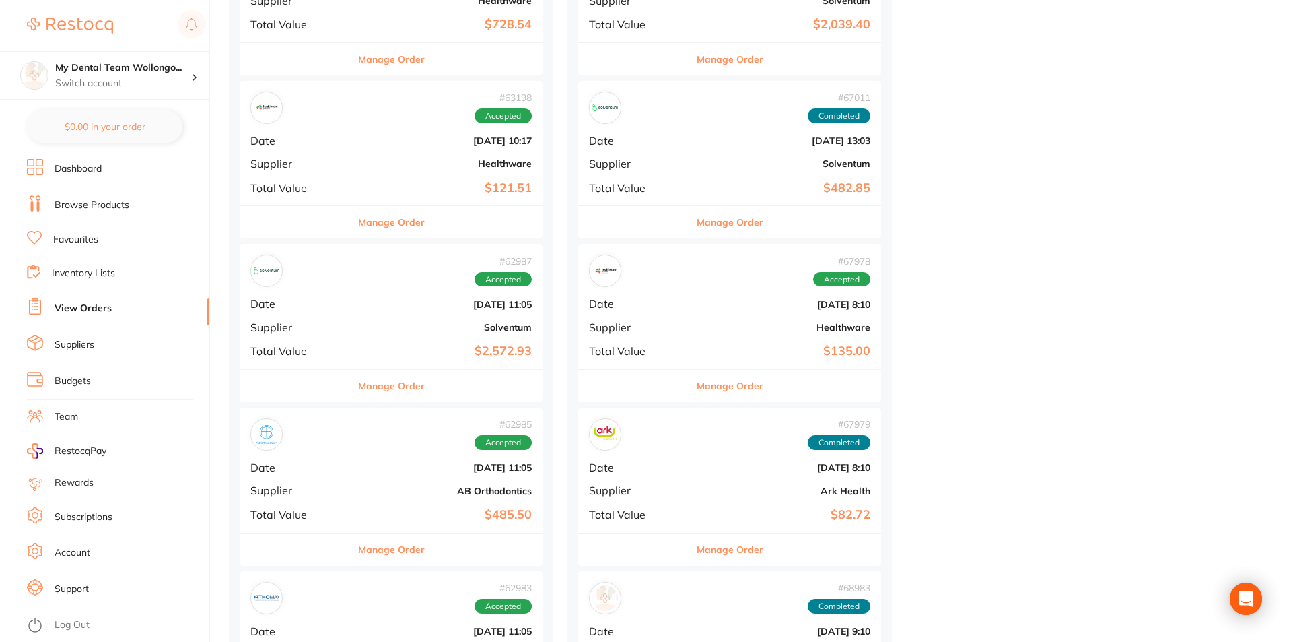
click at [364, 225] on button "Manage Order" at bounding box center [391, 222] width 67 height 32
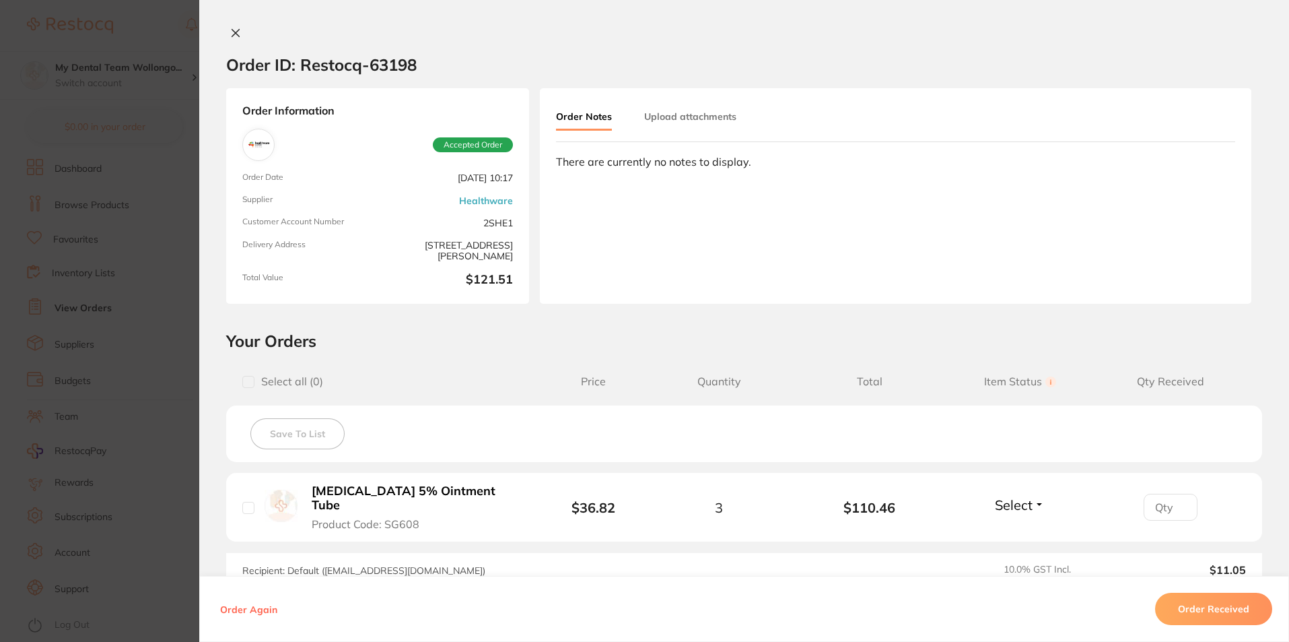
click at [1236, 599] on button "Order Received" at bounding box center [1213, 609] width 117 height 32
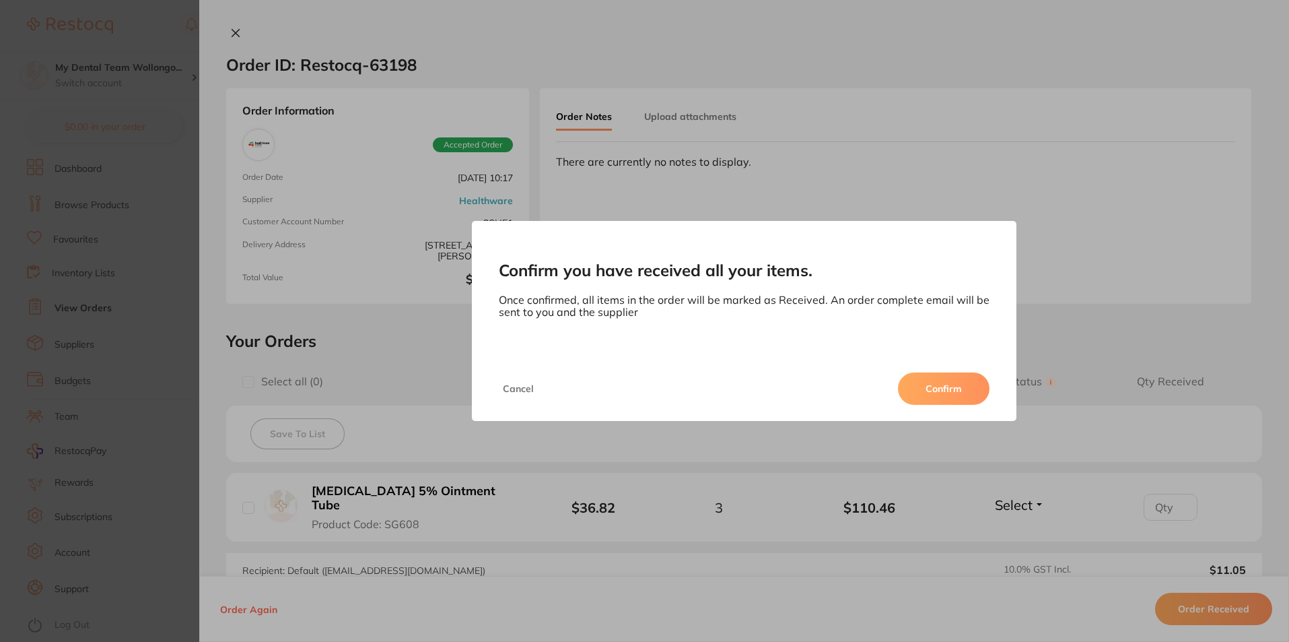
click at [940, 397] on button "Confirm" at bounding box center [944, 388] width 92 height 32
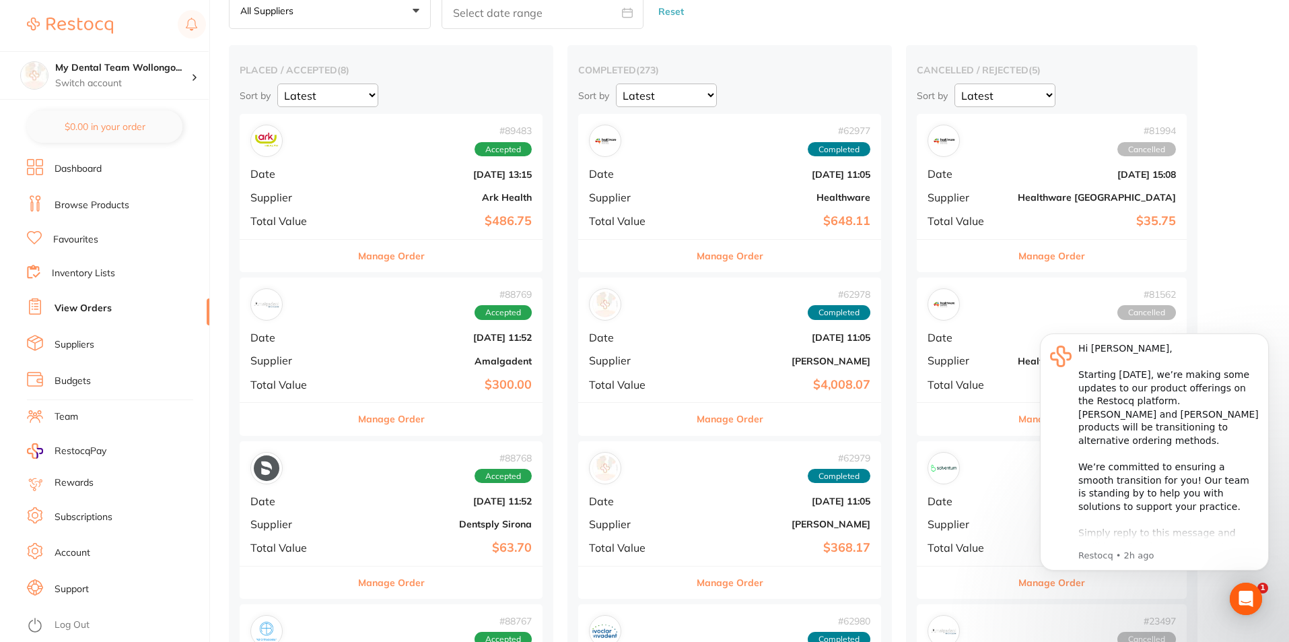
scroll to position [67, 0]
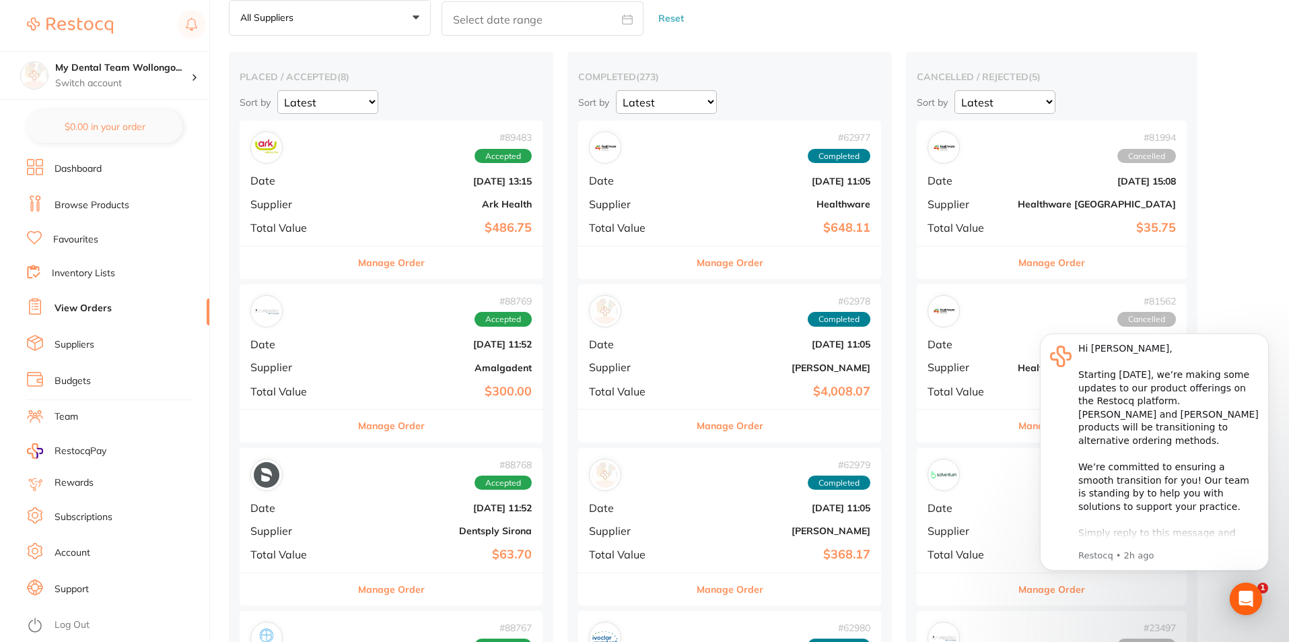
click at [377, 343] on b "[DATE] 11:52" at bounding box center [441, 344] width 180 height 11
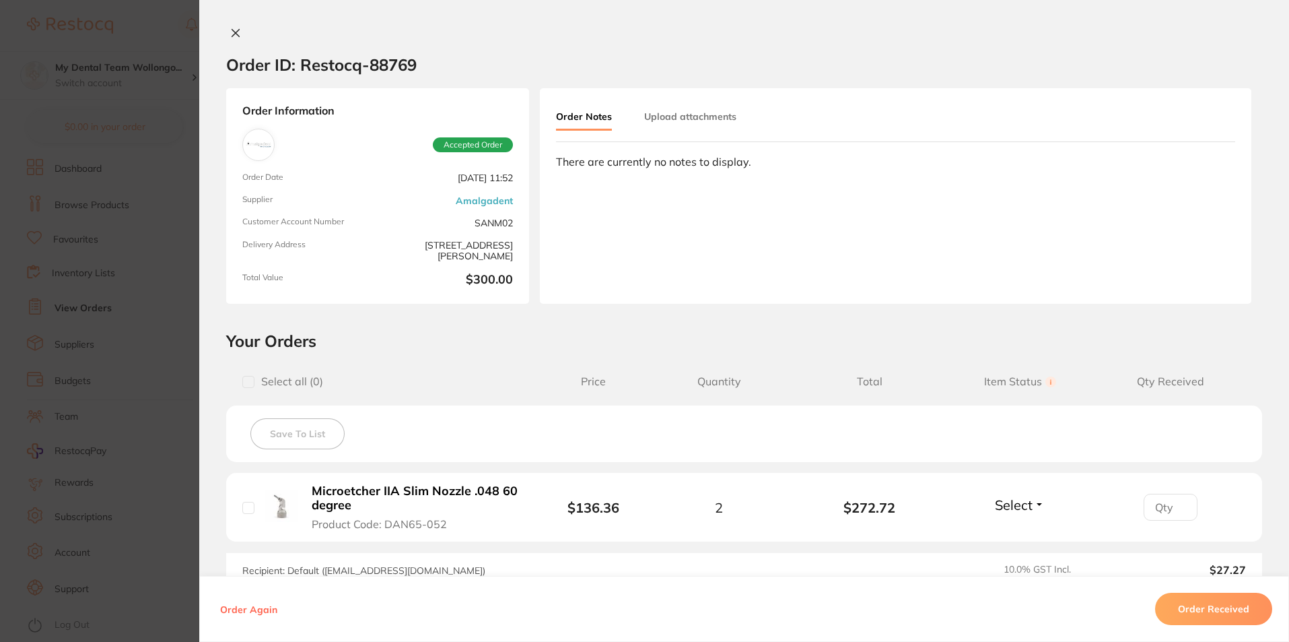
click at [1195, 599] on button "Order Received" at bounding box center [1213, 609] width 117 height 32
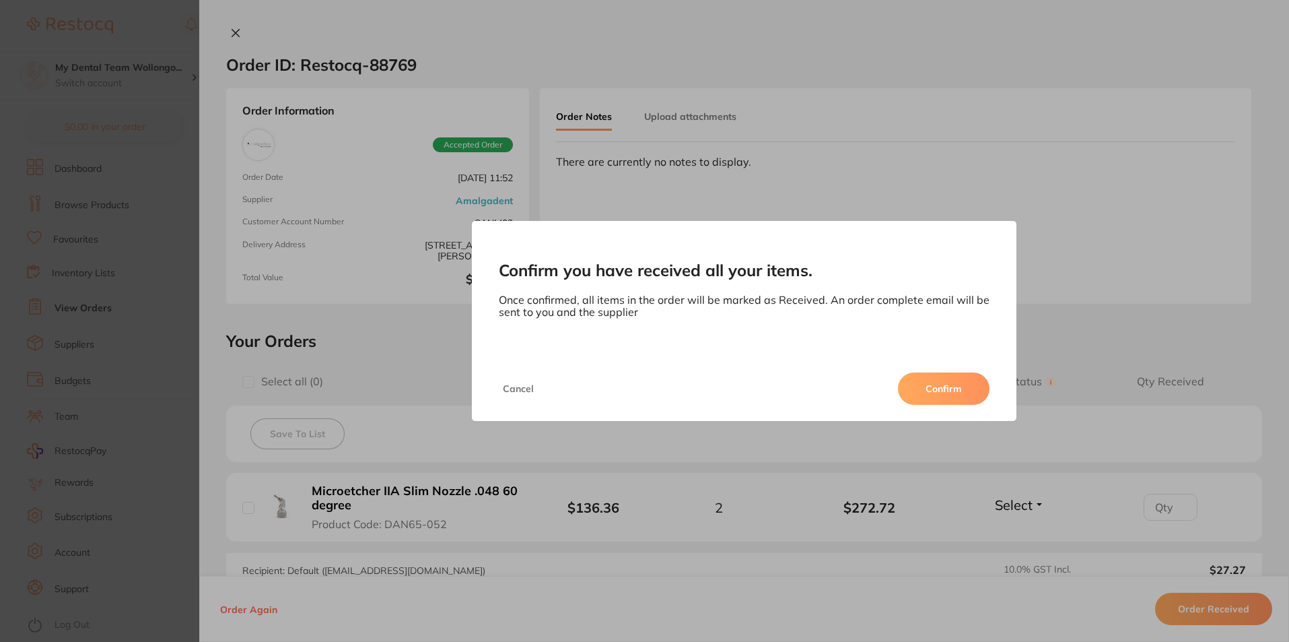
click at [945, 378] on button "Confirm" at bounding box center [944, 388] width 92 height 32
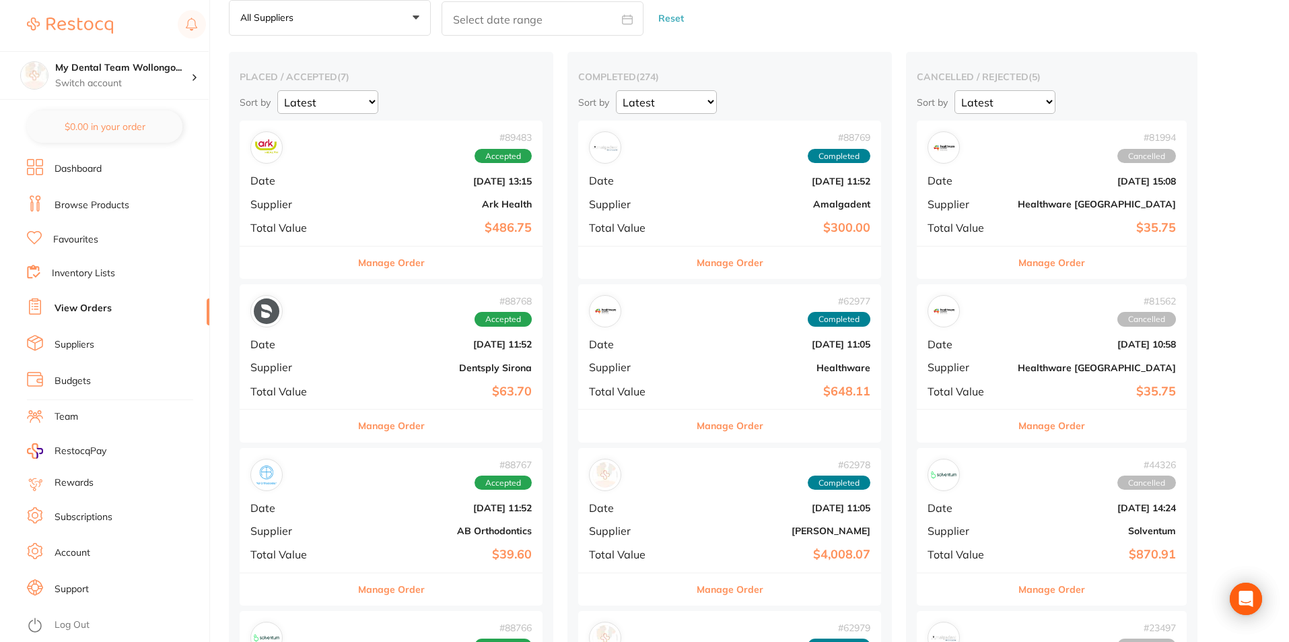
click at [372, 362] on b "Dentsply Sirona" at bounding box center [441, 367] width 180 height 11
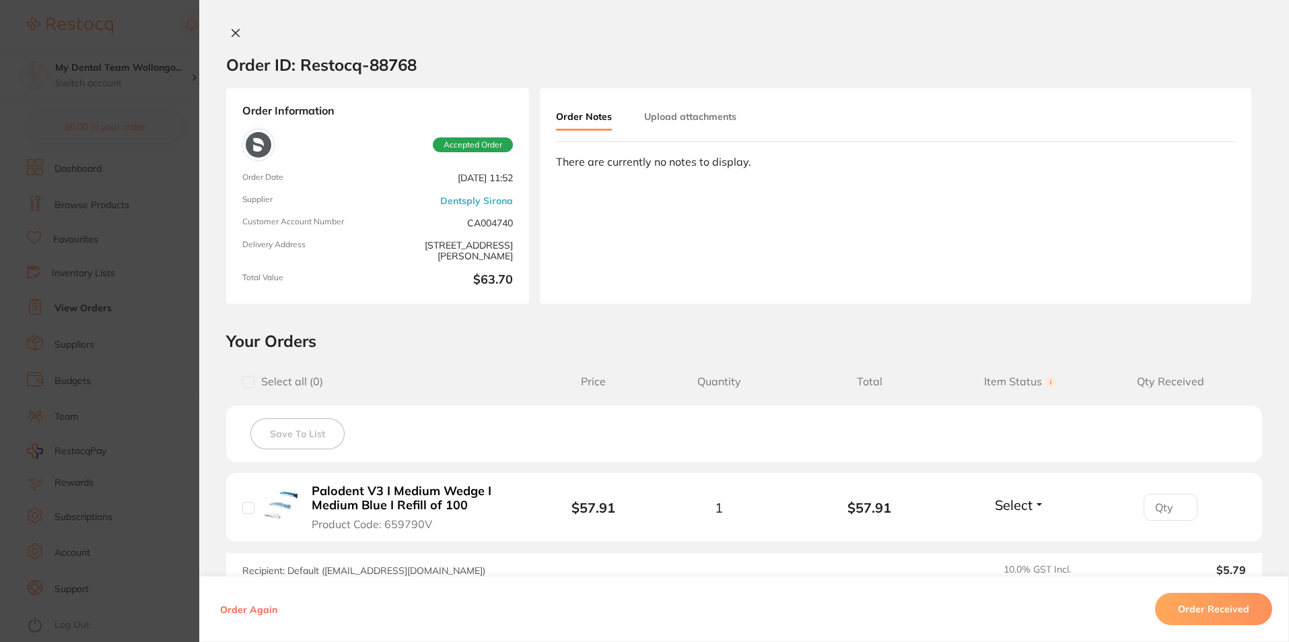
click at [1201, 598] on button "Order Received" at bounding box center [1213, 609] width 117 height 32
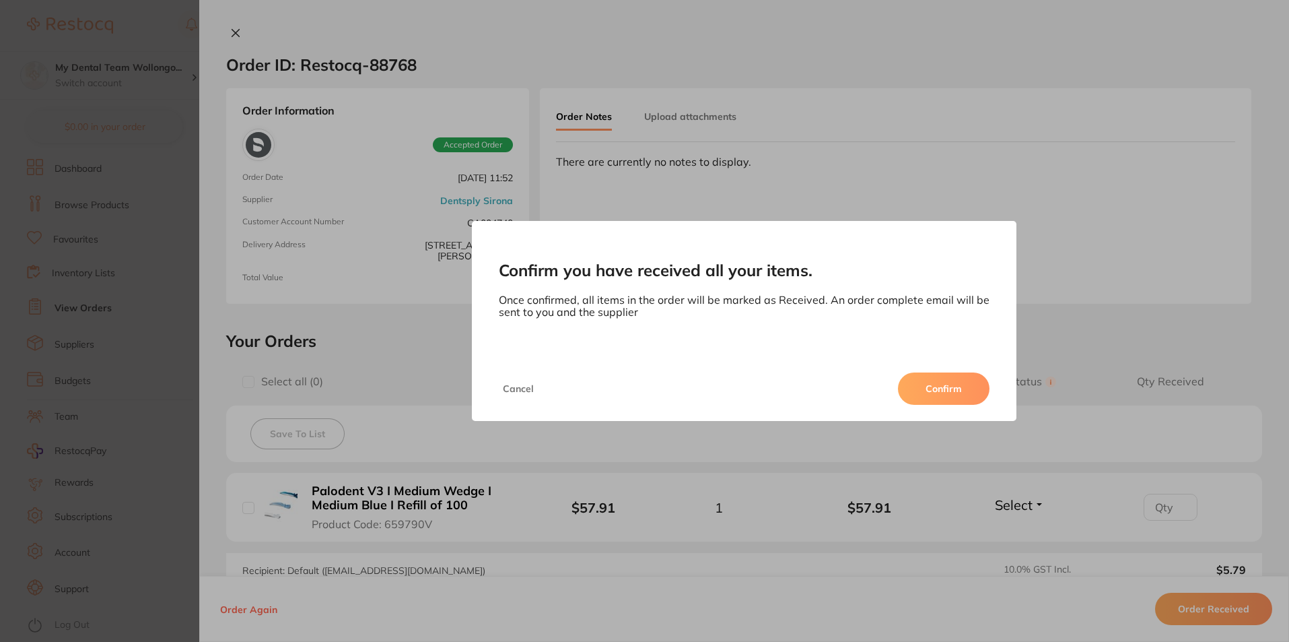
click at [907, 391] on button "Confirm" at bounding box center [944, 388] width 92 height 32
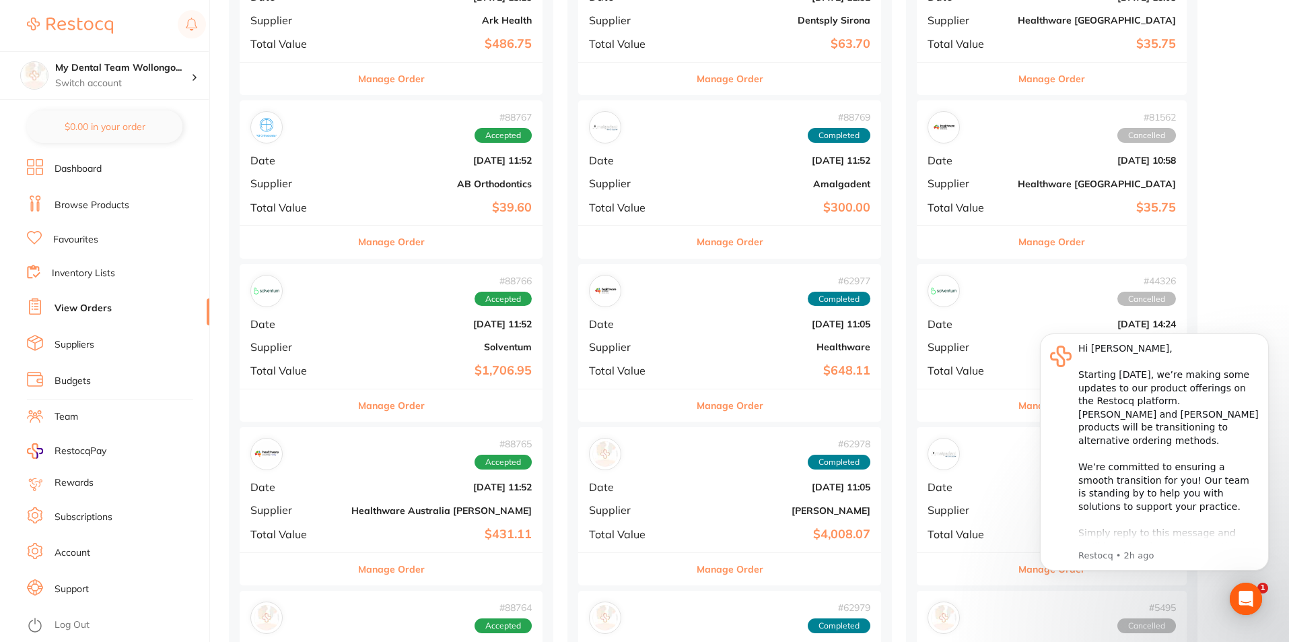
scroll to position [202, 0]
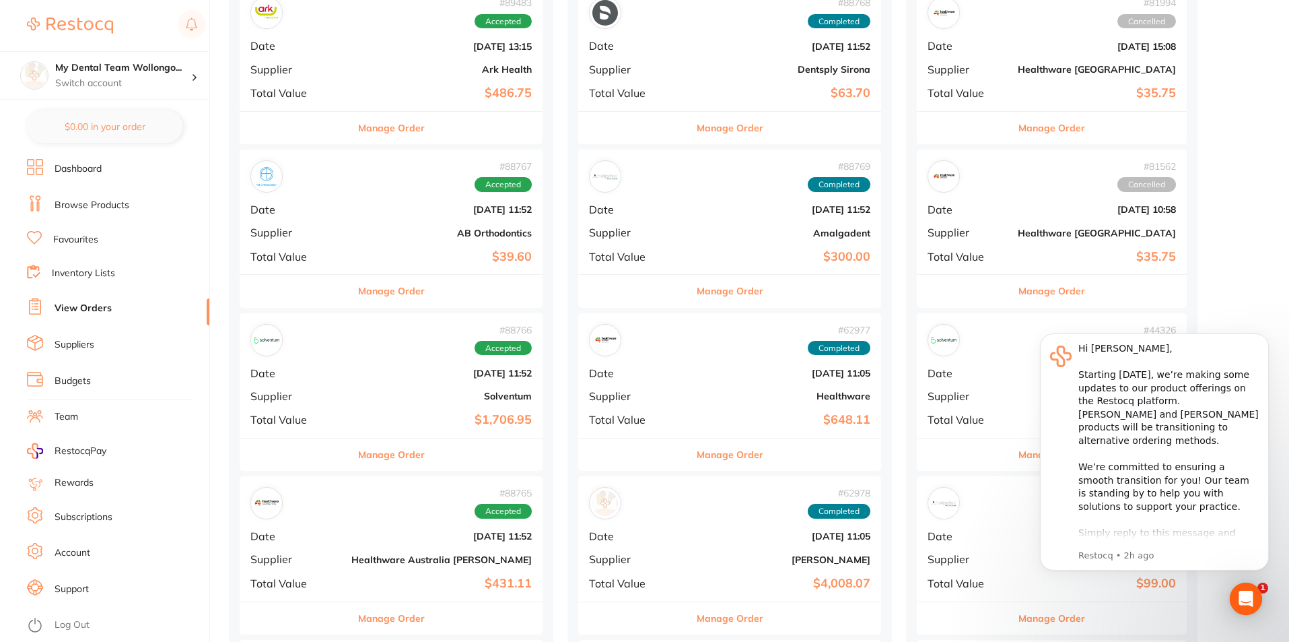
click at [356, 254] on b "$39.60" at bounding box center [441, 257] width 180 height 14
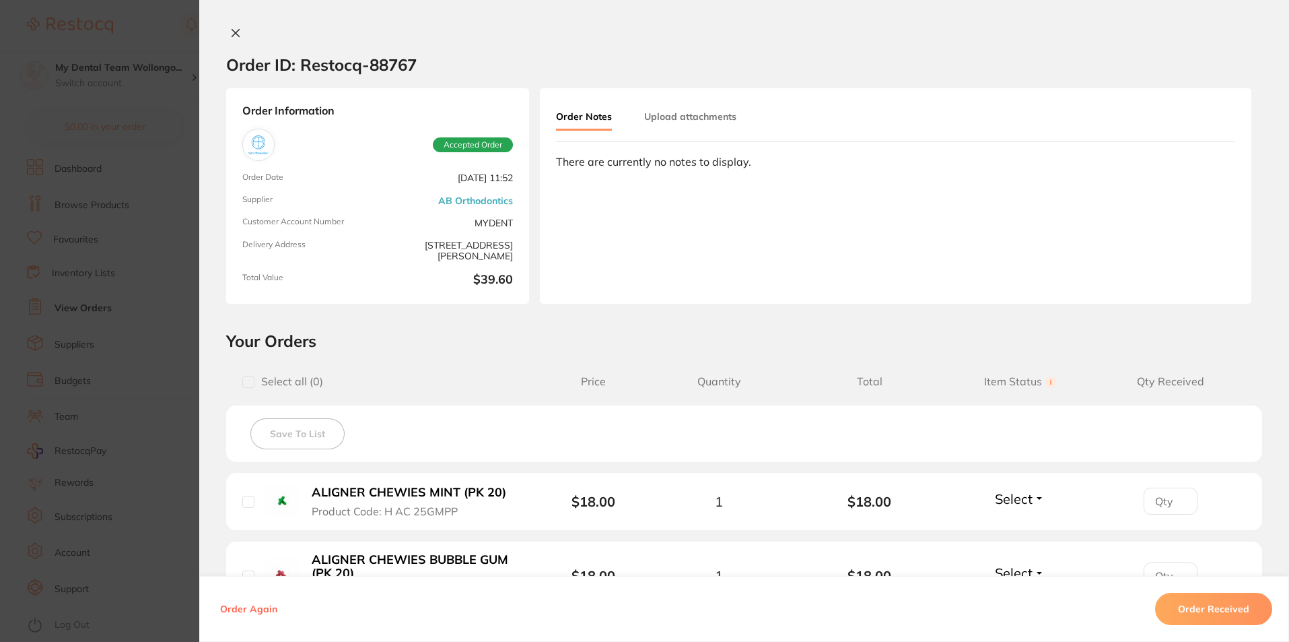
click at [1188, 591] on div "Order Again Order Received" at bounding box center [744, 609] width 1090 height 66
click at [1194, 601] on button "Order Received" at bounding box center [1213, 609] width 117 height 32
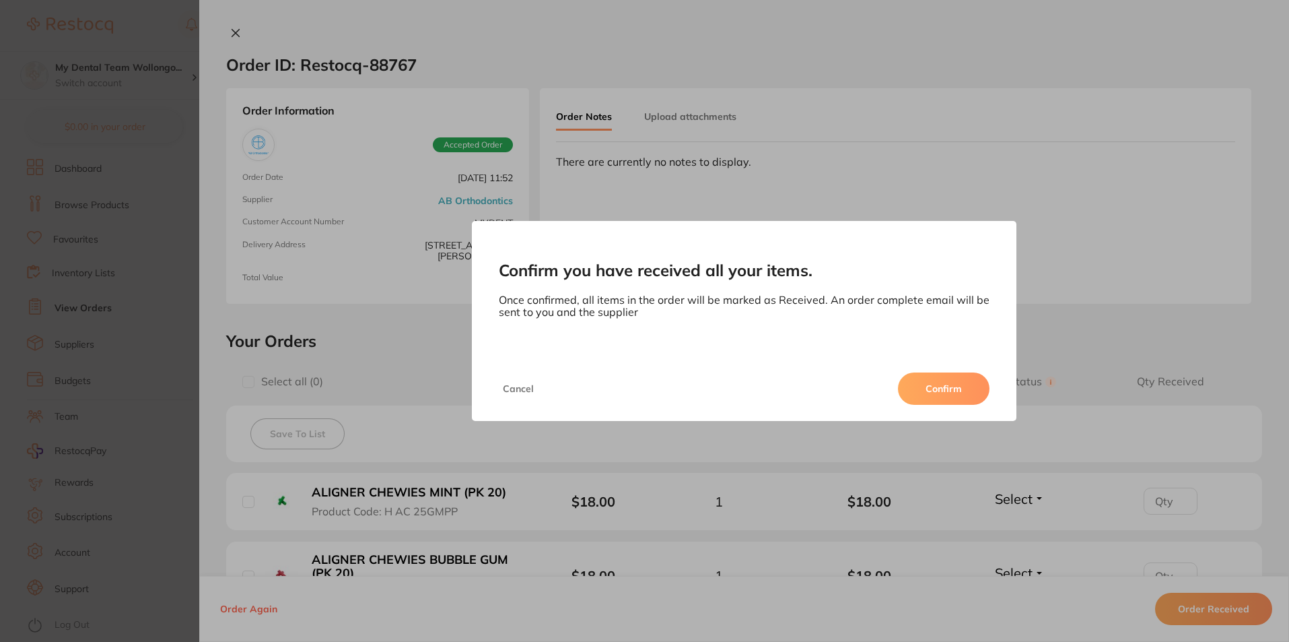
click at [926, 375] on button "Confirm" at bounding box center [944, 388] width 92 height 32
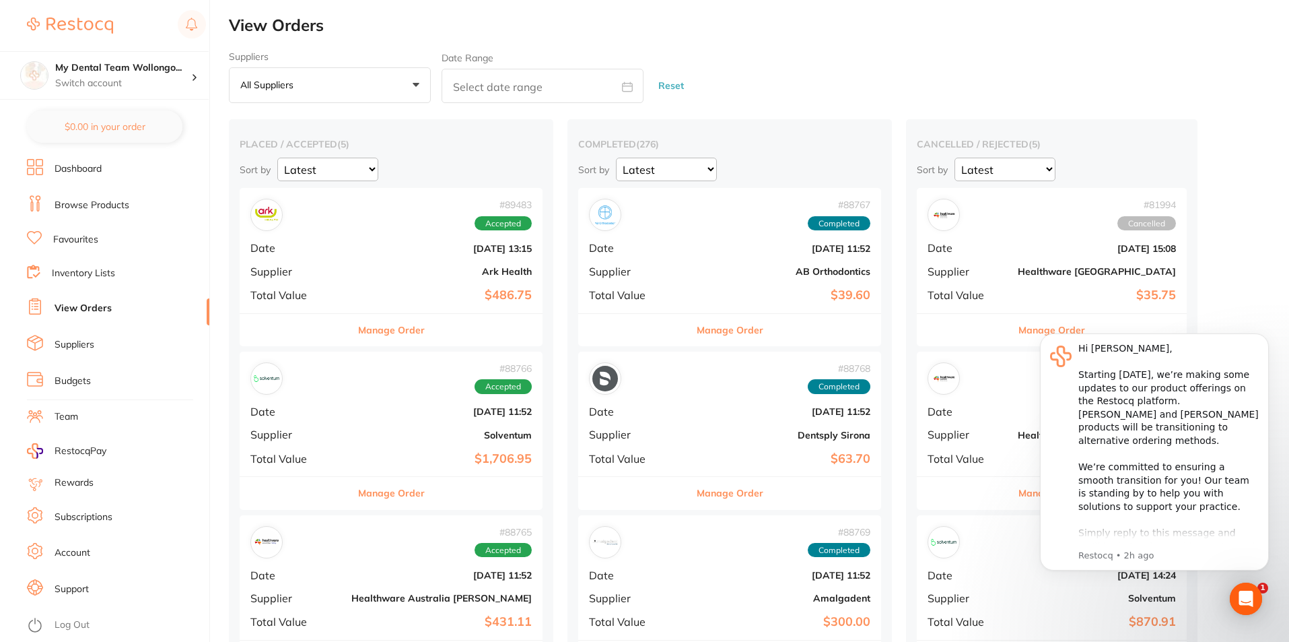
click at [388, 449] on div "# 88766 Accepted Date [DATE] 11:52 Supplier Solventum Total Value $1,706.95" at bounding box center [391, 413] width 303 height 125
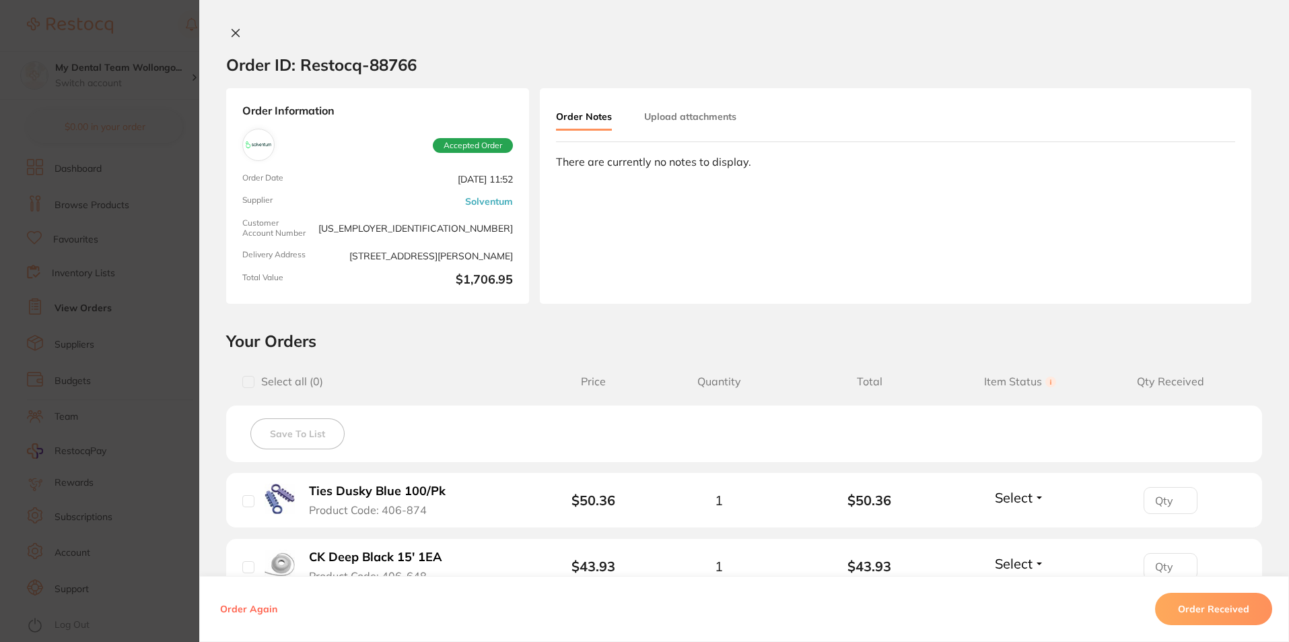
click at [1207, 601] on button "Order Received" at bounding box center [1213, 609] width 117 height 32
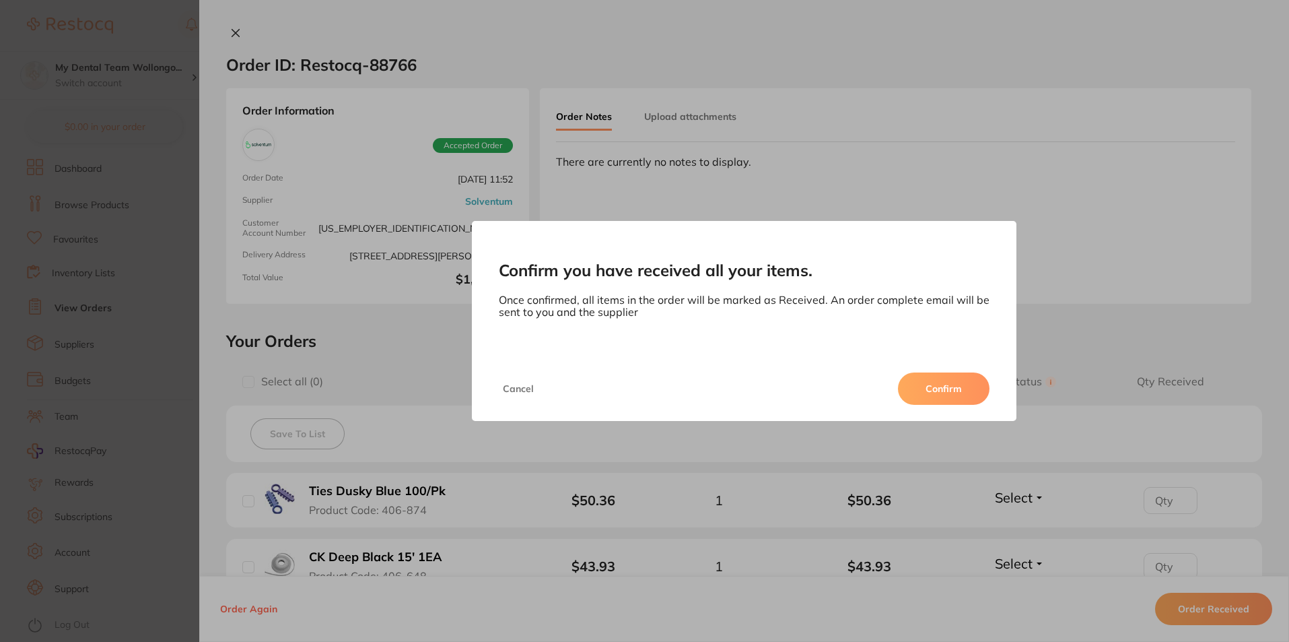
click at [945, 376] on button "Confirm" at bounding box center [944, 388] width 92 height 32
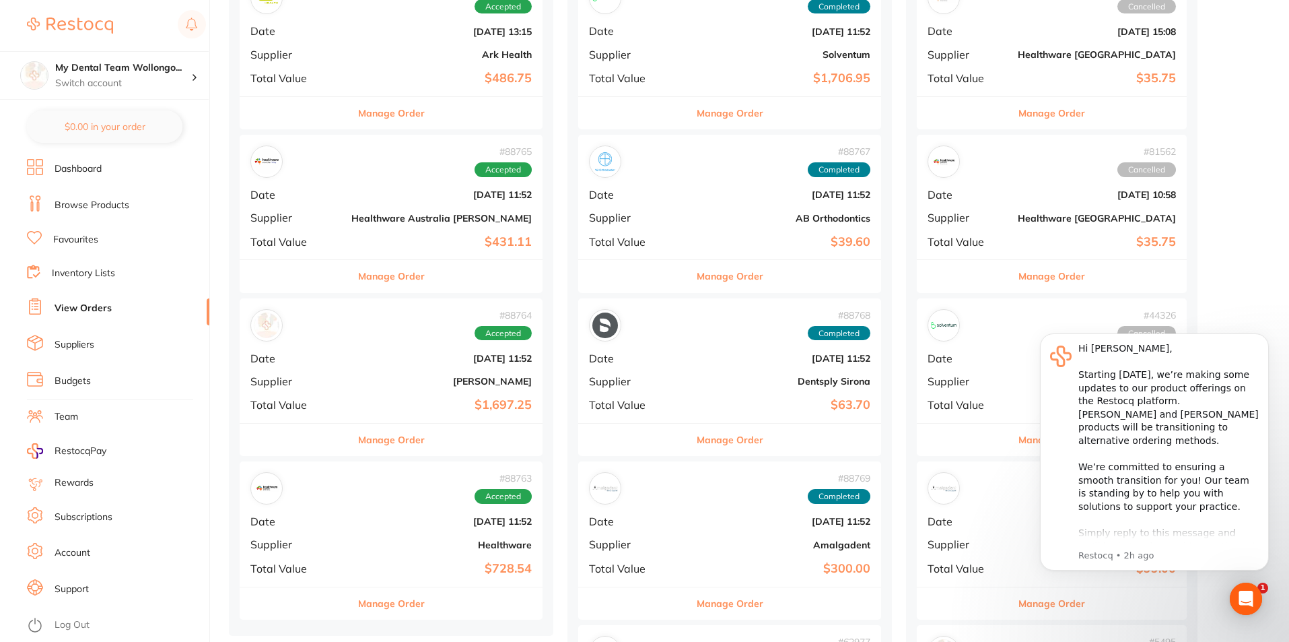
scroll to position [337, 0]
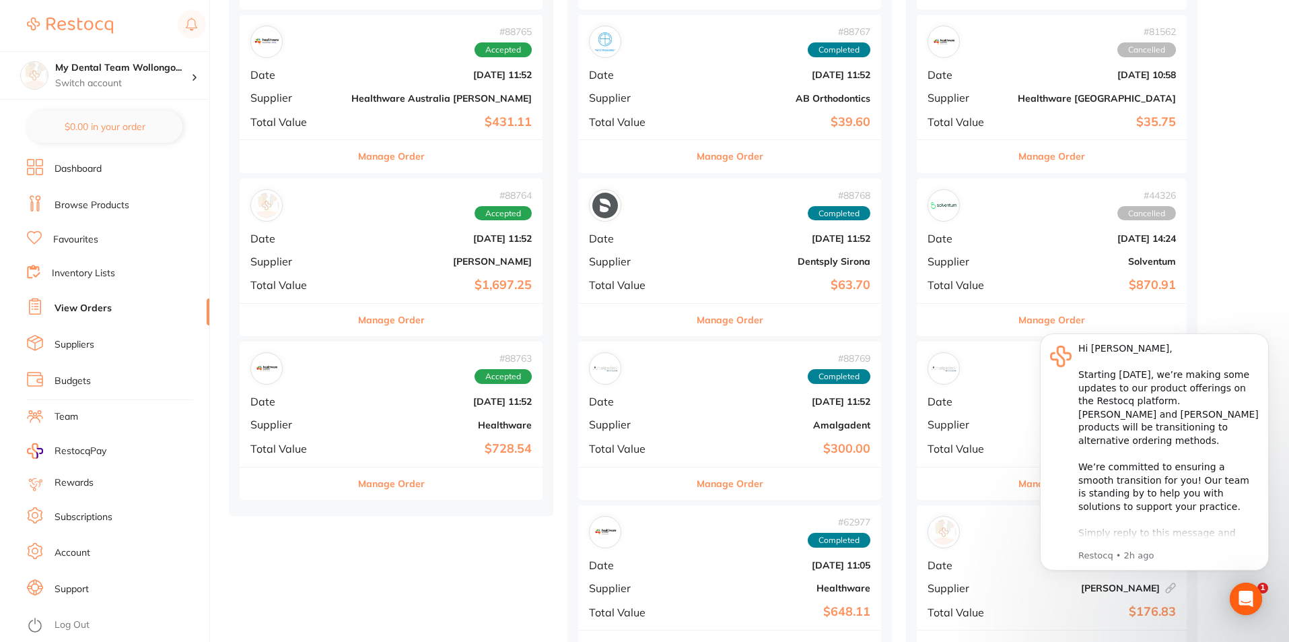
click at [360, 225] on div "# 88764 Accepted Date [DATE] 11:52 Supplier [PERSON_NAME] Total Value $1,697.25" at bounding box center [391, 240] width 303 height 125
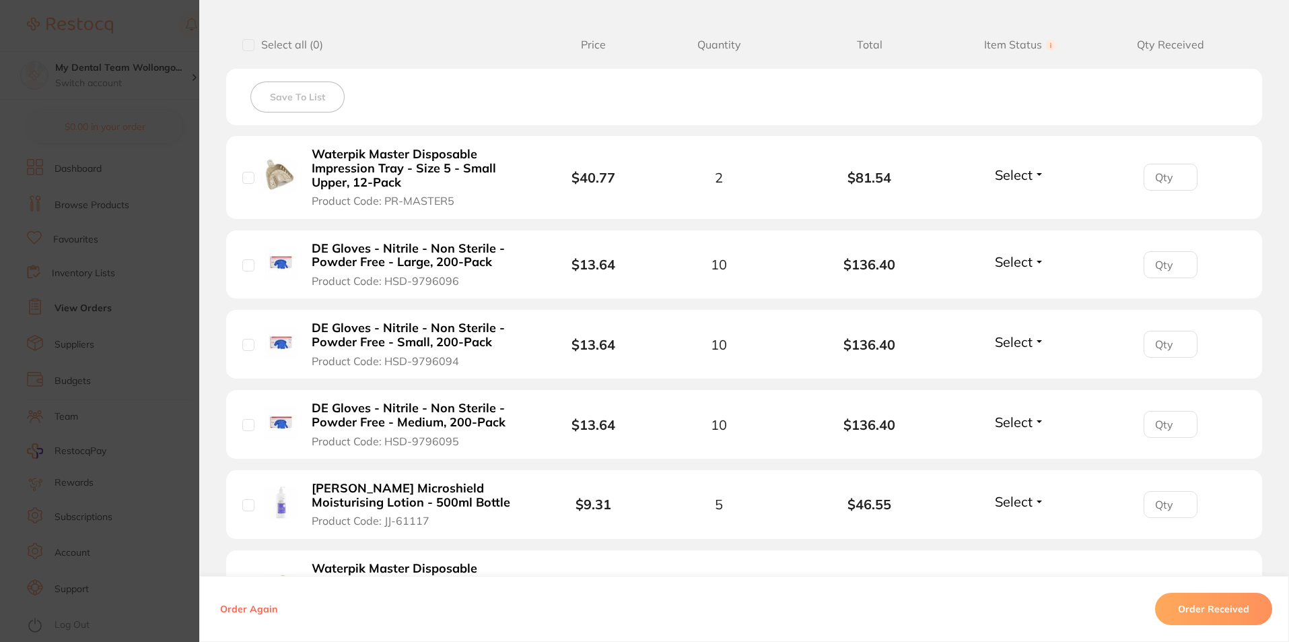
click at [180, 227] on section "Order ID: Restocq- 88764 Order Information Accepted Order Order Date [DATE] 11:…" at bounding box center [644, 321] width 1289 height 642
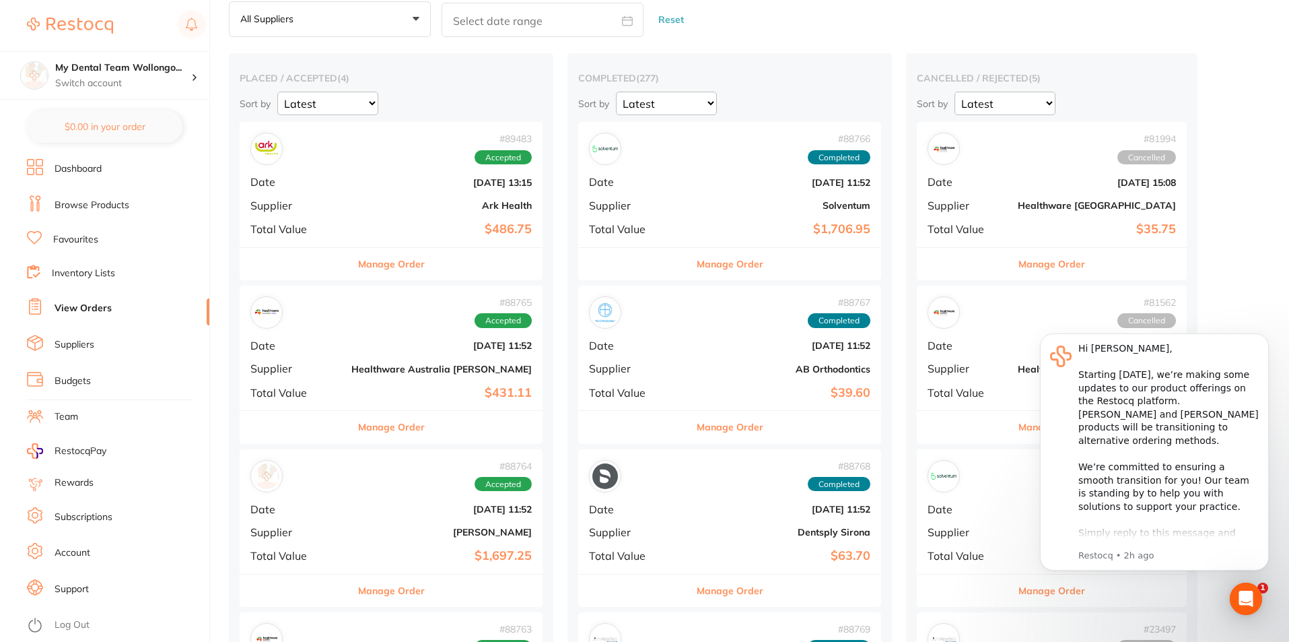
scroll to position [202, 0]
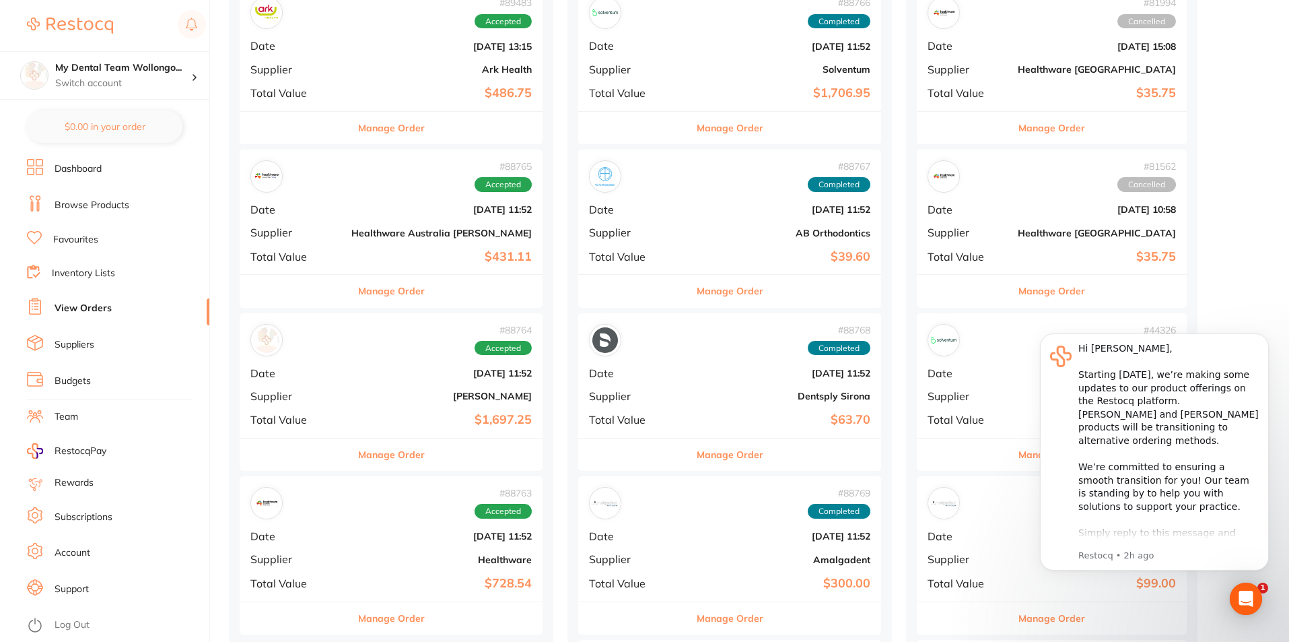
drag, startPoint x: 352, startPoint y: 451, endPoint x: 988, endPoint y: 570, distance: 647.4
click at [358, 451] on button "Manage Order" at bounding box center [391, 454] width 67 height 32
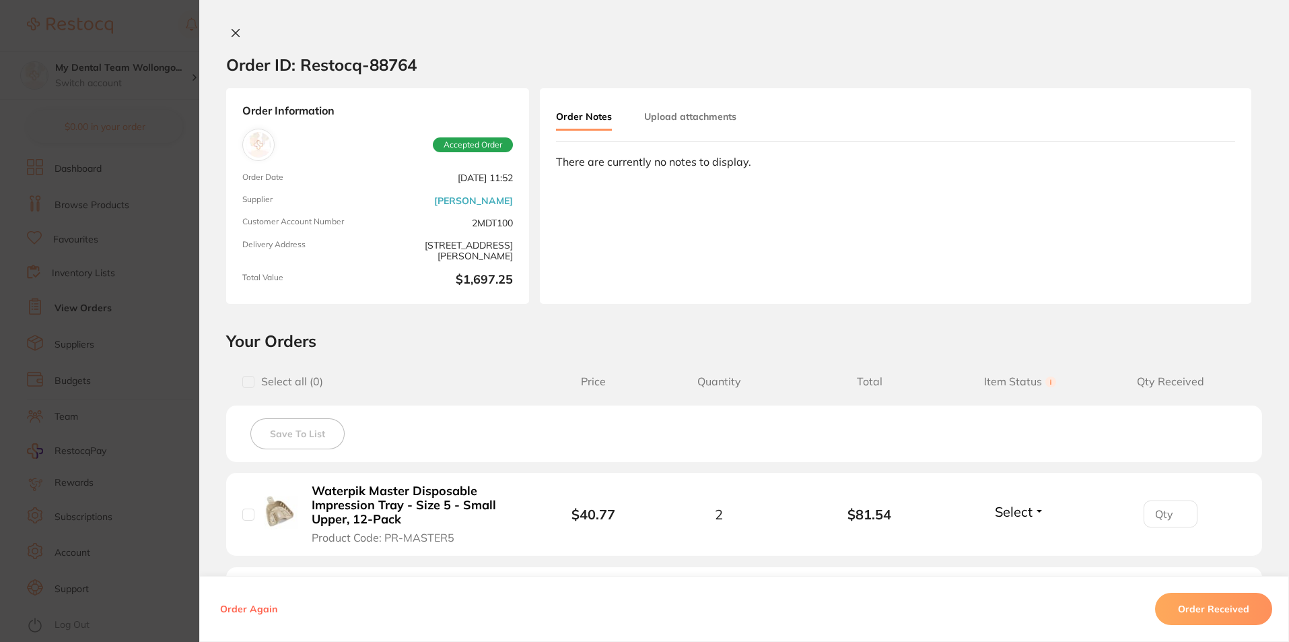
click at [1185, 607] on button "Order Received" at bounding box center [1213, 609] width 117 height 32
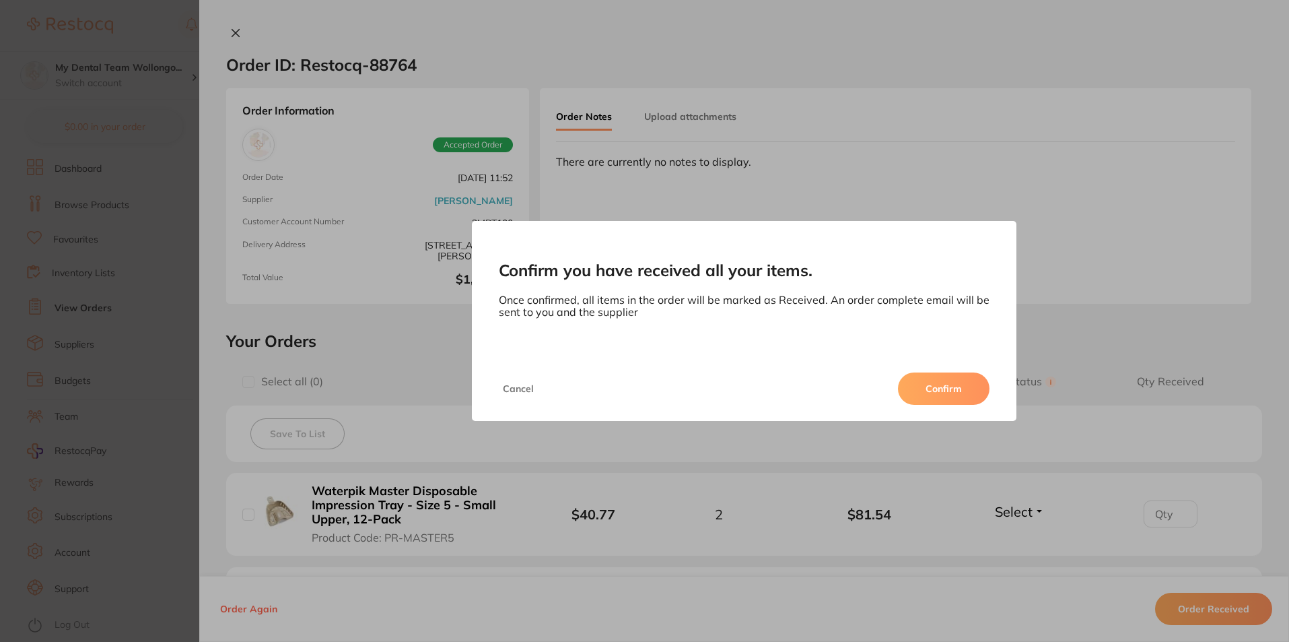
click at [963, 387] on button "Confirm" at bounding box center [944, 388] width 92 height 32
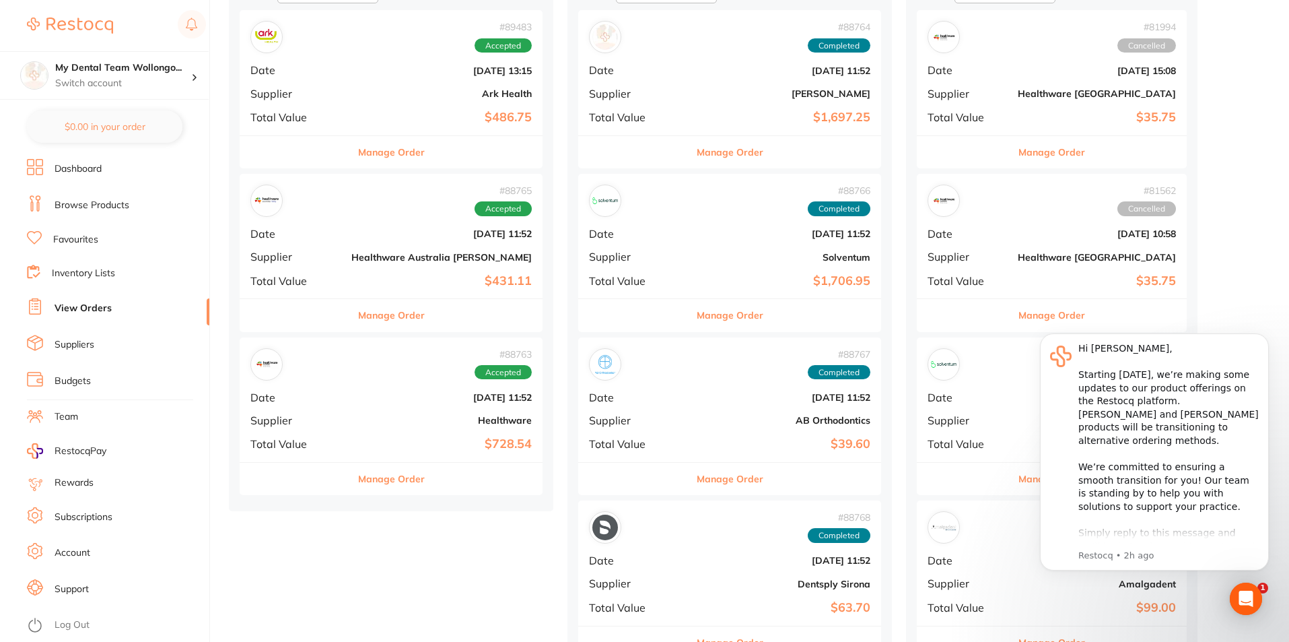
scroll to position [135, 0]
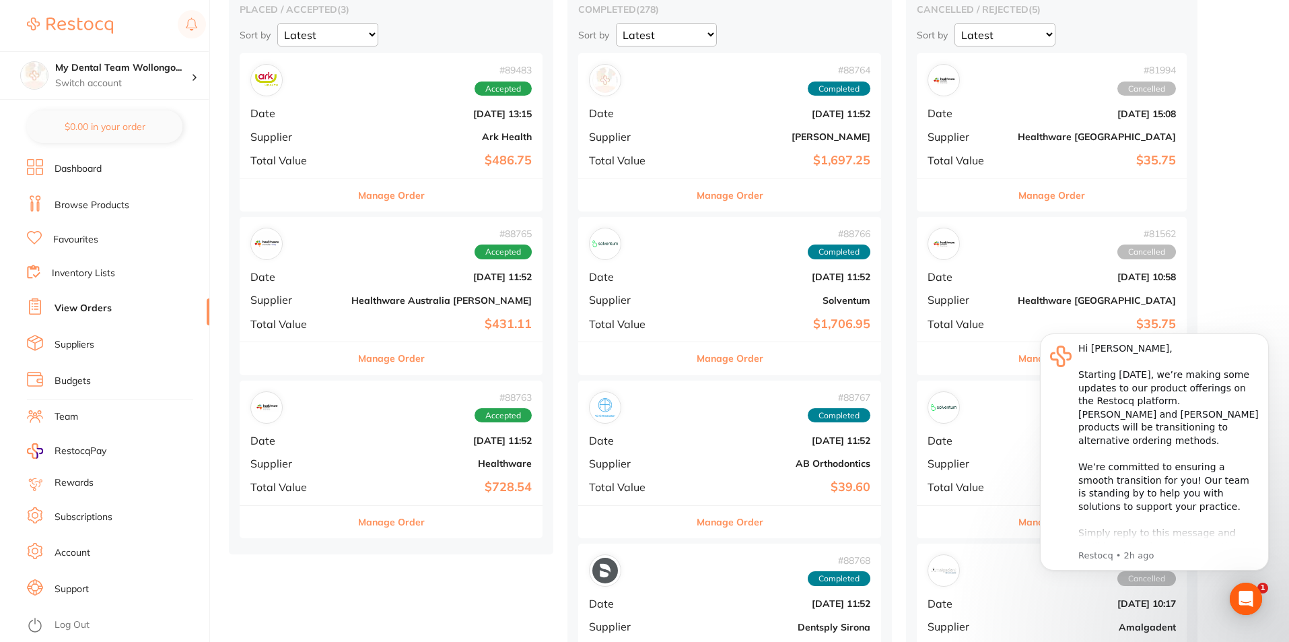
click at [365, 529] on button "Manage Order" at bounding box center [391, 522] width 67 height 32
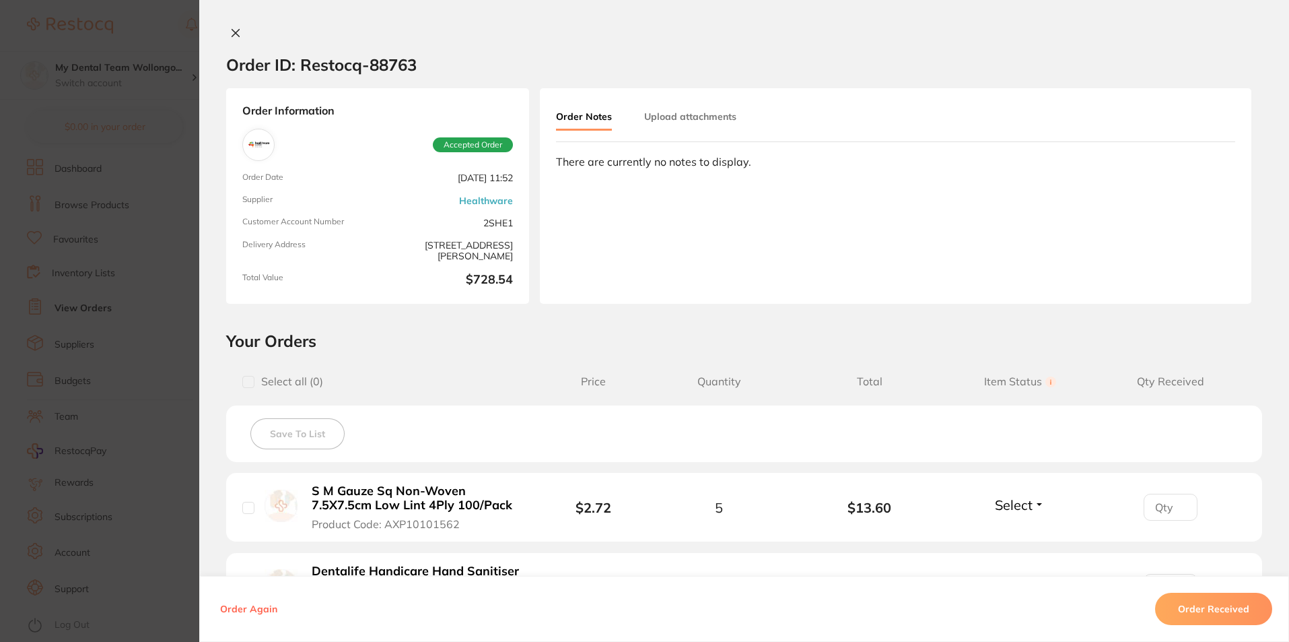
click at [1195, 618] on button "Order Received" at bounding box center [1213, 609] width 117 height 32
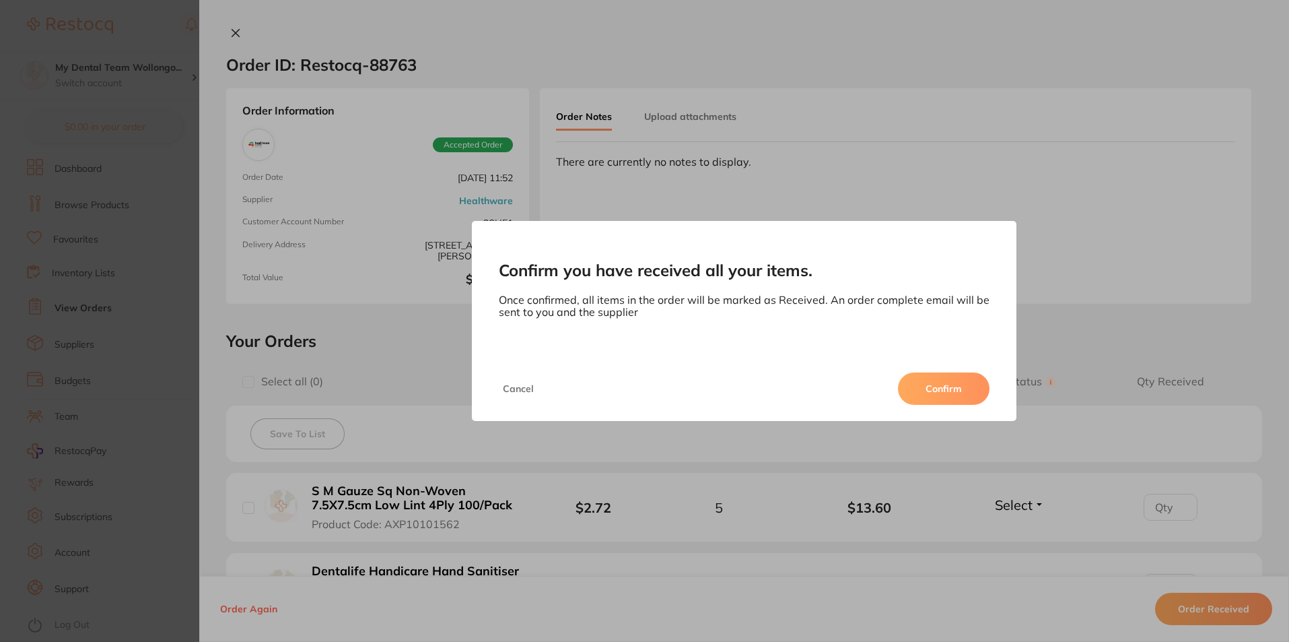
click at [947, 389] on button "Confirm" at bounding box center [944, 388] width 92 height 32
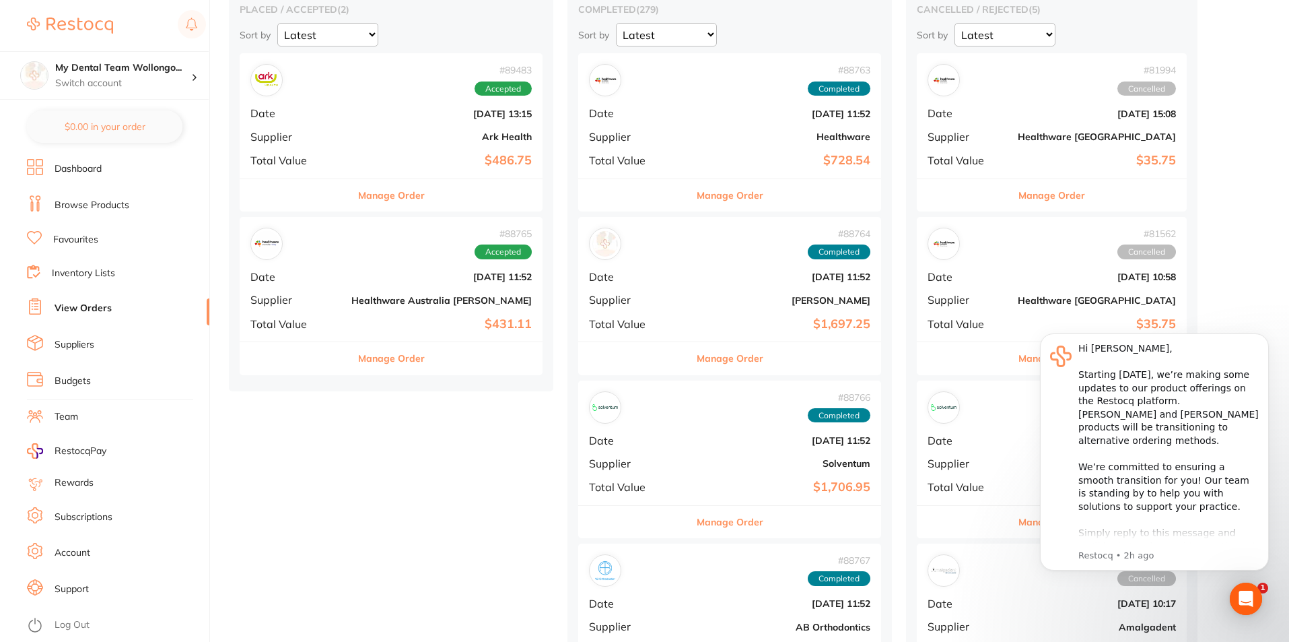
click at [369, 315] on div "# 88765 Accepted Date [DATE] 11:52 Supplier Healthware [GEOGRAPHIC_DATA] [PERSO…" at bounding box center [391, 279] width 303 height 125
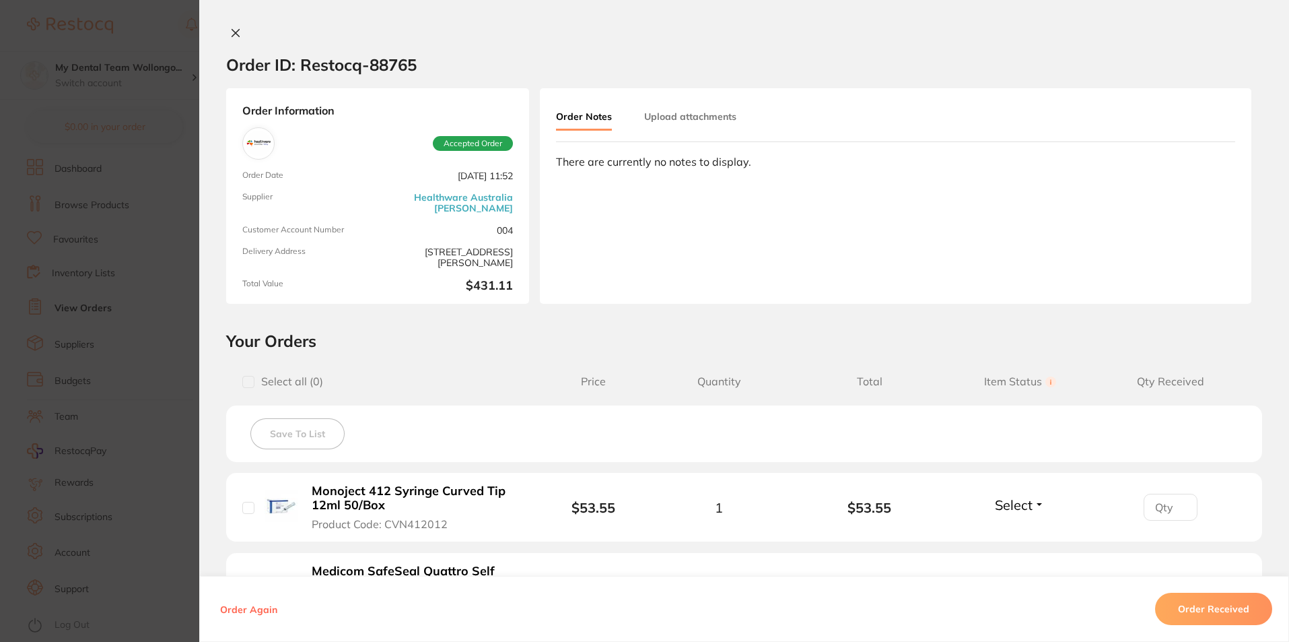
click at [1206, 602] on button "Order Received" at bounding box center [1213, 609] width 117 height 32
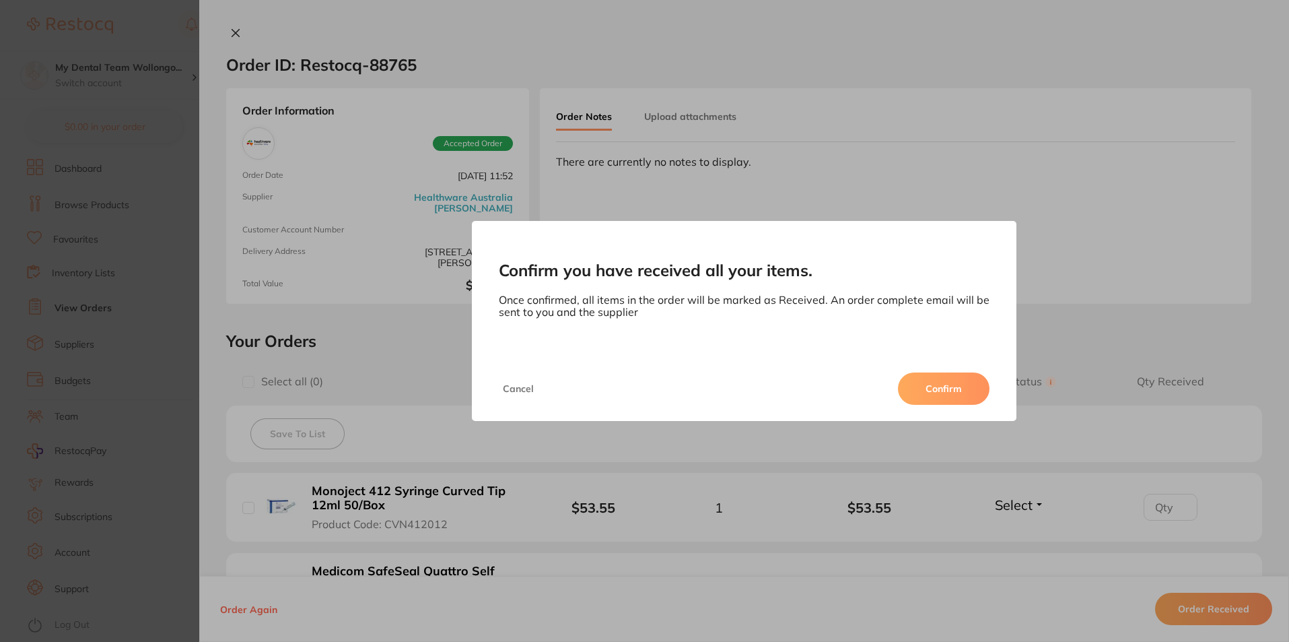
click at [958, 396] on button "Confirm" at bounding box center [944, 388] width 92 height 32
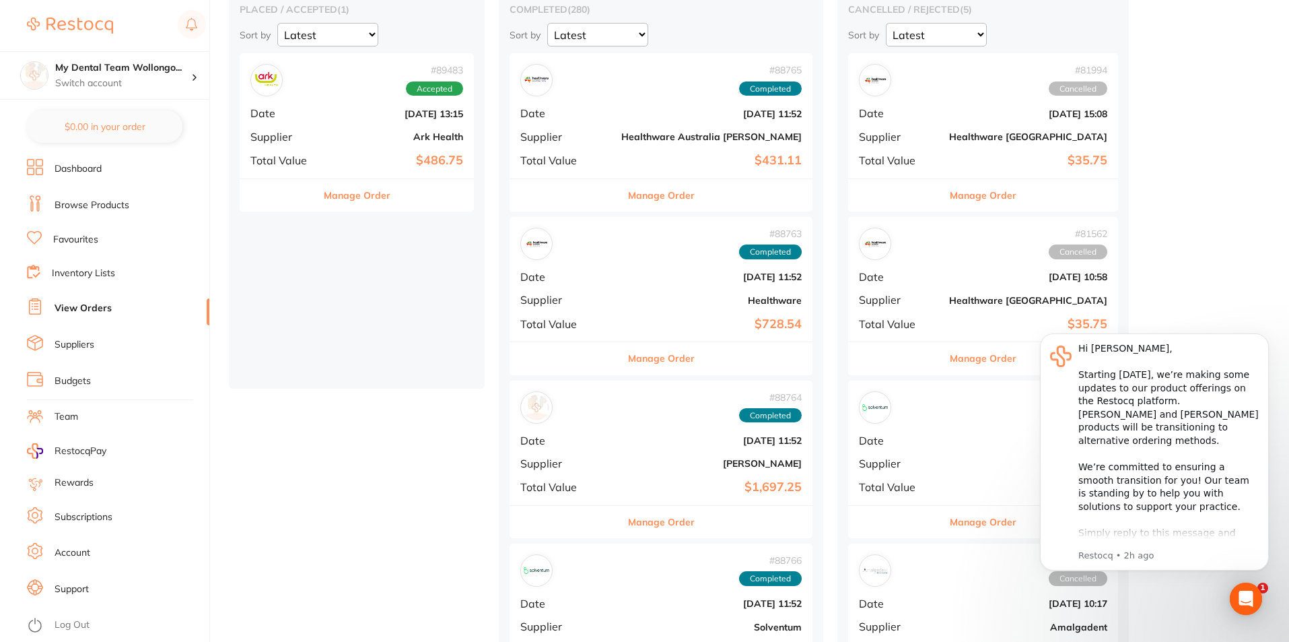
drag, startPoint x: 397, startPoint y: 114, endPoint x: 391, endPoint y: 110, distance: 7.7
click at [397, 112] on b "[DATE] 13:15" at bounding box center [396, 113] width 135 height 11
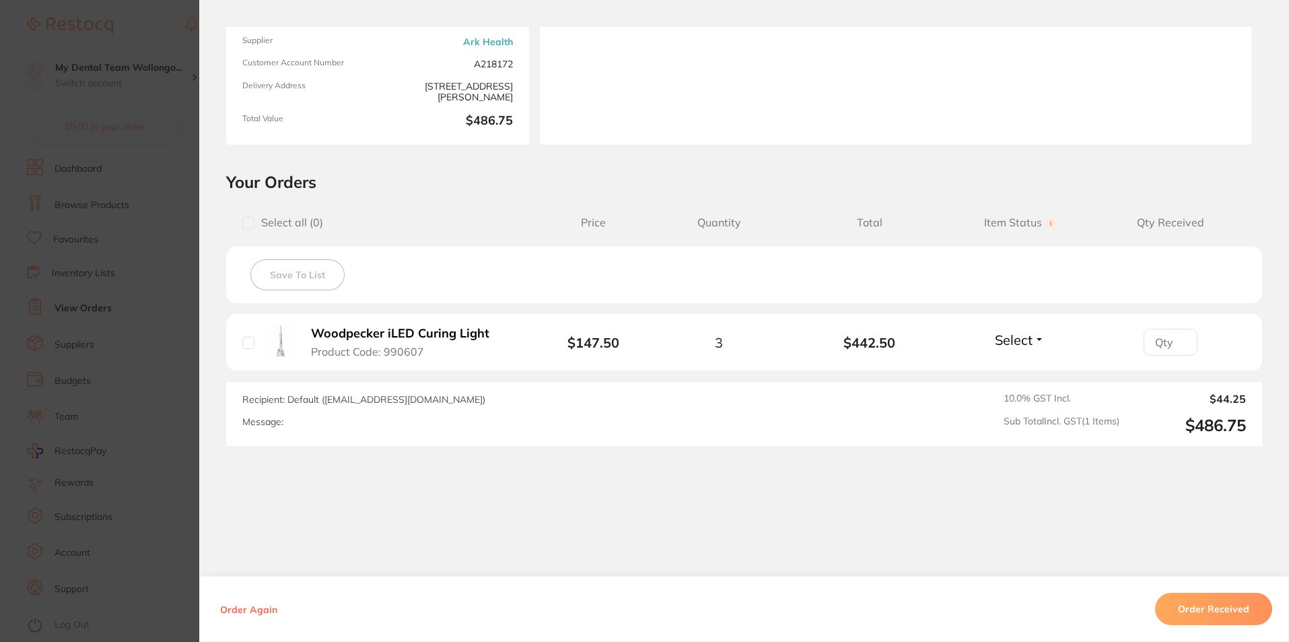
scroll to position [164, 0]
click at [1195, 599] on button "Order Received" at bounding box center [1213, 609] width 117 height 32
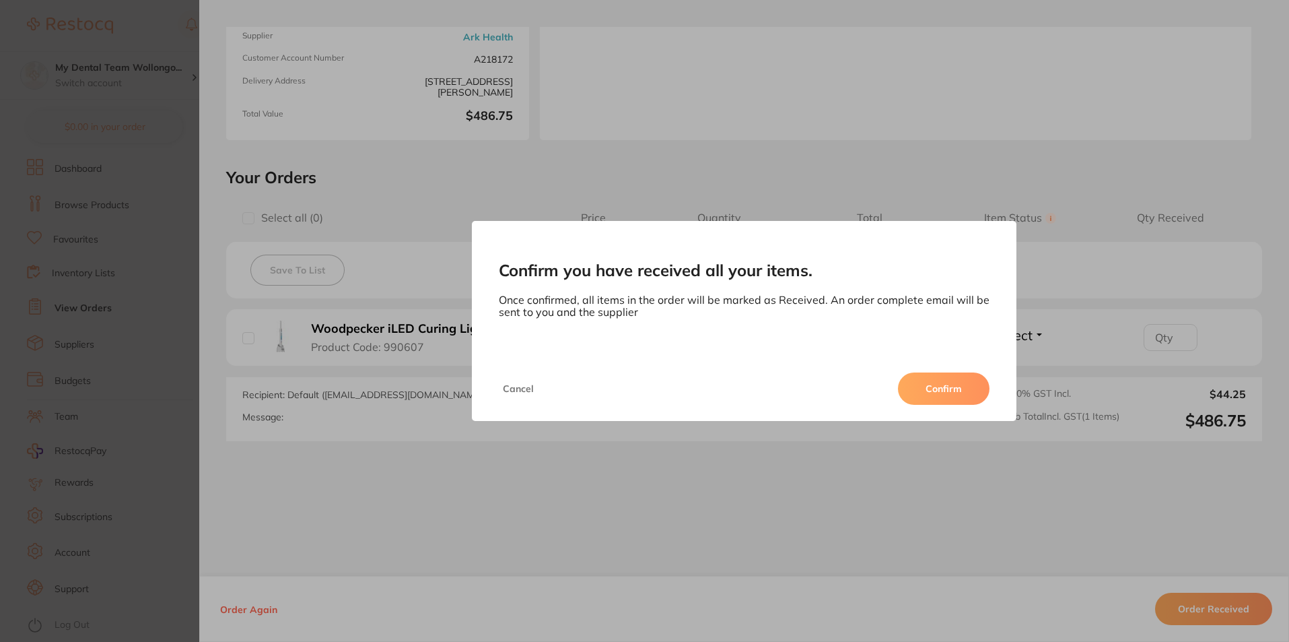
scroll to position [0, 0]
click at [966, 382] on button "Confirm" at bounding box center [944, 388] width 92 height 32
